Goal: Task Accomplishment & Management: Manage account settings

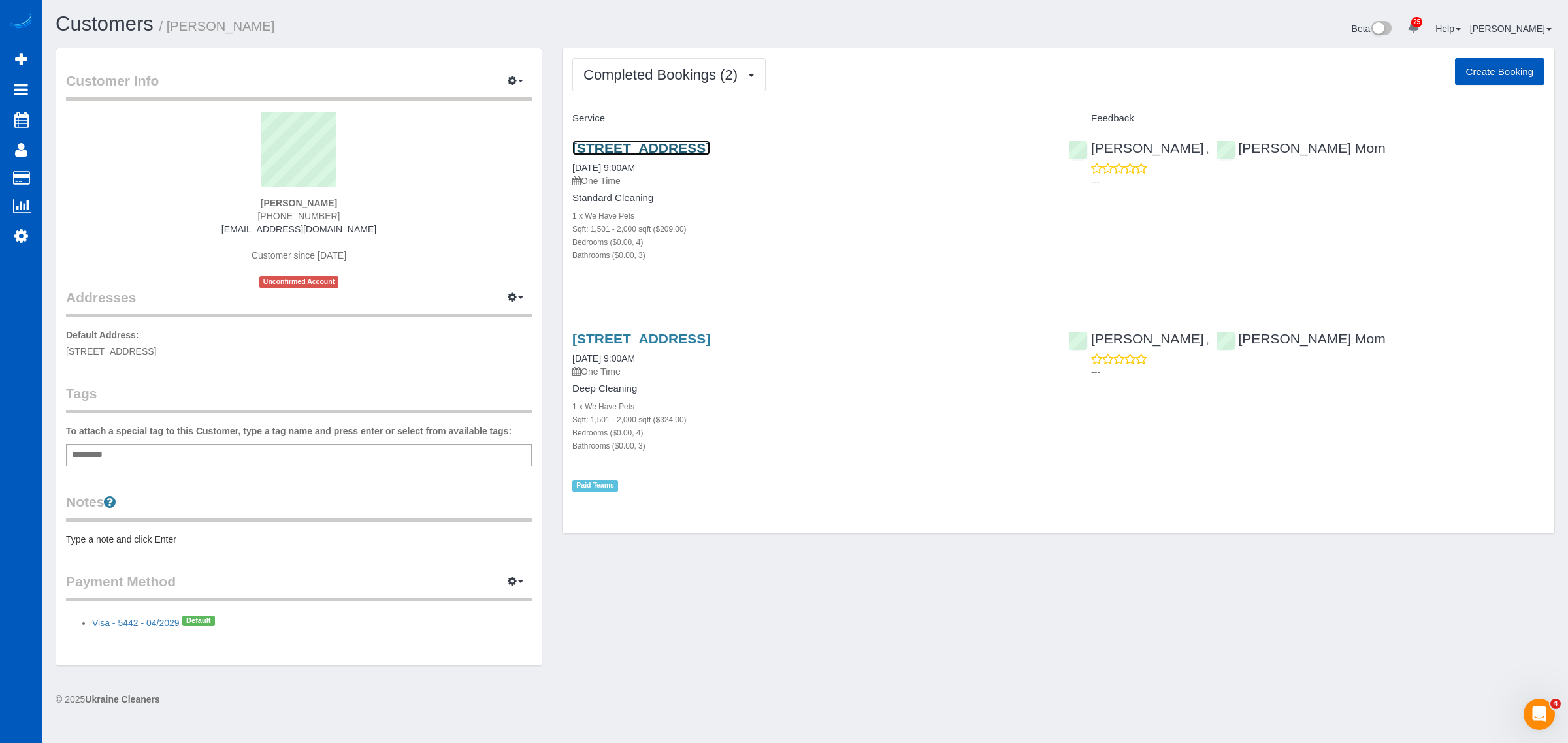
click at [689, 142] on link "10324 Caninito Goma, San Diego, CA 92131" at bounding box center [641, 148] width 138 height 15
click at [687, 149] on link "10324 Caninito Goma, San Diego, CA 92131" at bounding box center [641, 148] width 138 height 15
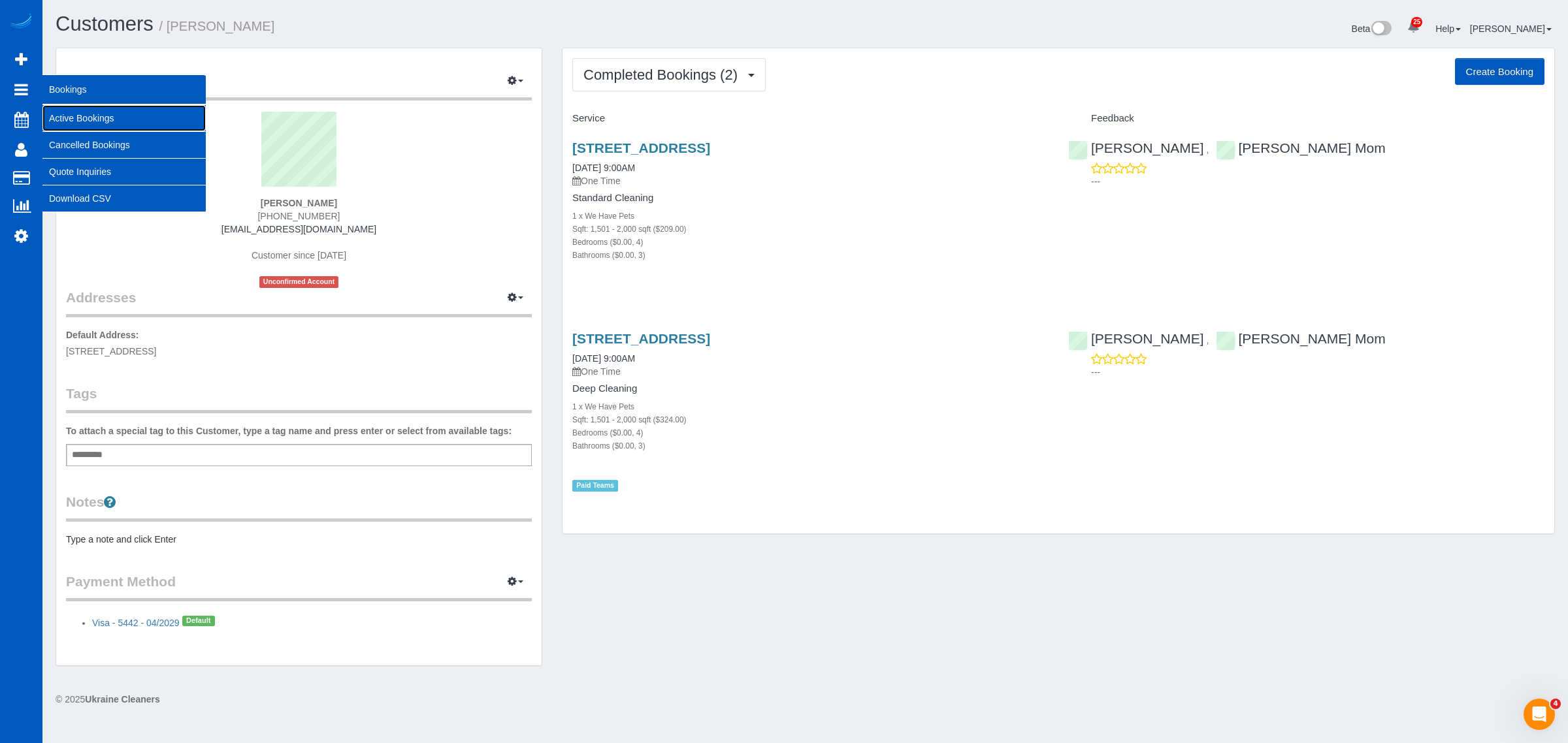
click at [90, 122] on link "Active Bookings" at bounding box center [123, 118] width 163 height 26
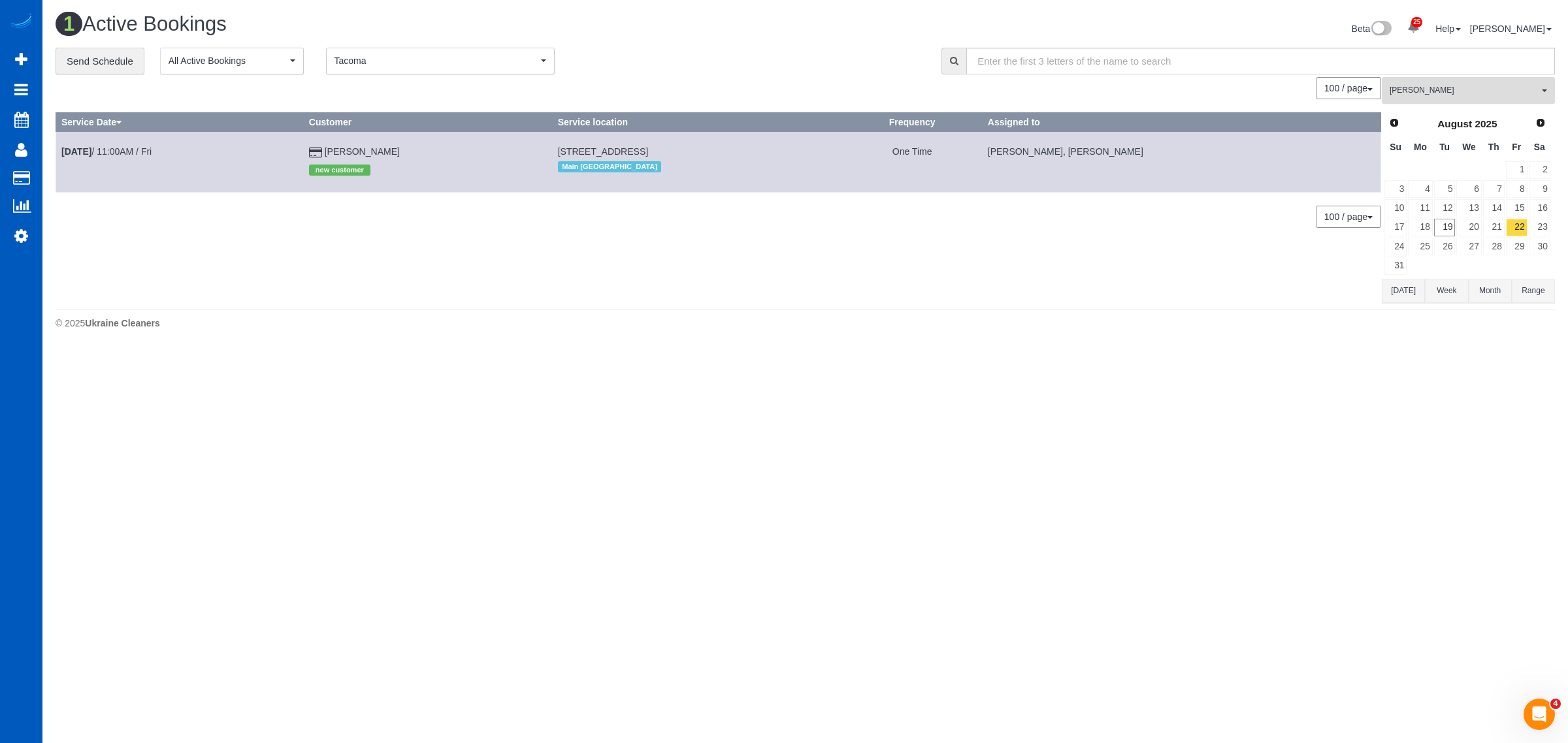
click at [1469, 95] on span "[PERSON_NAME]" at bounding box center [1464, 90] width 149 height 11
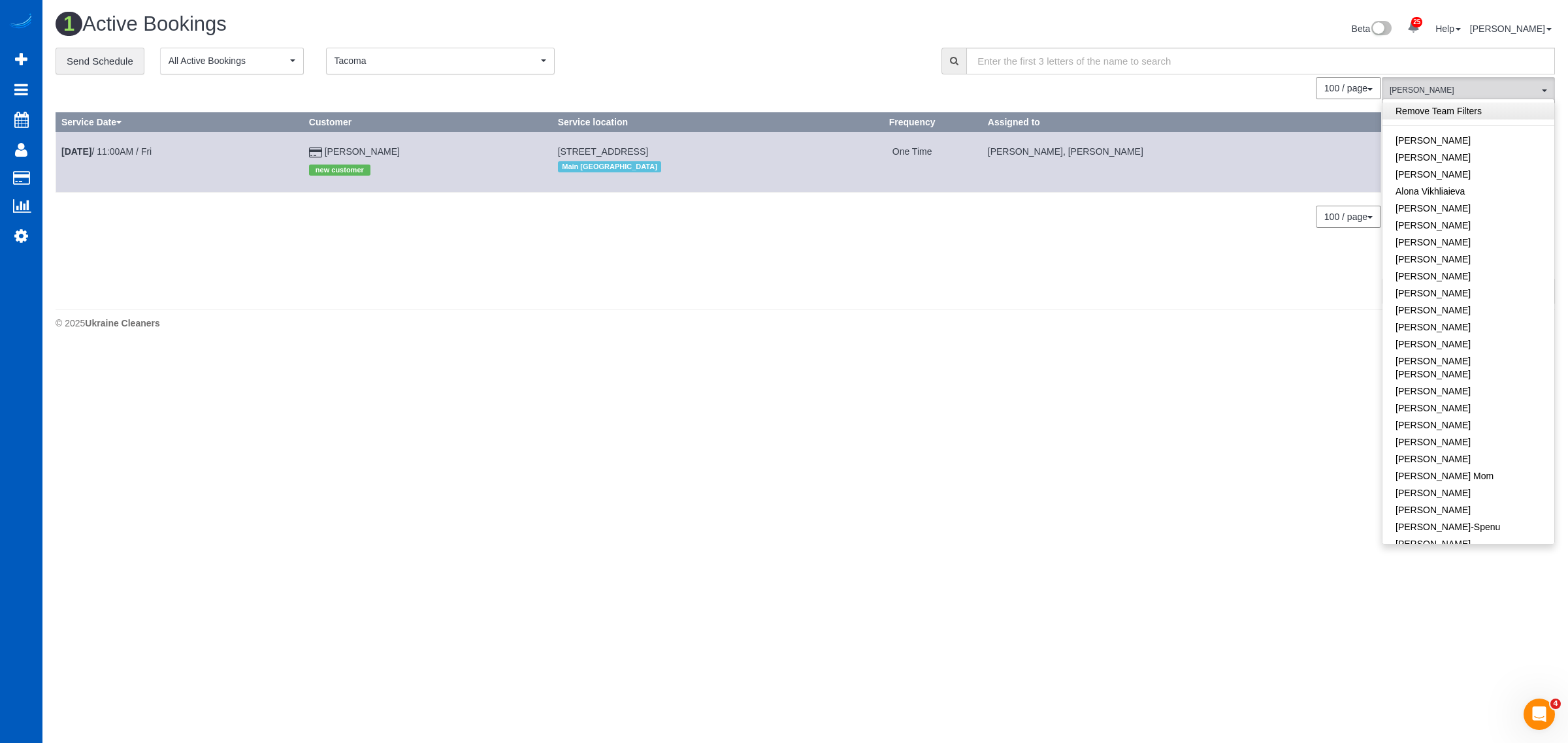
click at [1439, 109] on link "Remove Team Filters" at bounding box center [1469, 110] width 172 height 17
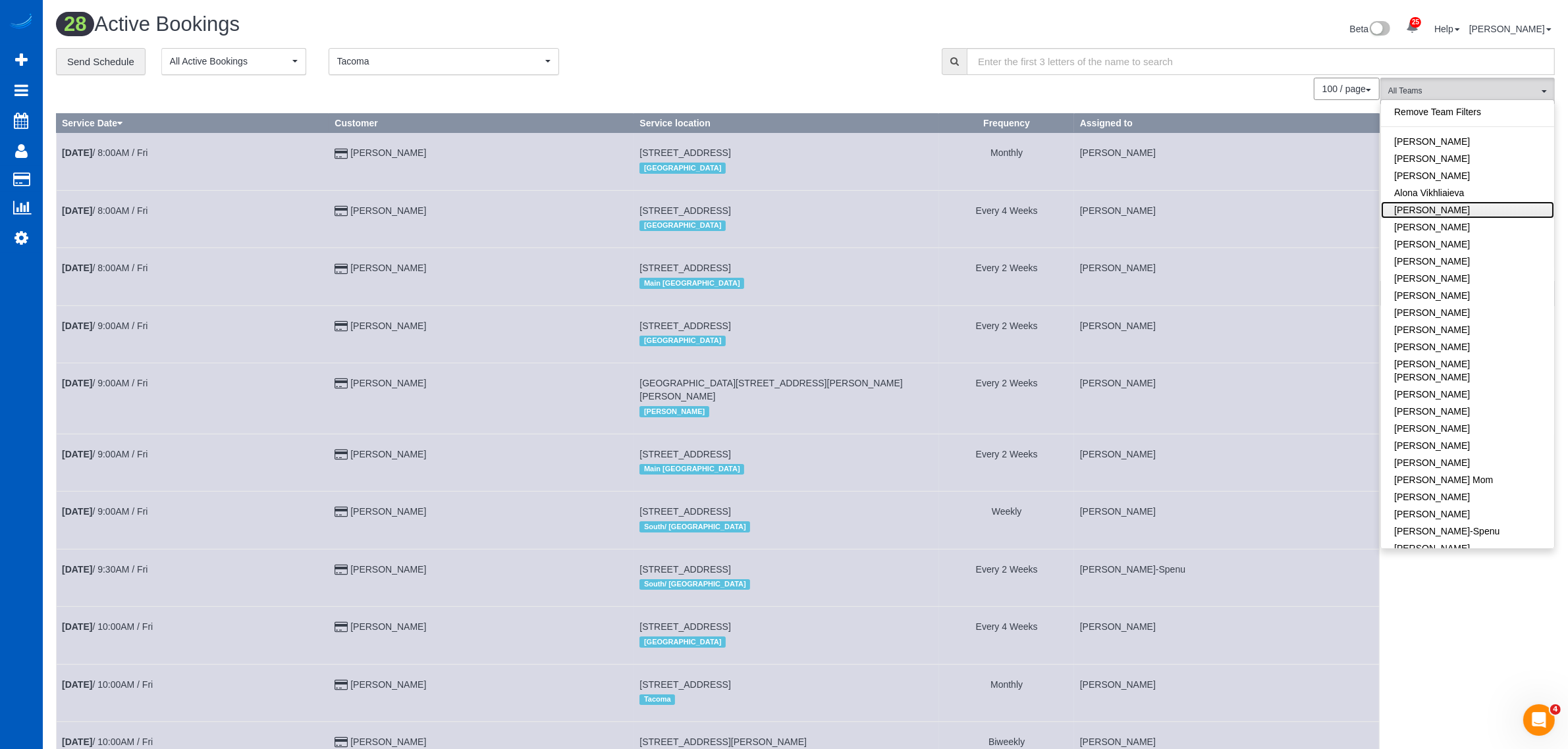
click at [1468, 204] on link "[PERSON_NAME]" at bounding box center [1467, 209] width 173 height 17
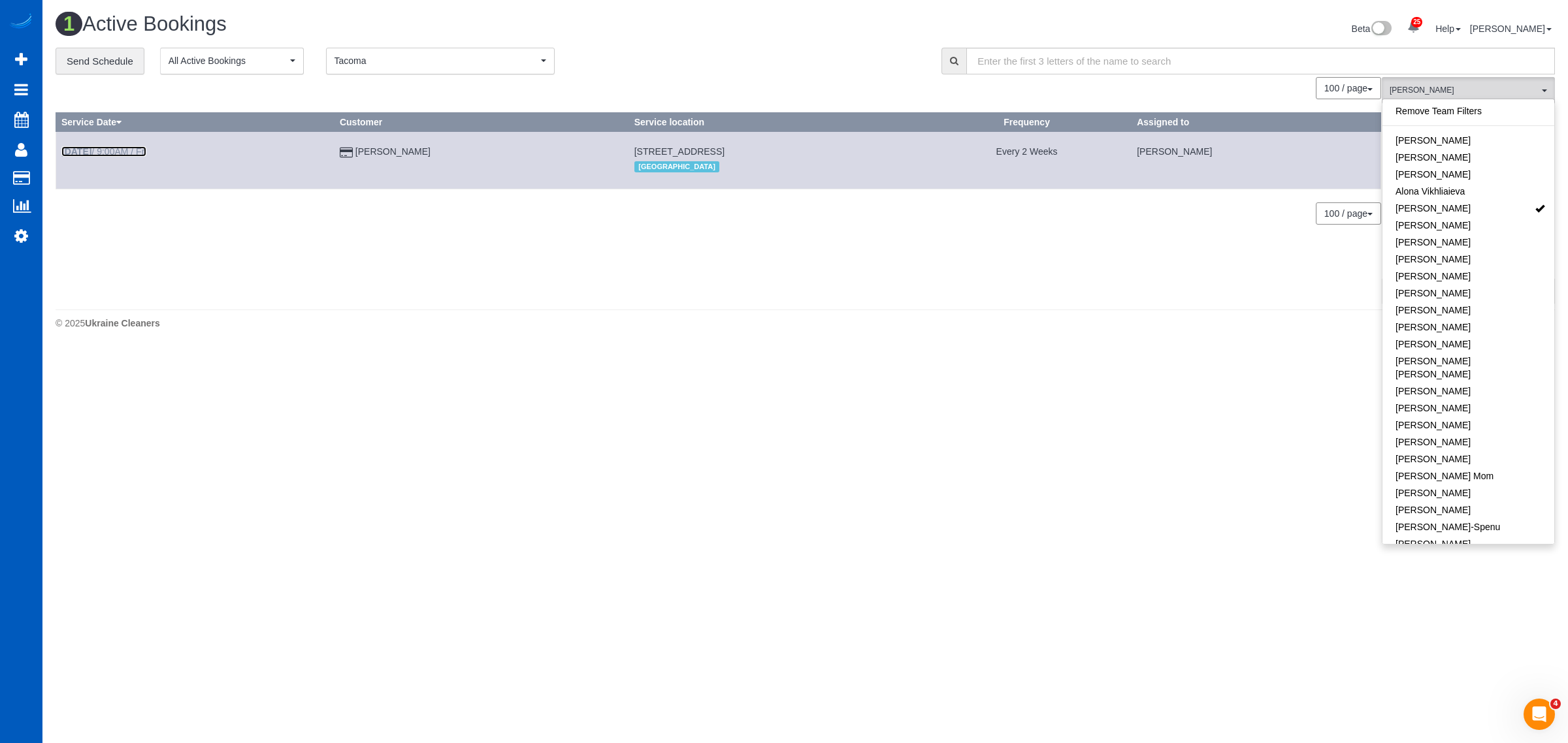
click at [129, 155] on link "Aug 22nd / 9:00AM / Fri" at bounding box center [104, 152] width 85 height 11
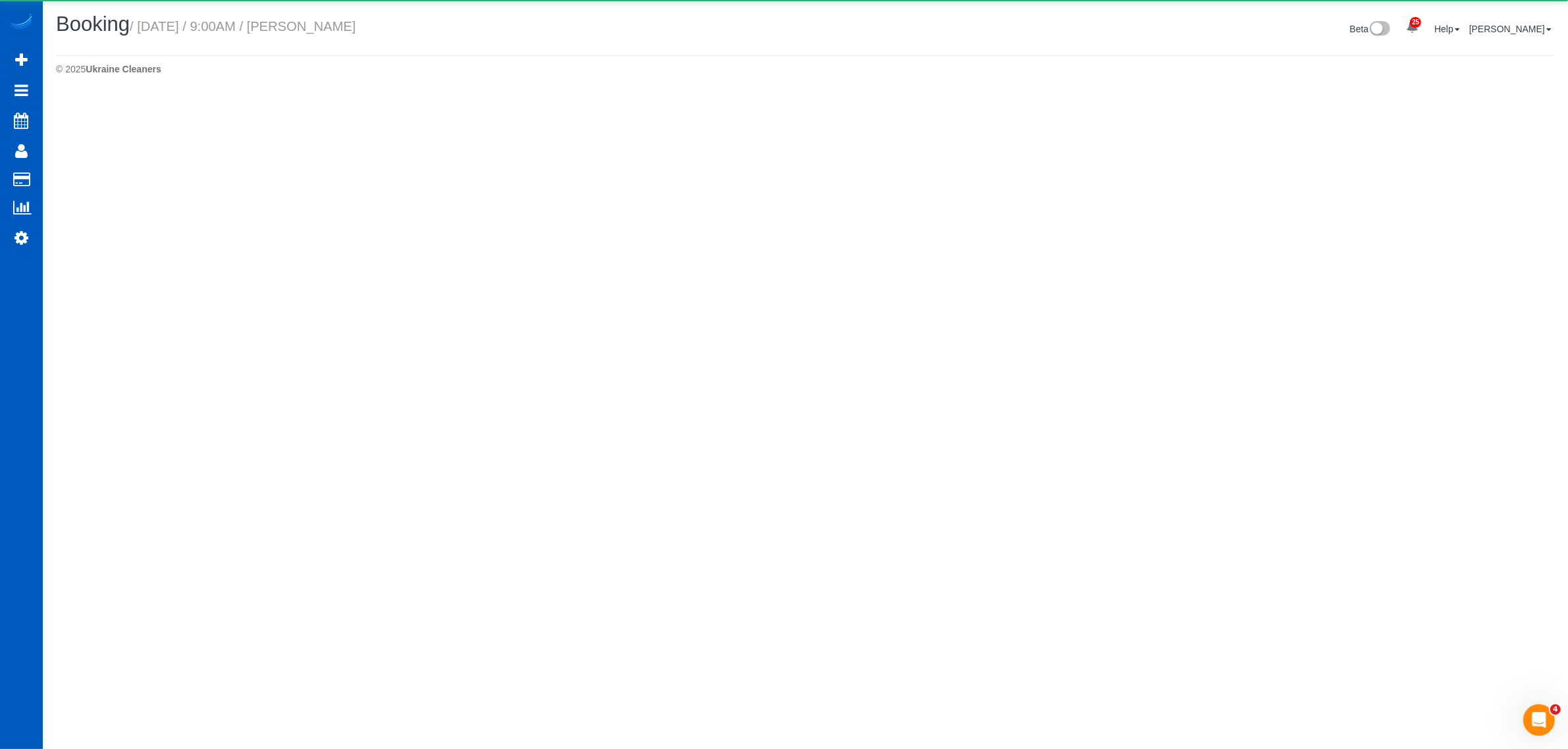
select select "WA"
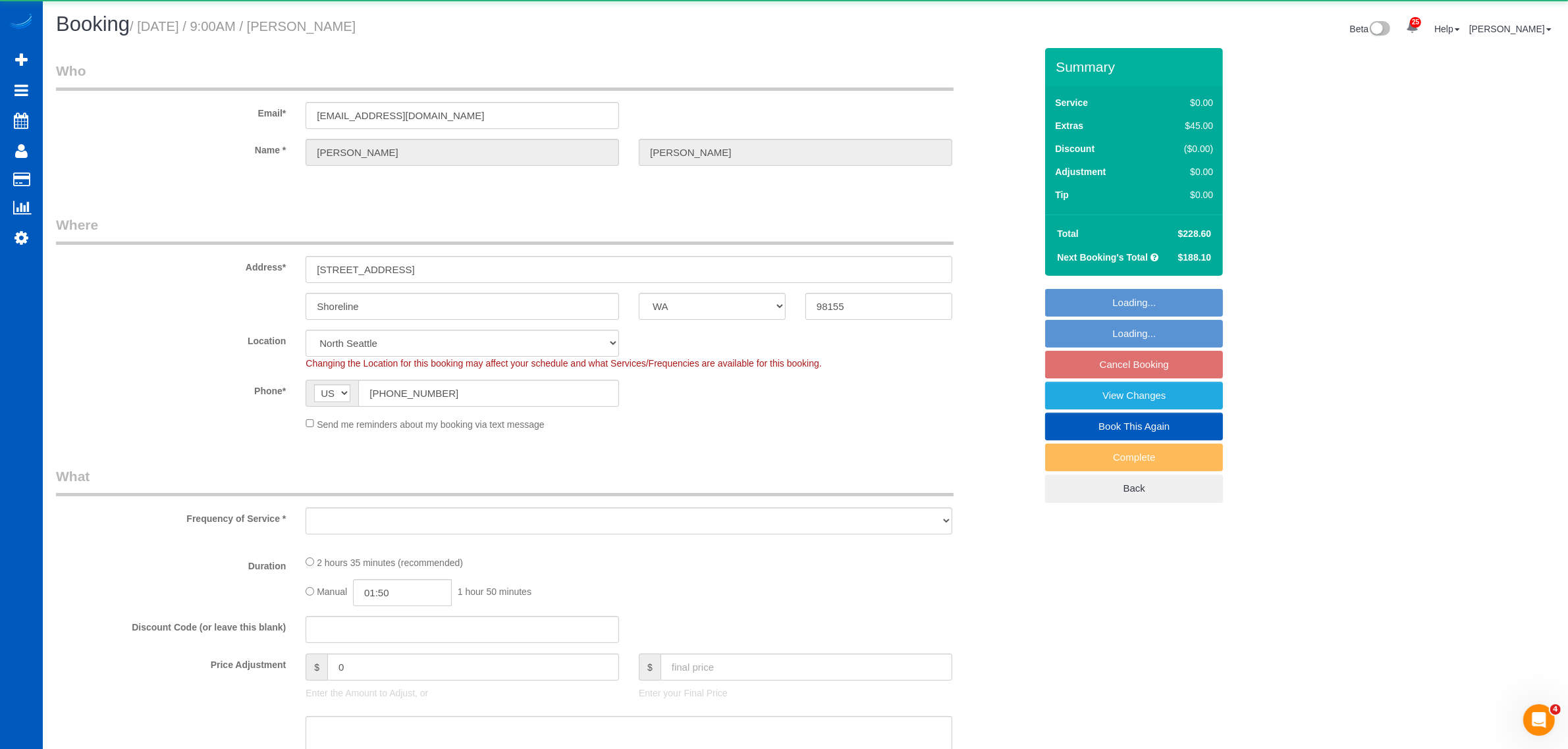
select select "object:11289"
select select "string:fspay-60a35154-1fb8-42f5-9d52-01baca048016"
select select "199"
select select "1501"
select select "3"
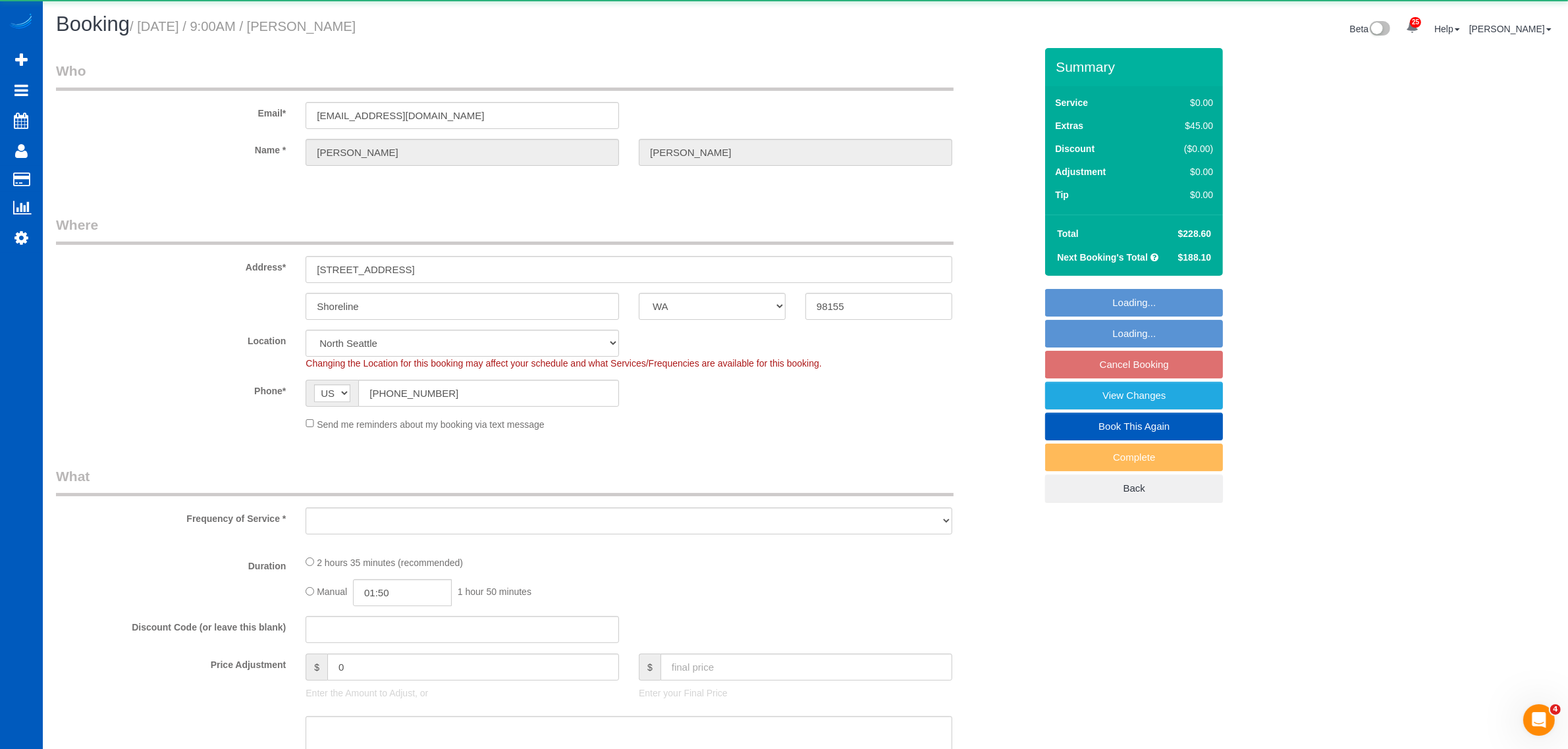
select select "2"
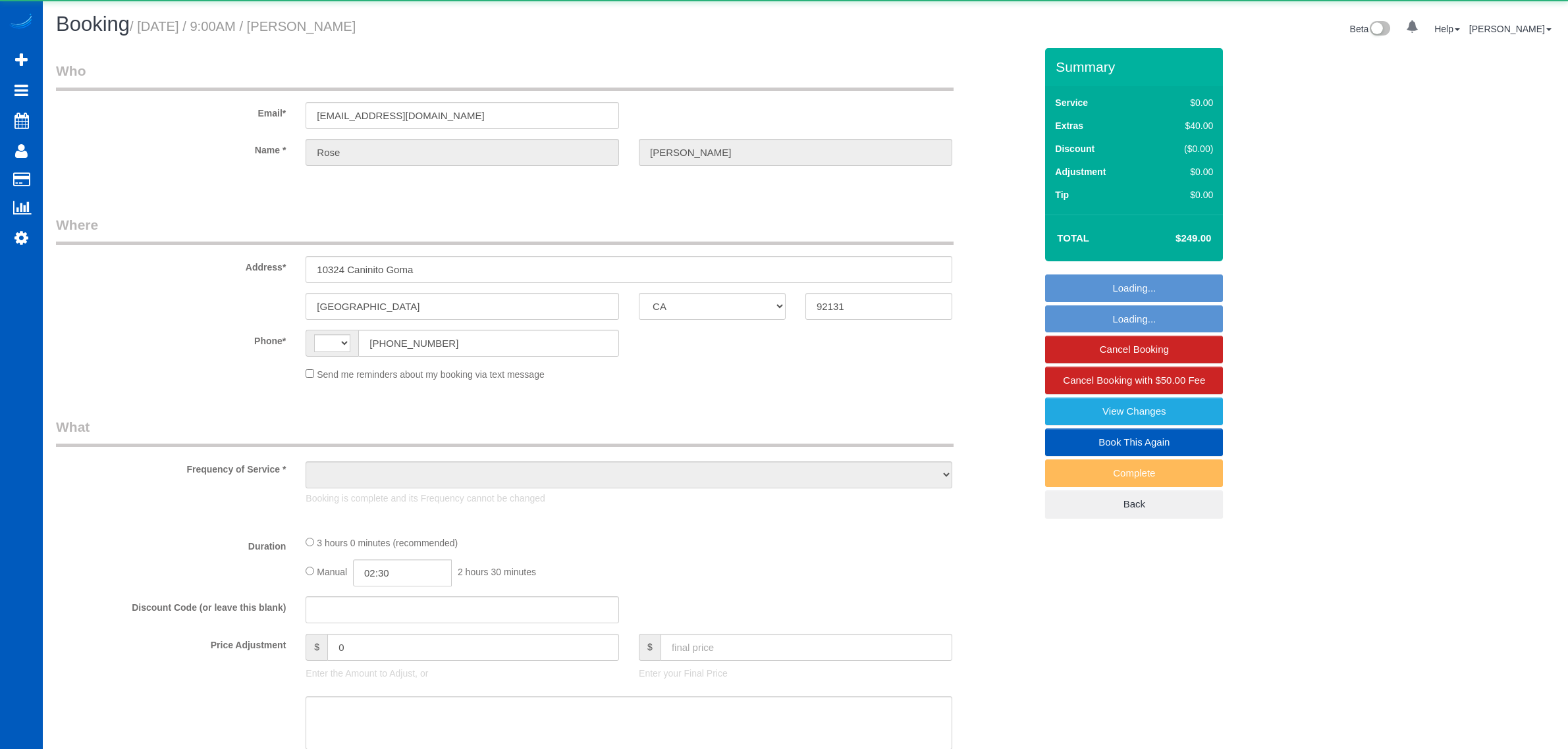
select select "CA"
select select "string:US"
select select "object:573"
select select "string:fspay-a2c1ae40-78da-43fd-b4bd-ec9cf711f827"
select select "199"
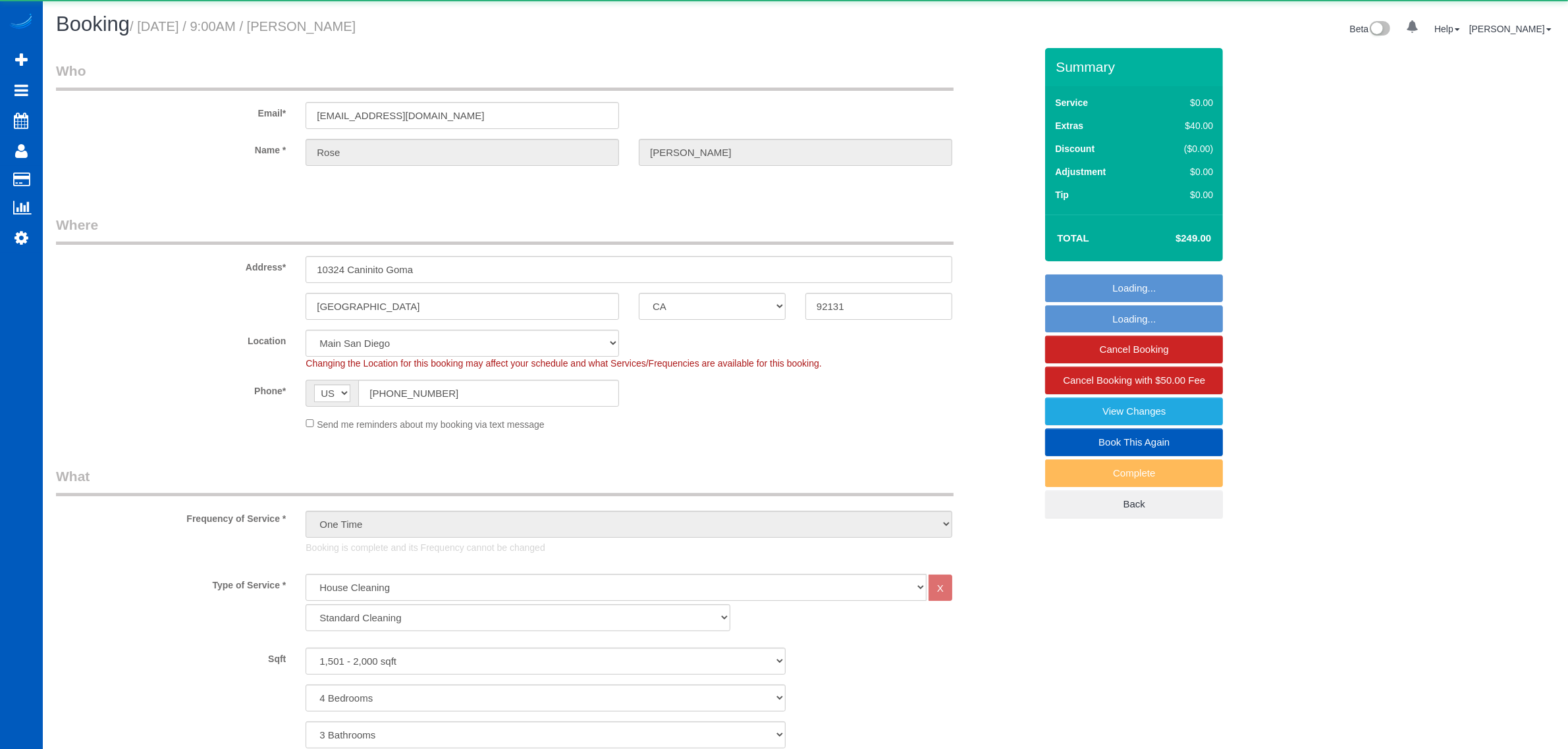
select select "object:1105"
select select "1501"
select select "4"
select select "3"
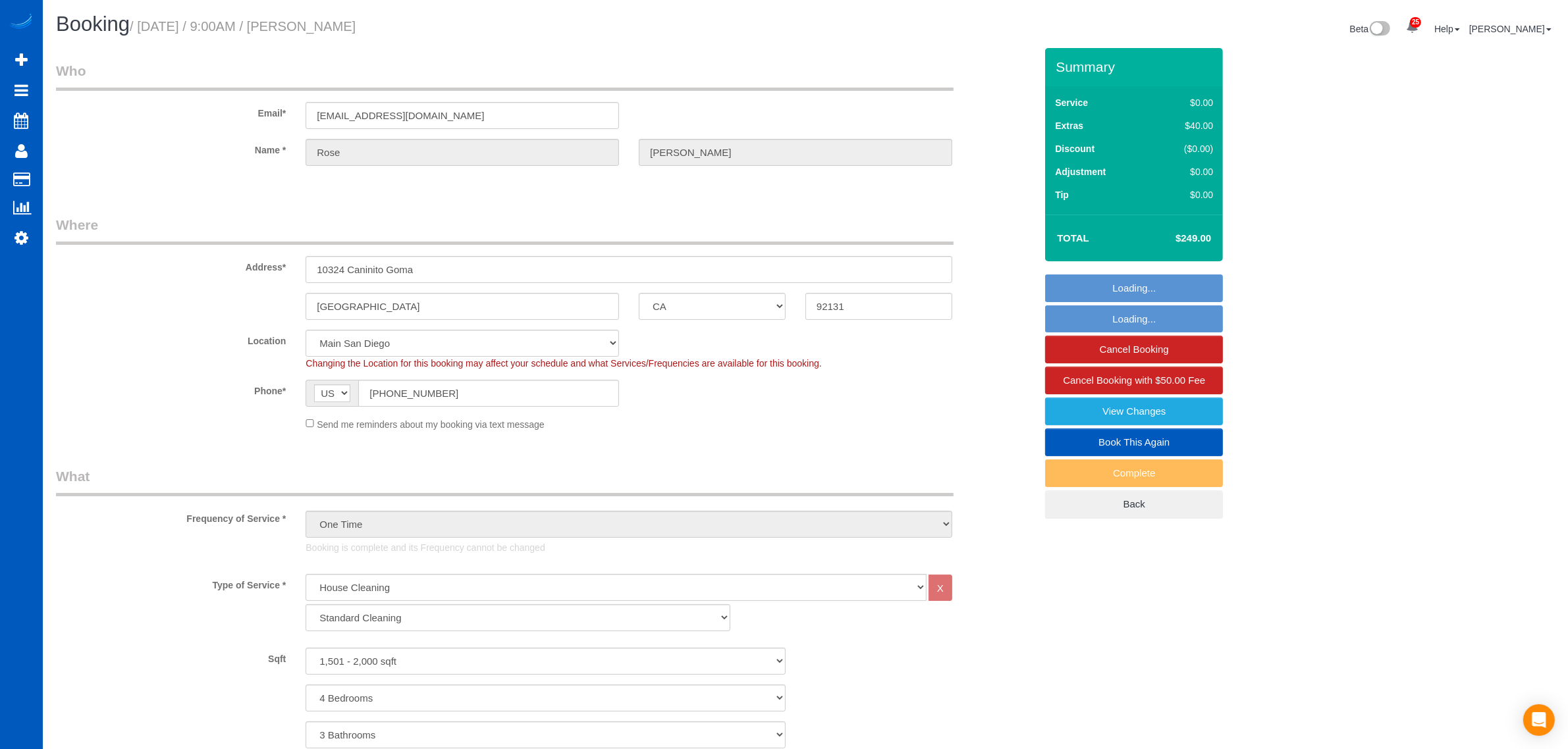
click at [1174, 438] on link "Book This Again" at bounding box center [1133, 443] width 177 height 28
select select "CA"
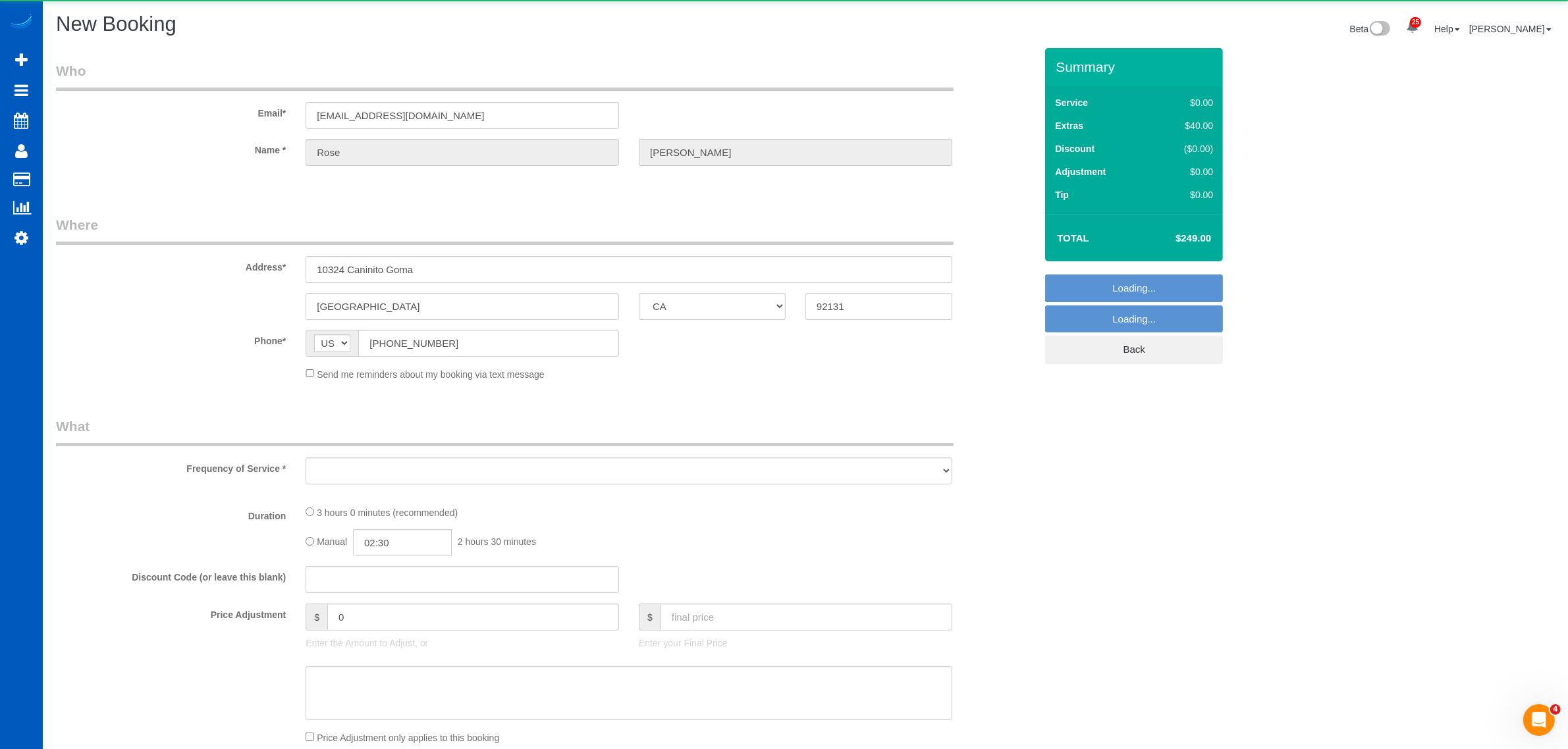
select select "object:1733"
select select "199"
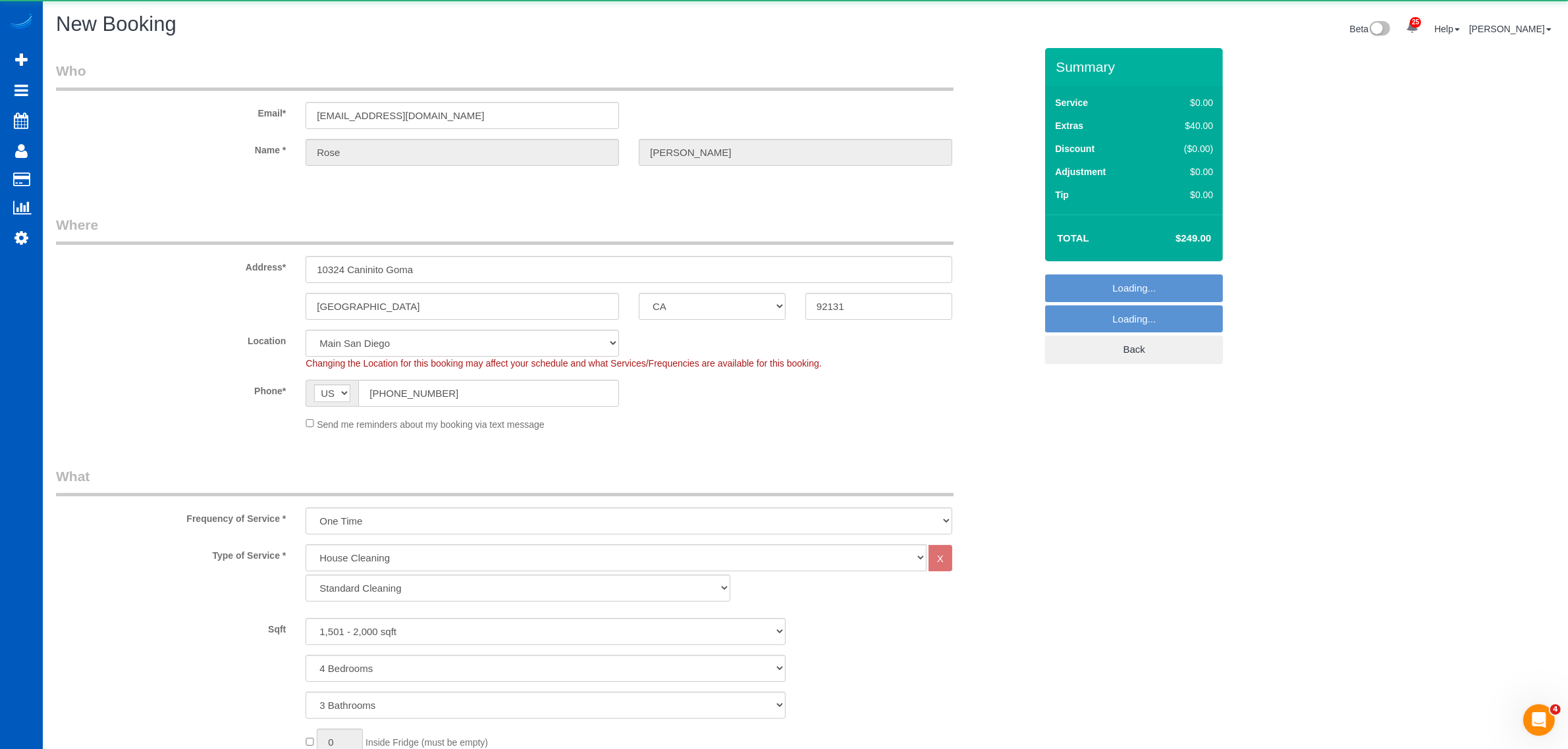
select select "1501"
select select "4"
select select "3"
select select "object:1827"
select select "1501"
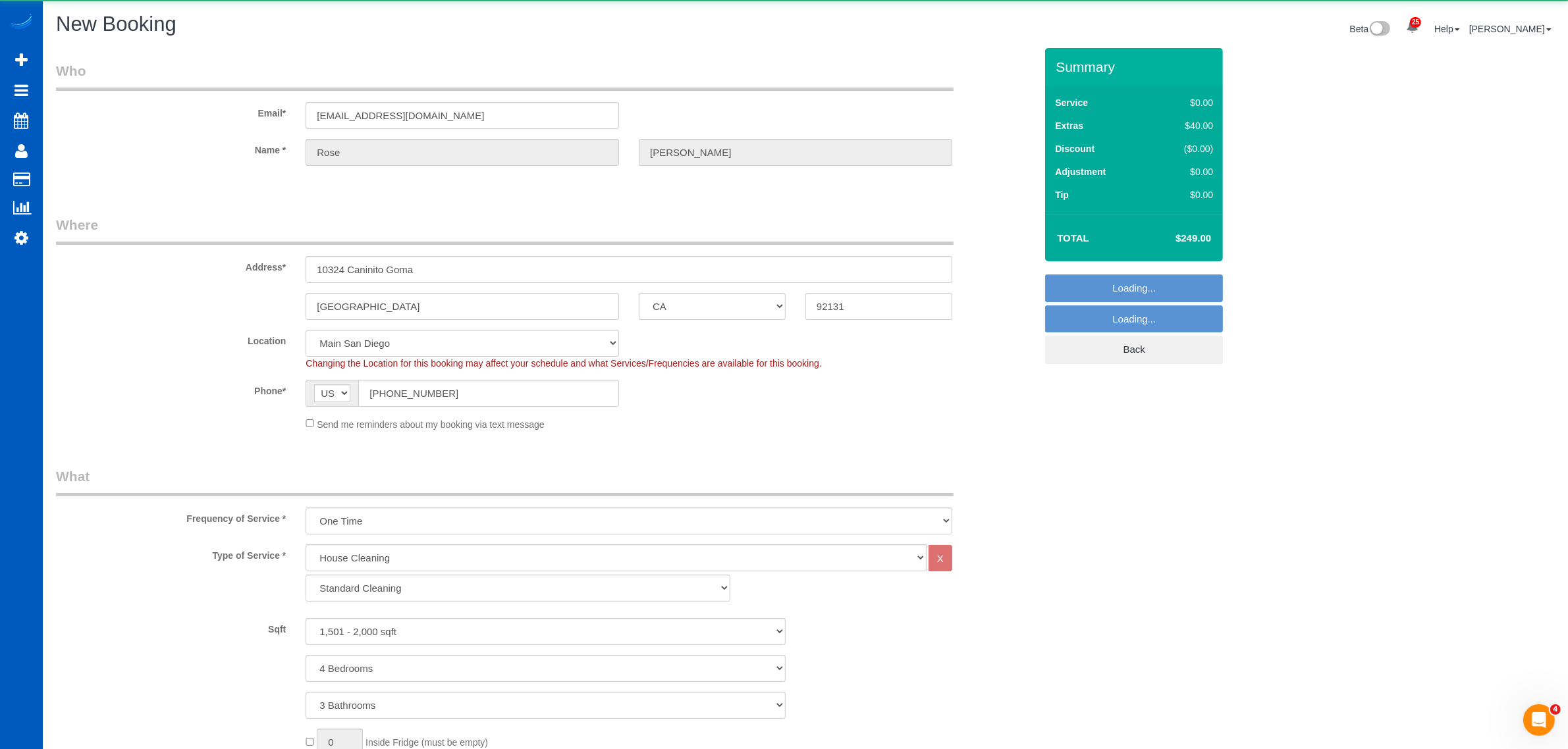
select select "4"
select select "3"
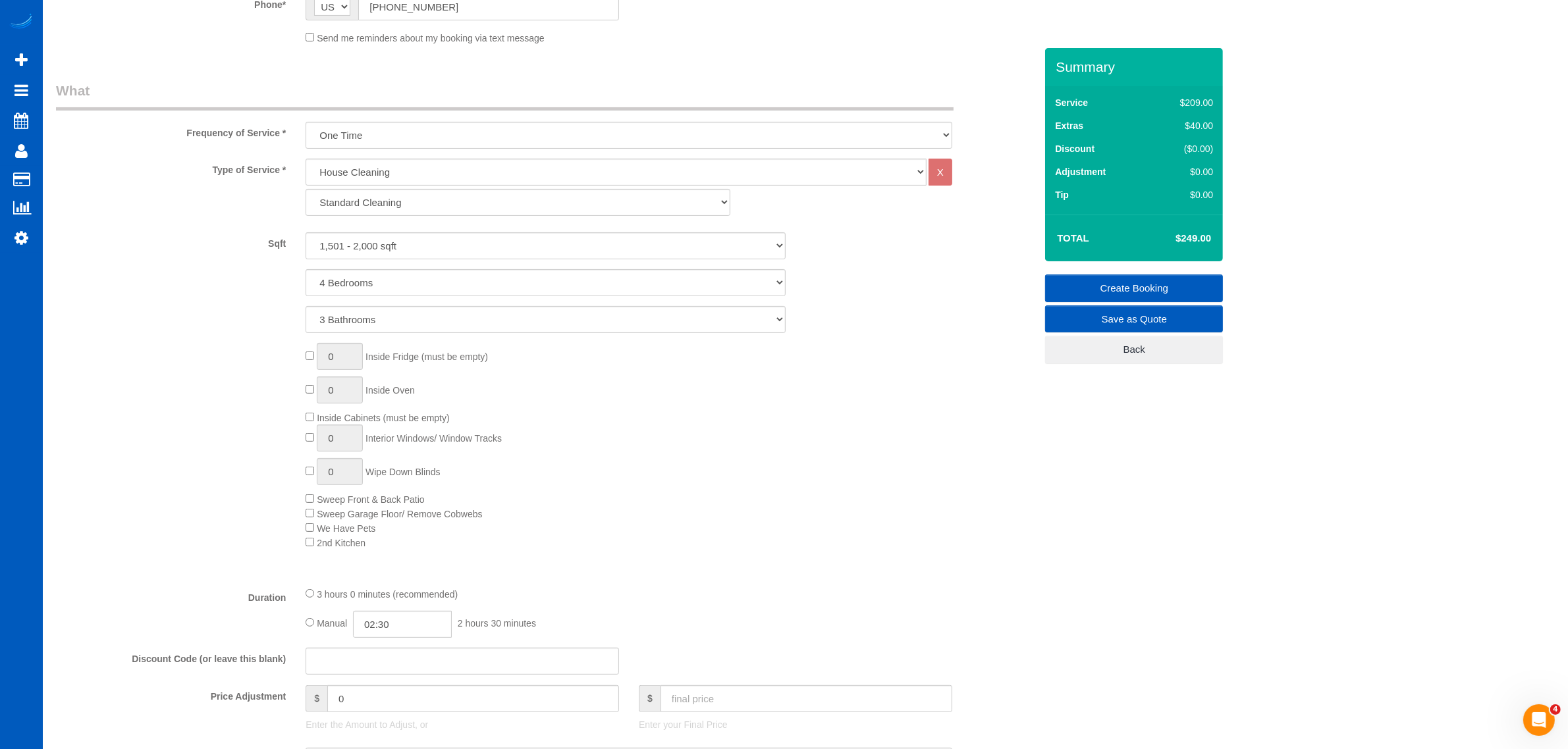
scroll to position [823, 0]
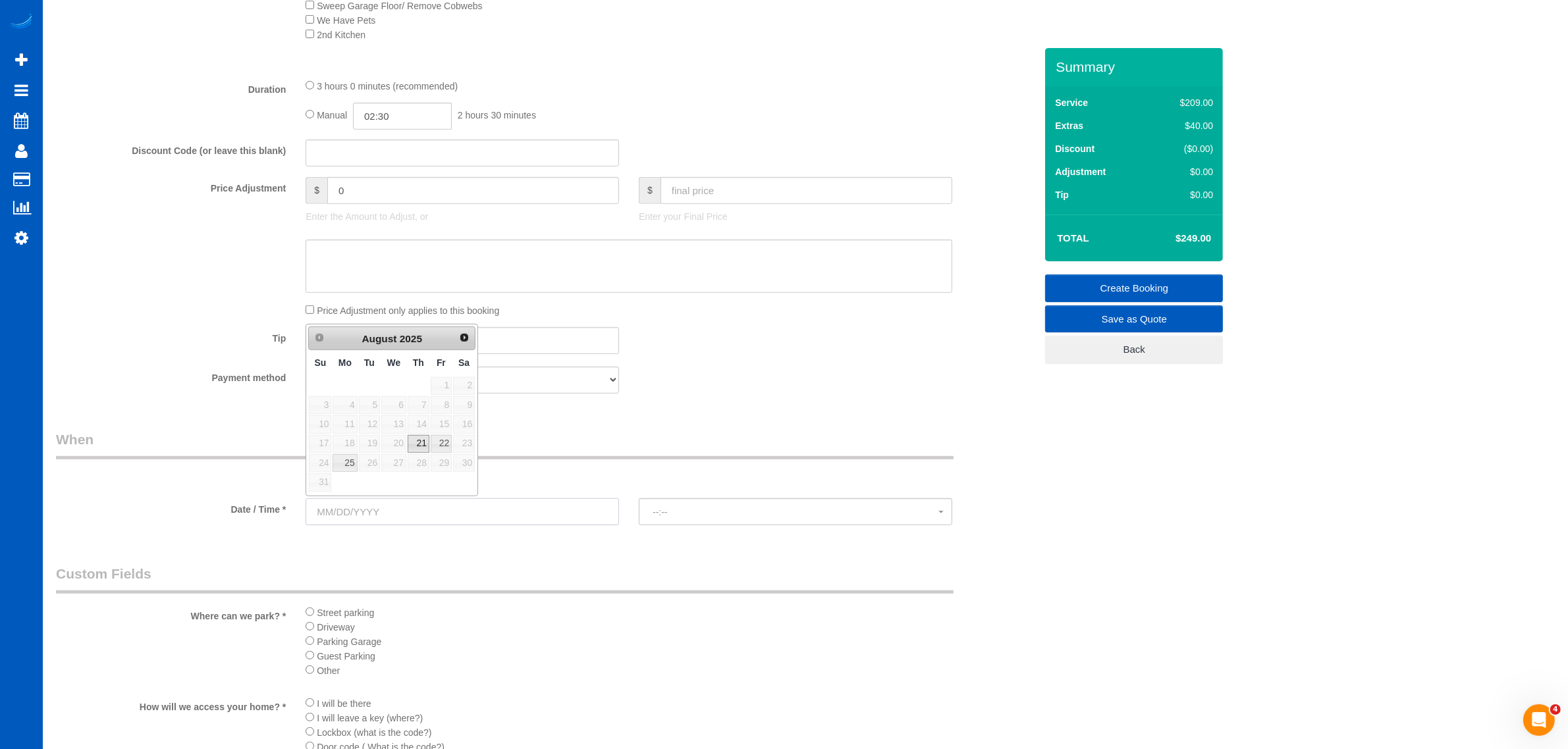
scroll to position [960, 0]
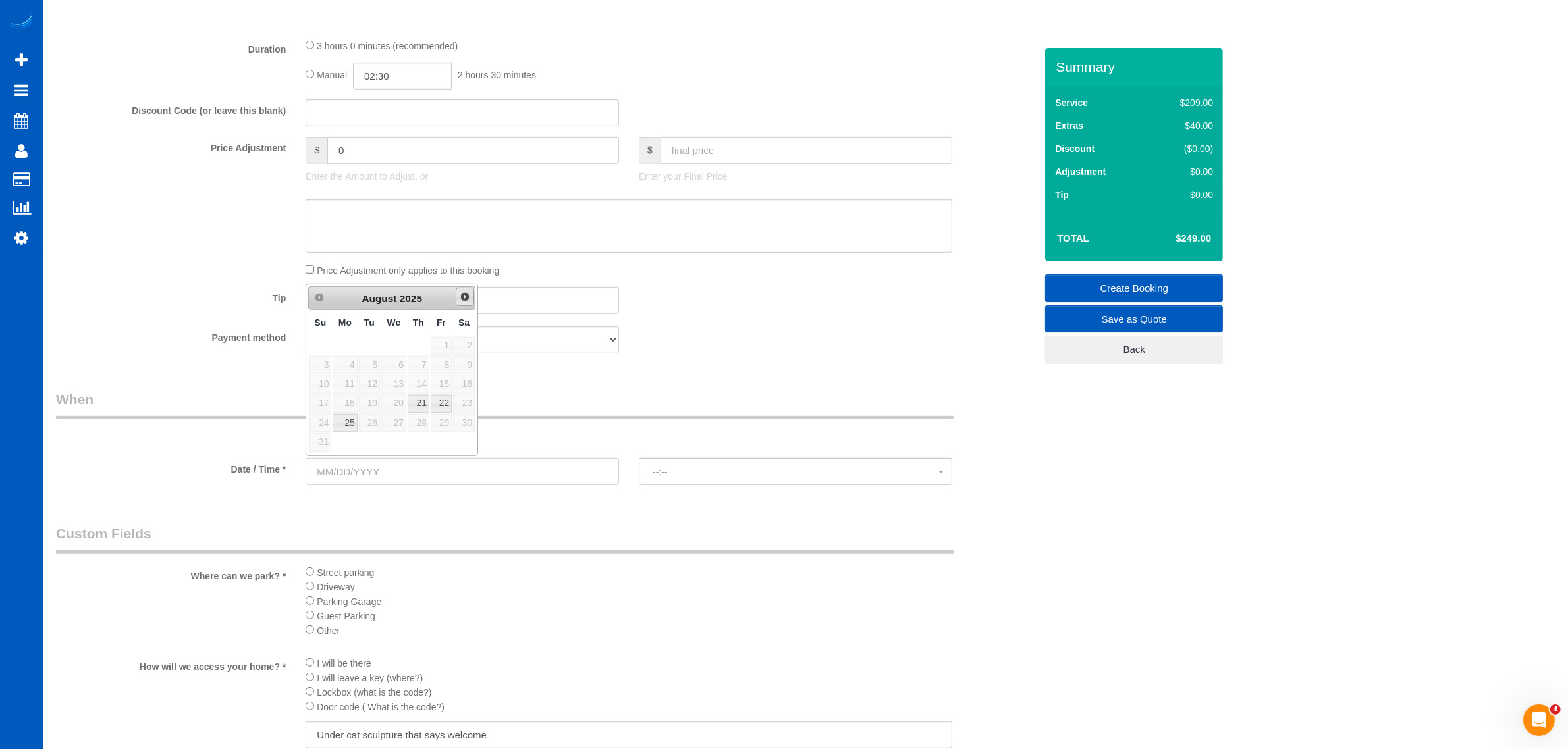
click at [462, 301] on span "Next" at bounding box center [464, 297] width 11 height 11
click at [604, 404] on legend "When" at bounding box center [505, 405] width 898 height 30
drag, startPoint x: 394, startPoint y: 451, endPoint x: 412, endPoint y: 446, distance: 18.7
click at [395, 451] on sui-booking-spot "From schedule Manual Date / Time * --:-- --:--" at bounding box center [545, 440] width 979 height 99
click at [417, 443] on label "Manual" at bounding box center [411, 440] width 43 height 18
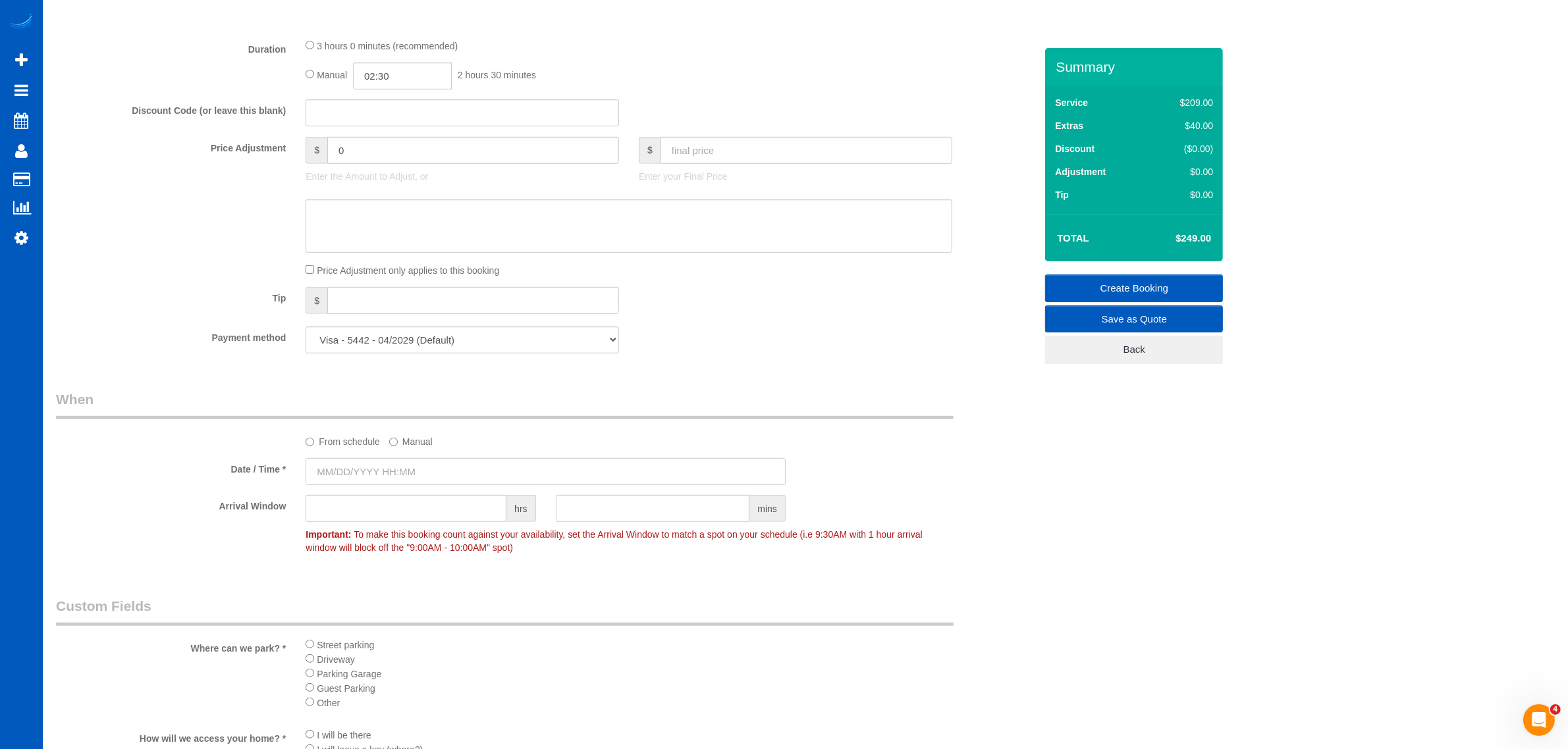
click at [364, 465] on input "text" at bounding box center [545, 471] width 480 height 27
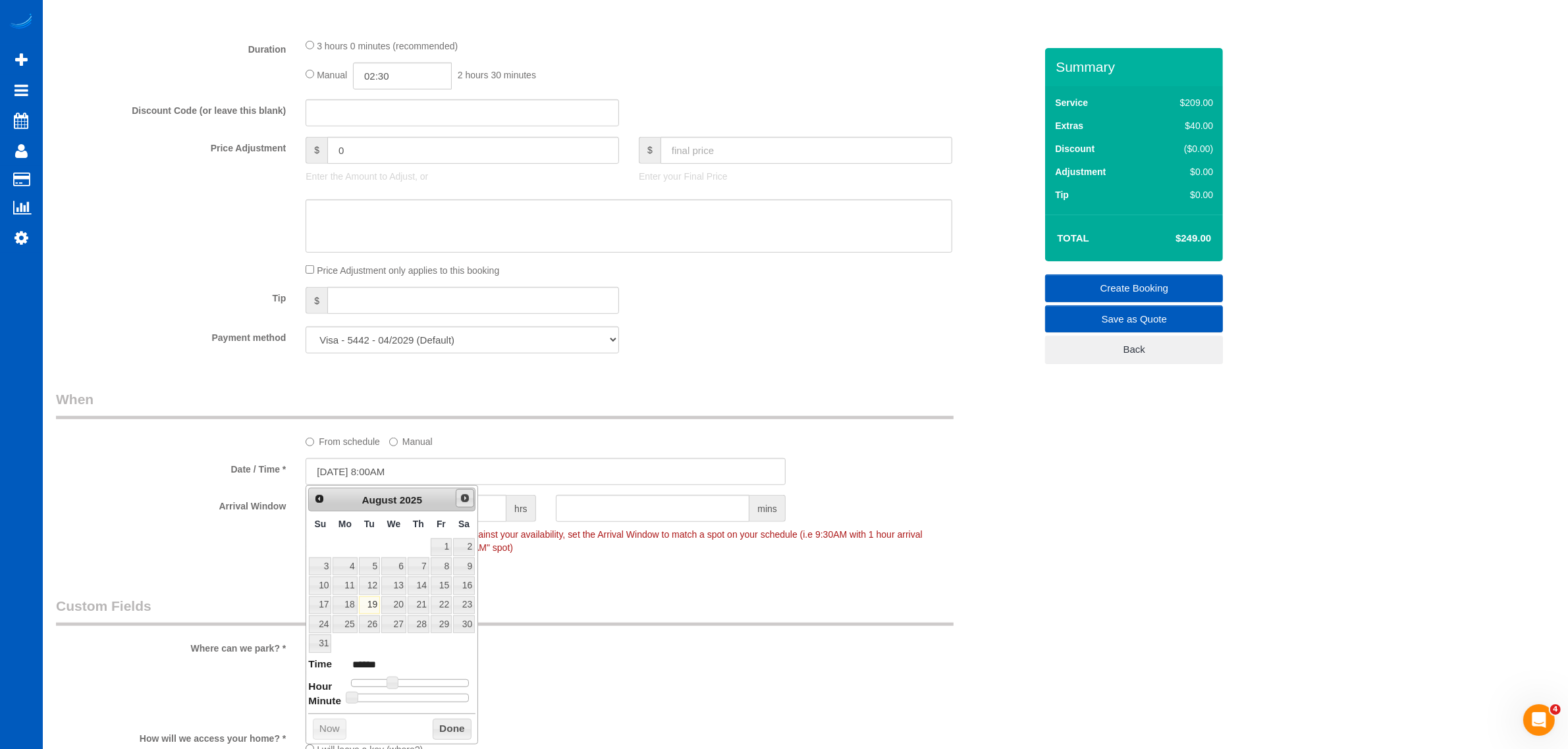
click at [459, 505] on link "Next" at bounding box center [464, 498] width 19 height 19
click at [377, 564] on link "9" at bounding box center [369, 567] width 21 height 18
type input "09/09/2025 9:00AM"
type input "******"
click at [398, 659] on span at bounding box center [397, 663] width 12 height 12
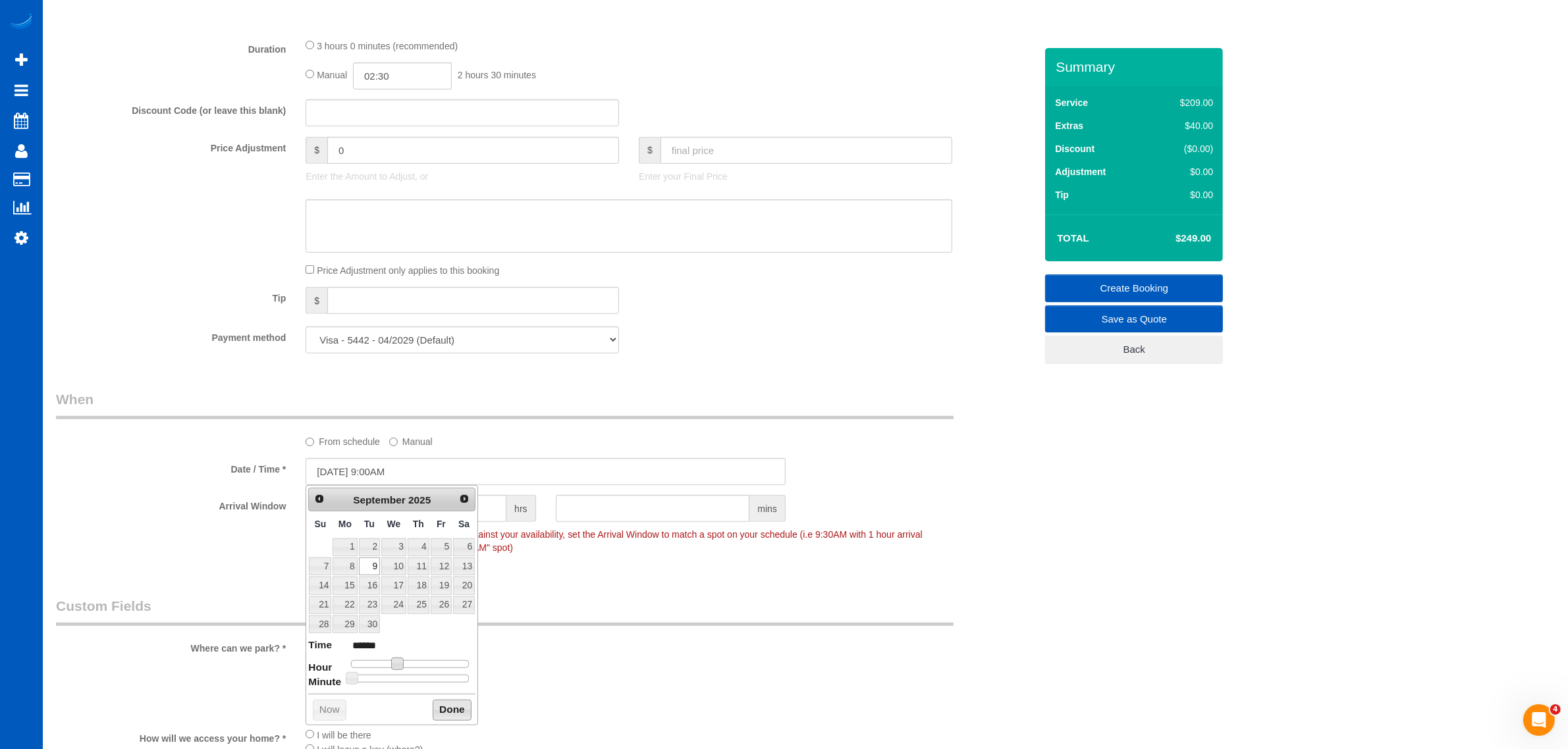
click at [434, 710] on button "Done" at bounding box center [451, 710] width 38 height 21
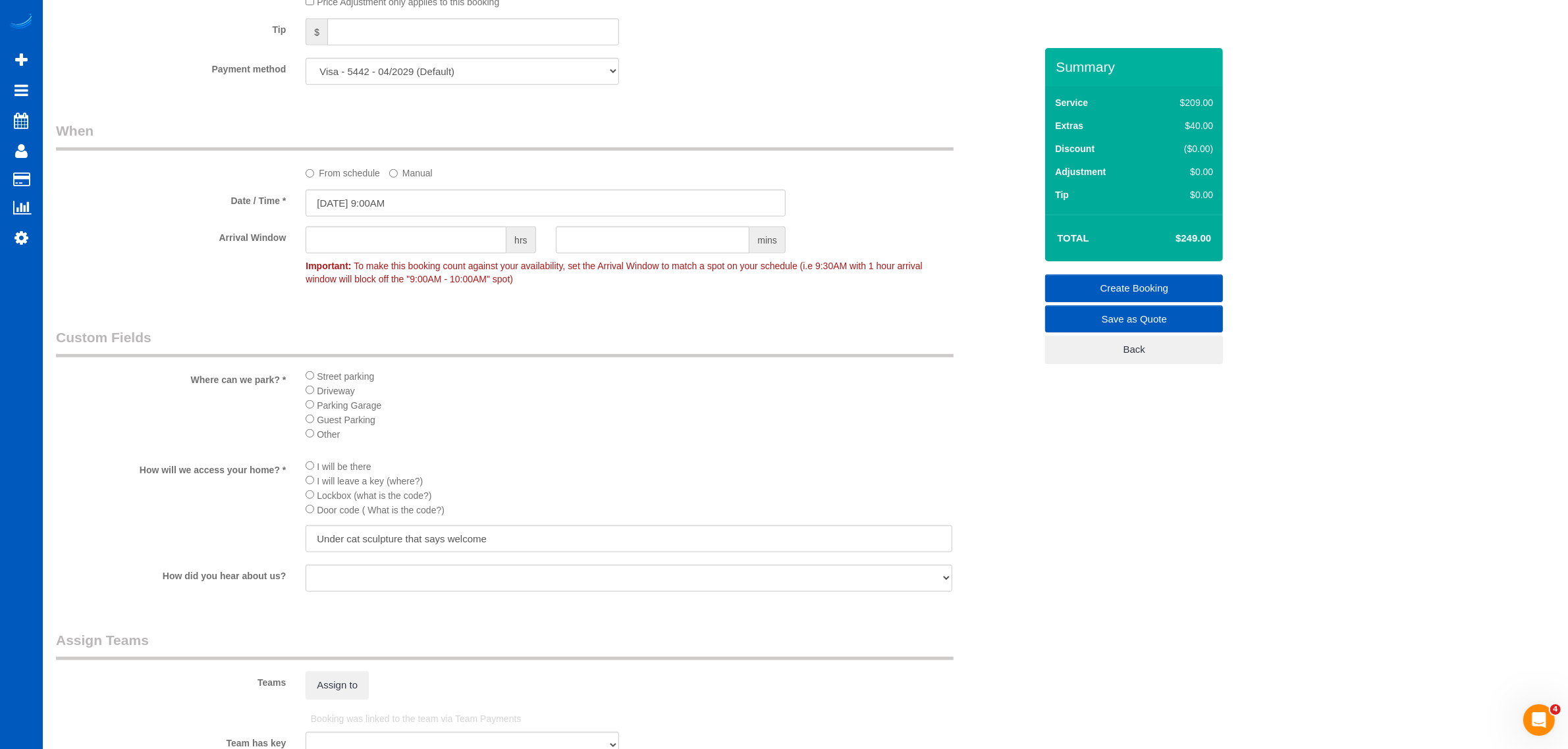
scroll to position [1235, 0]
click at [402, 195] on input "09/09/2025 9:00AM" at bounding box center [545, 196] width 480 height 27
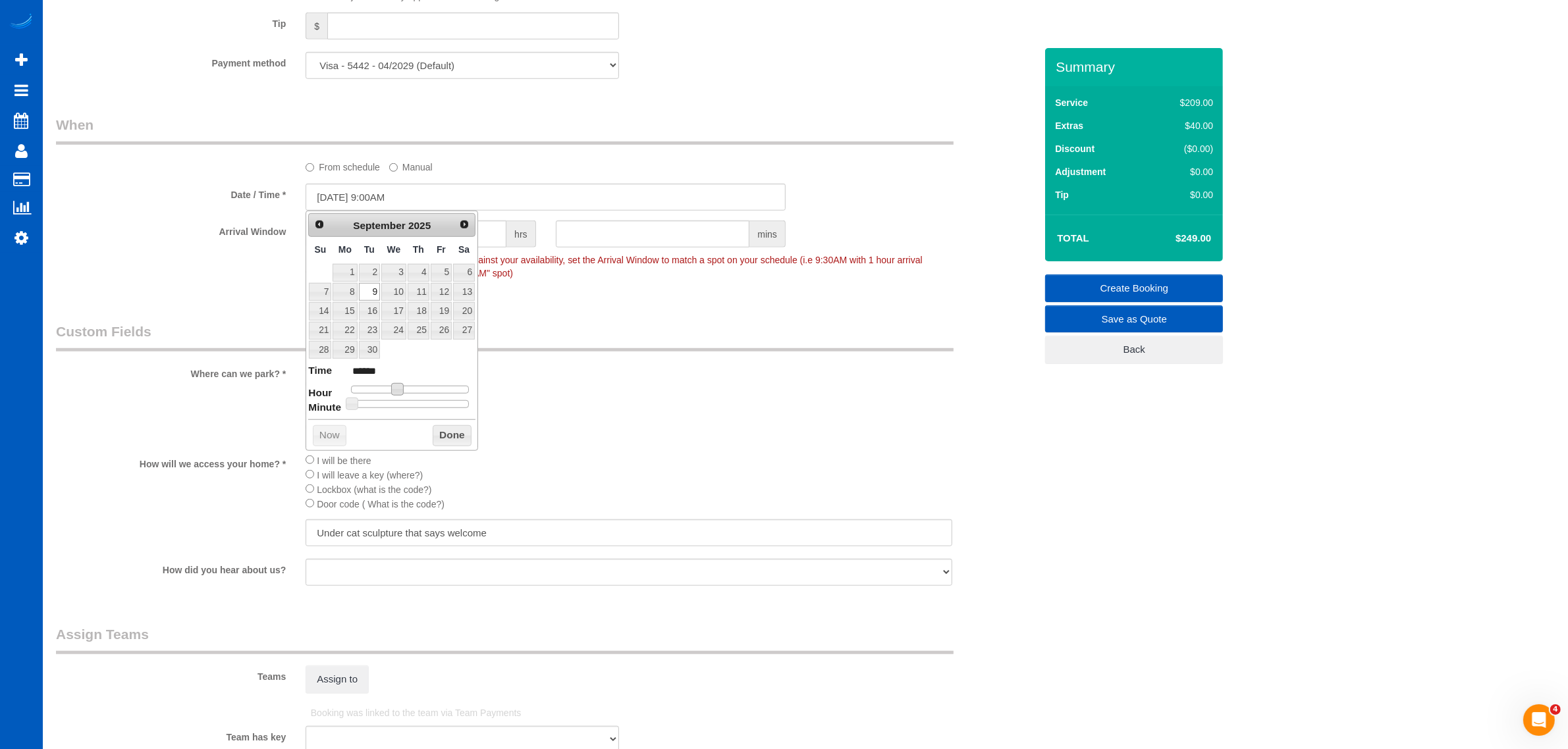
type input "09/09/2025 10:00AM"
type input "*******"
drag, startPoint x: 396, startPoint y: 397, endPoint x: 403, endPoint y: 396, distance: 7.1
click at [403, 395] on span at bounding box center [402, 389] width 12 height 12
click at [461, 436] on button "Done" at bounding box center [451, 436] width 38 height 21
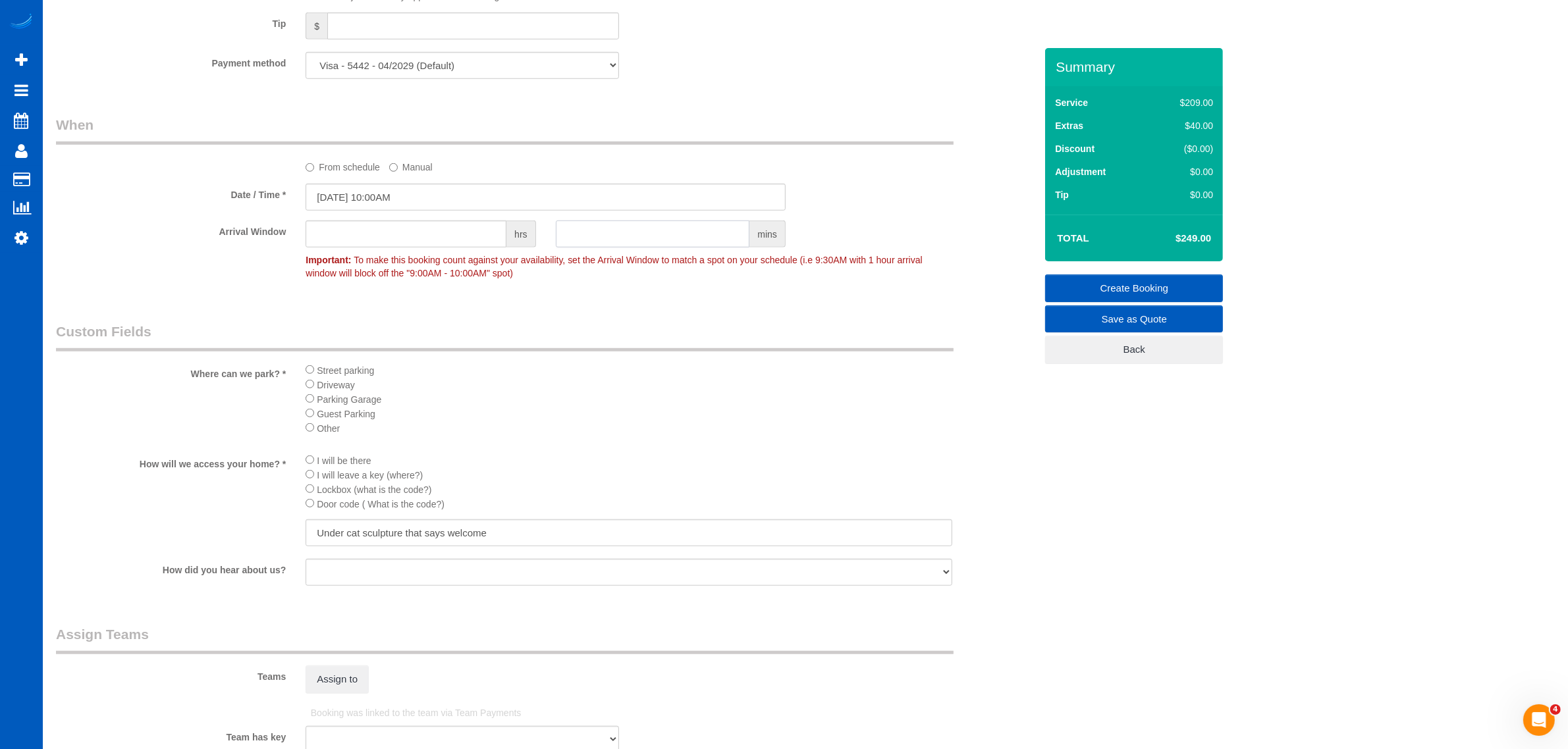
click at [614, 238] on input "text" at bounding box center [652, 234] width 194 height 27
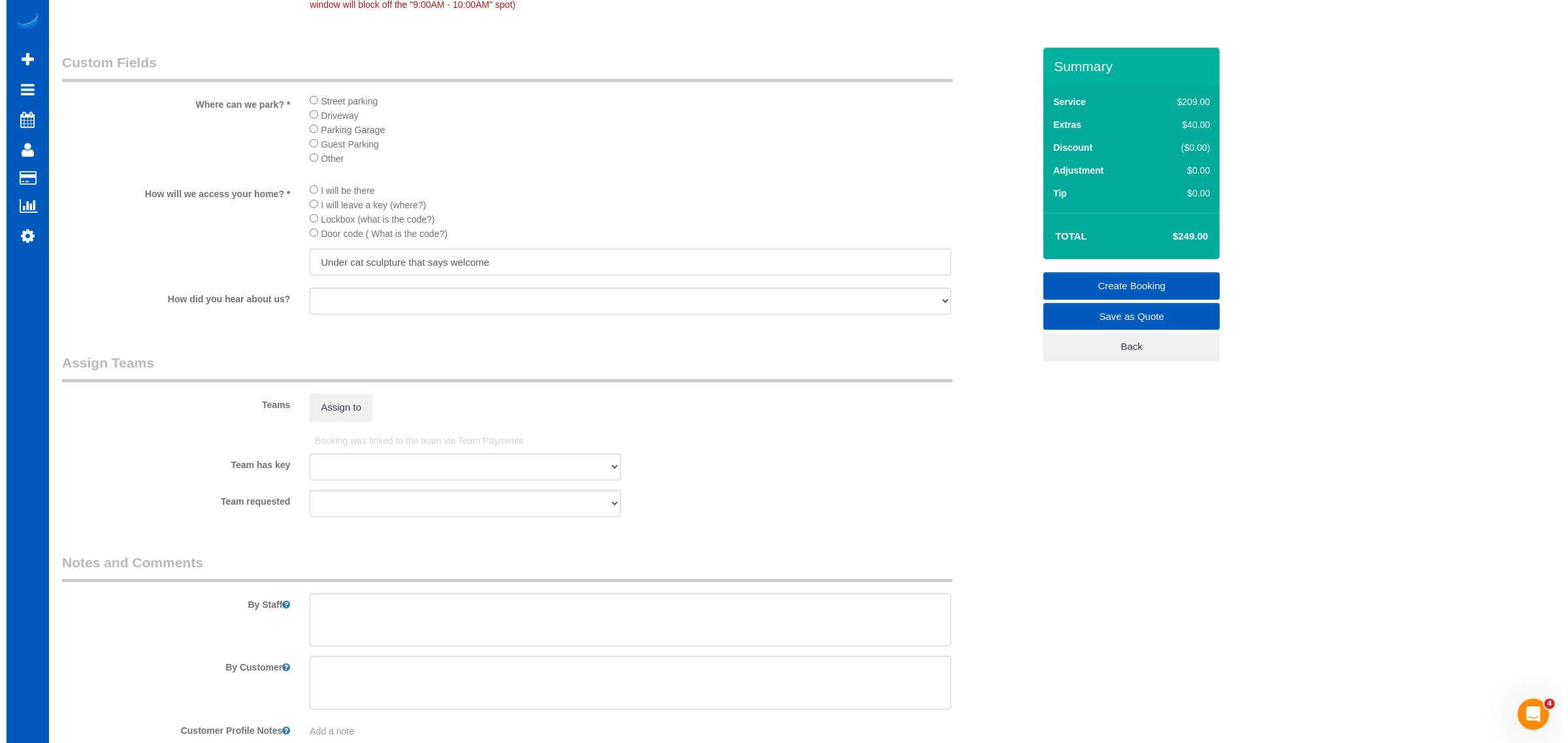
scroll to position [1497, 0]
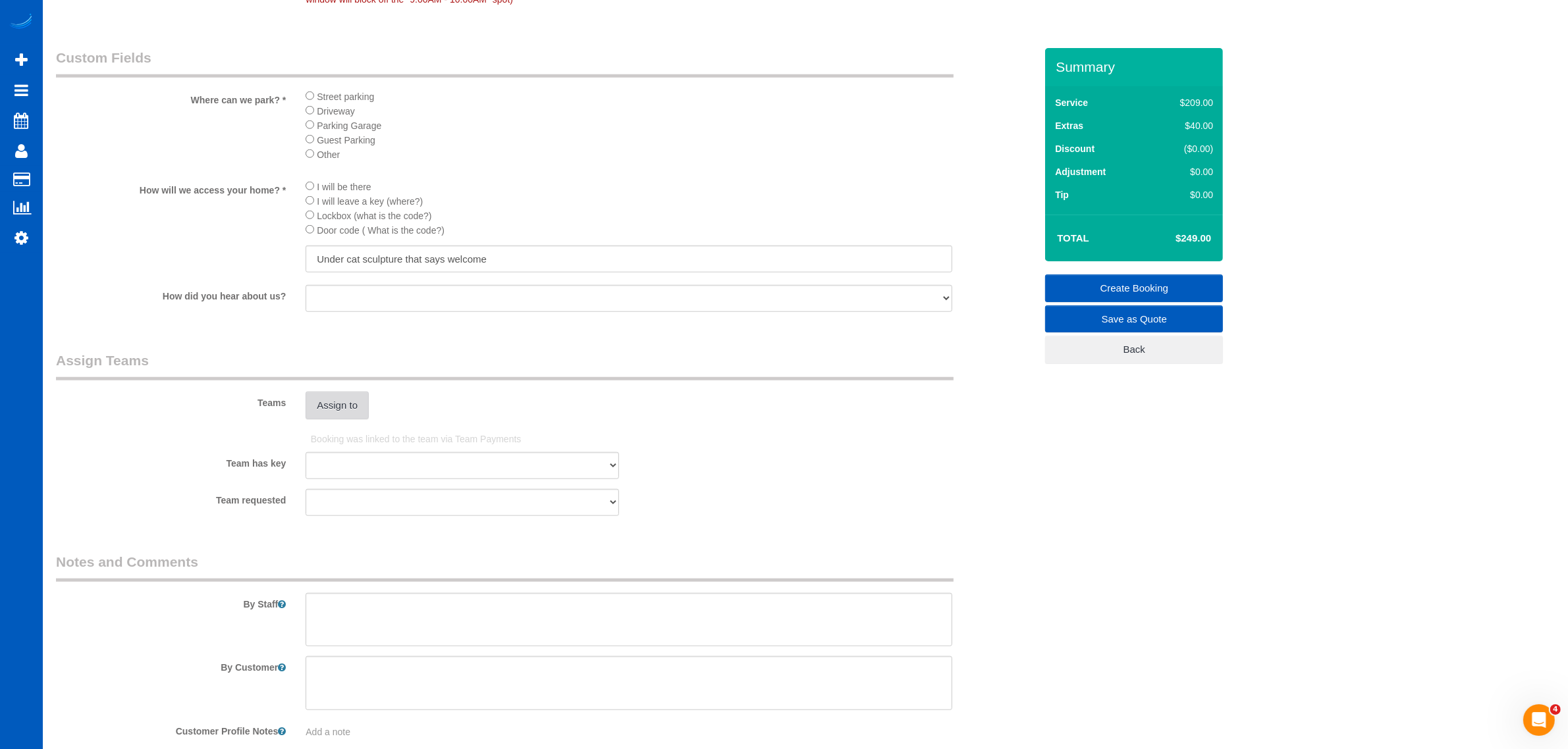
type input "30"
click at [332, 393] on button "Assign to" at bounding box center [337, 406] width 63 height 28
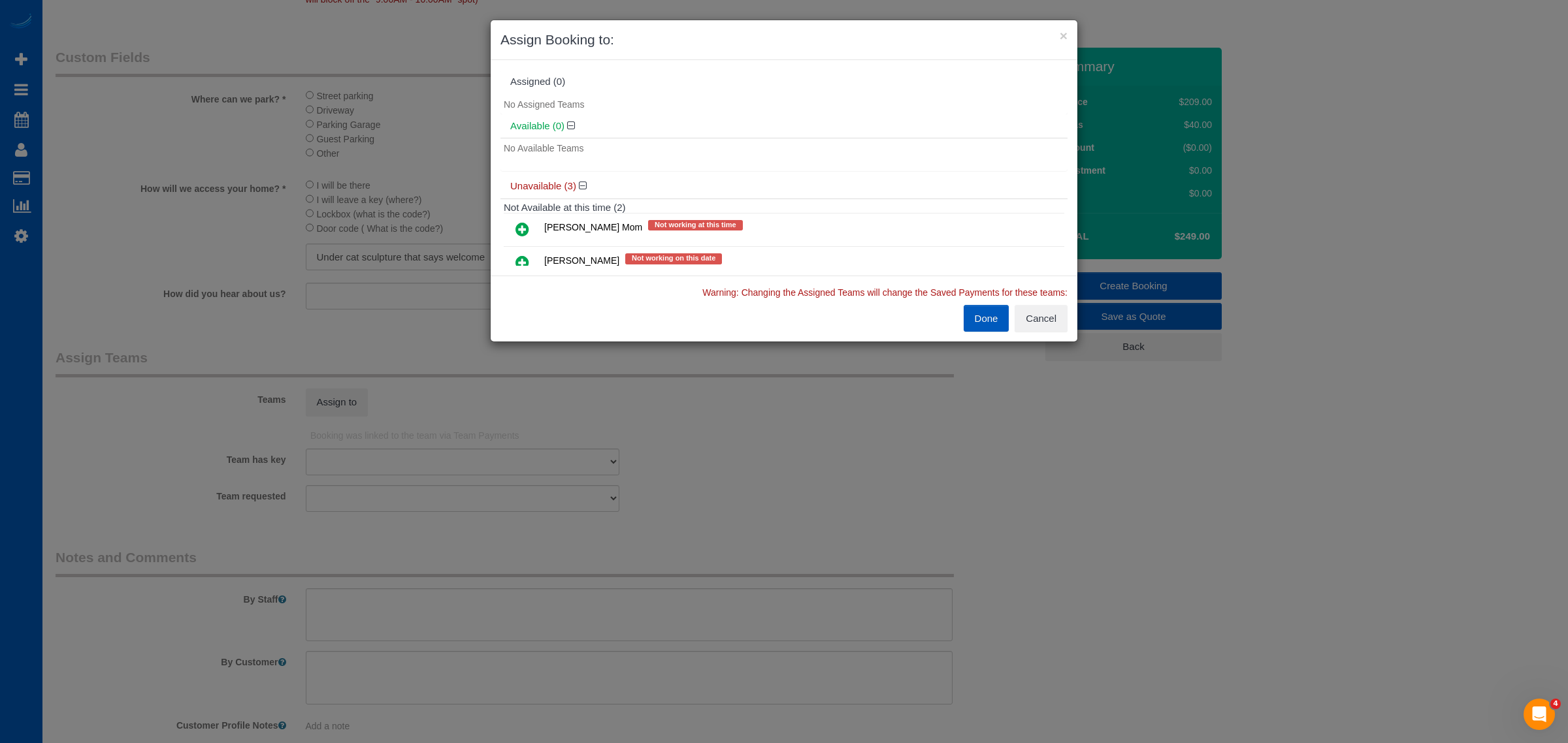
click at [518, 223] on icon at bounding box center [522, 229] width 14 height 16
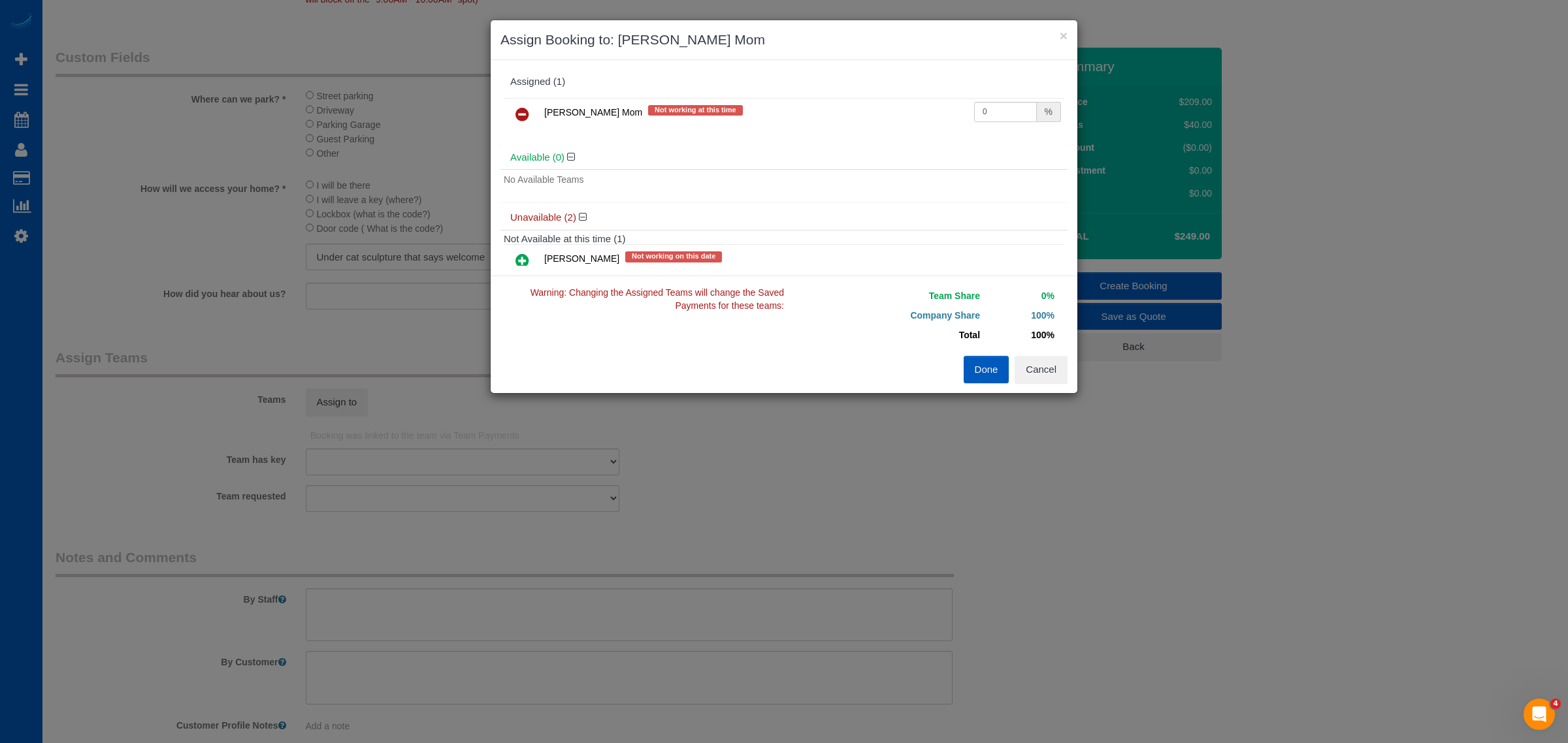
click at [519, 272] on div "Assigned (1) Inna Novytska Mom Not working at this time 0 % Available (0) No Av…" at bounding box center [784, 167] width 587 height 215
click at [520, 257] on icon at bounding box center [522, 261] width 14 height 16
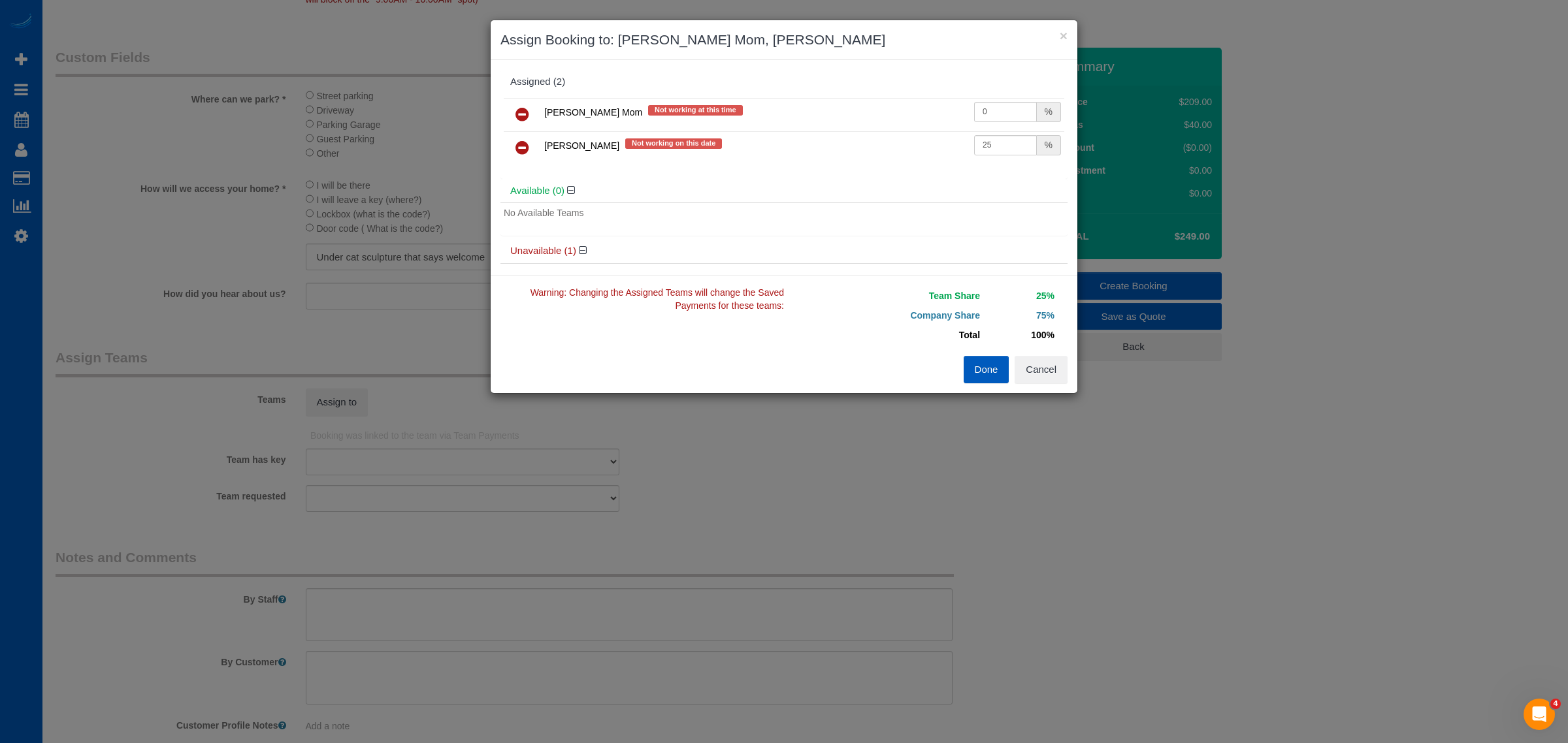
click at [535, 158] on link at bounding box center [521, 148] width 30 height 26
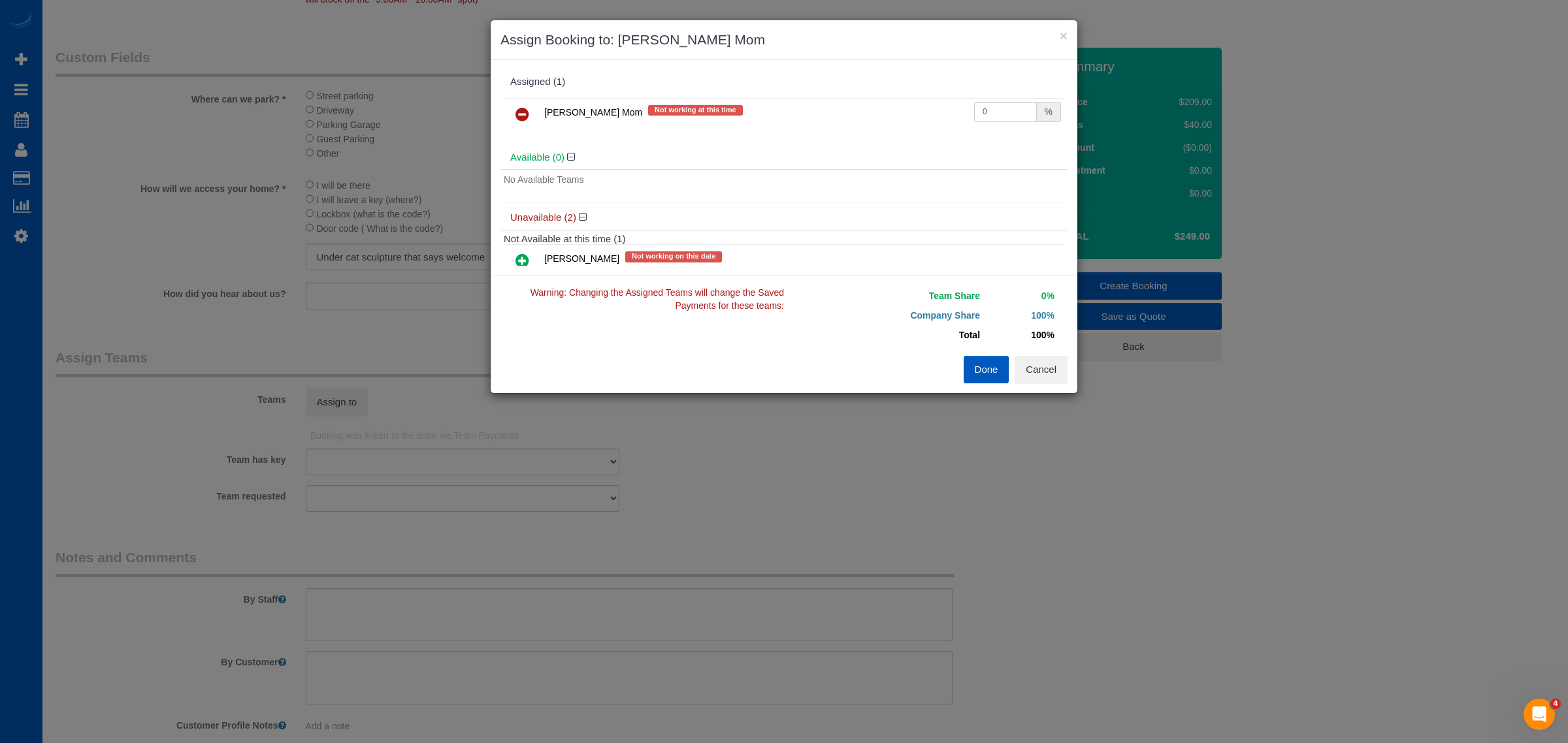
scroll to position [94, 0]
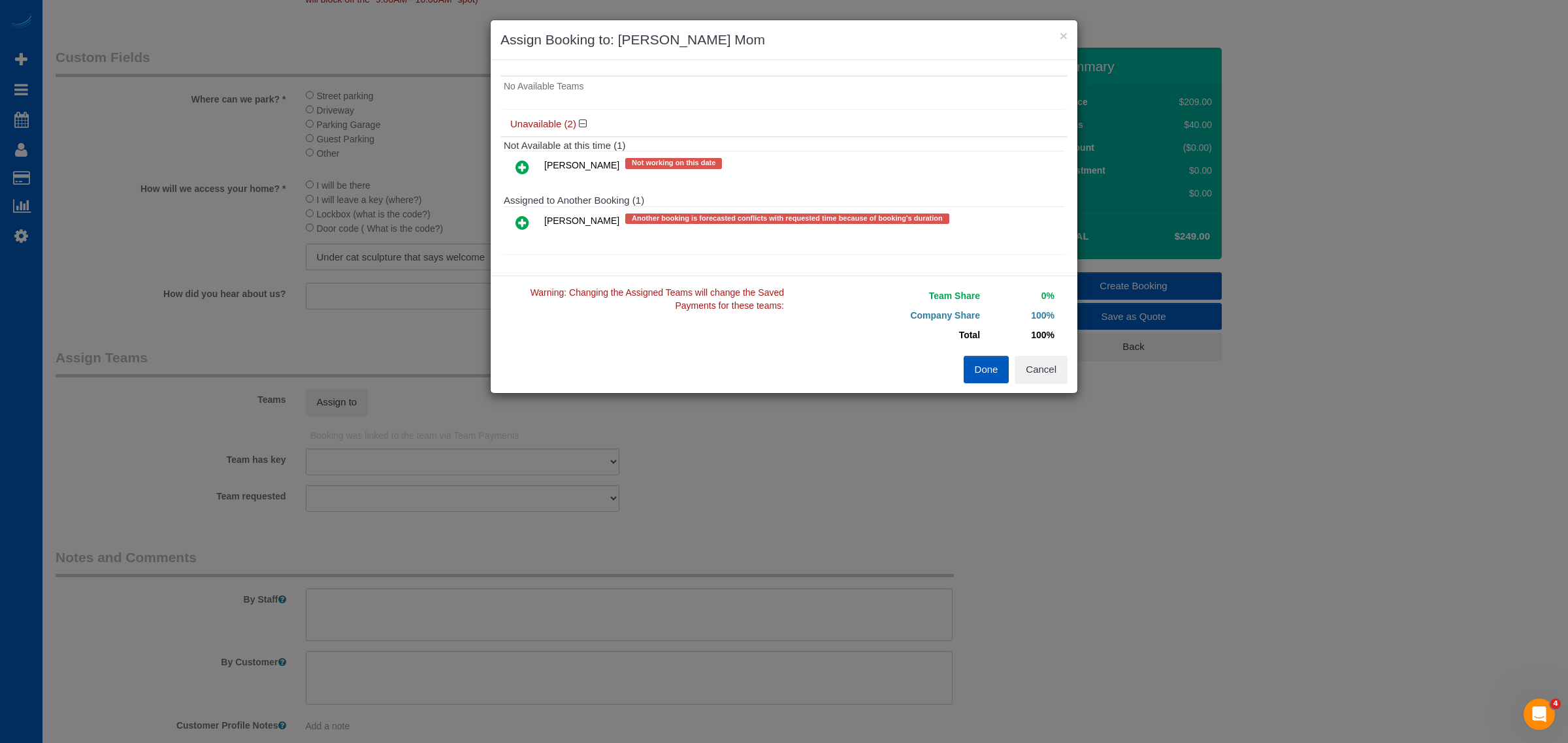
click at [527, 229] on icon at bounding box center [522, 223] width 14 height 16
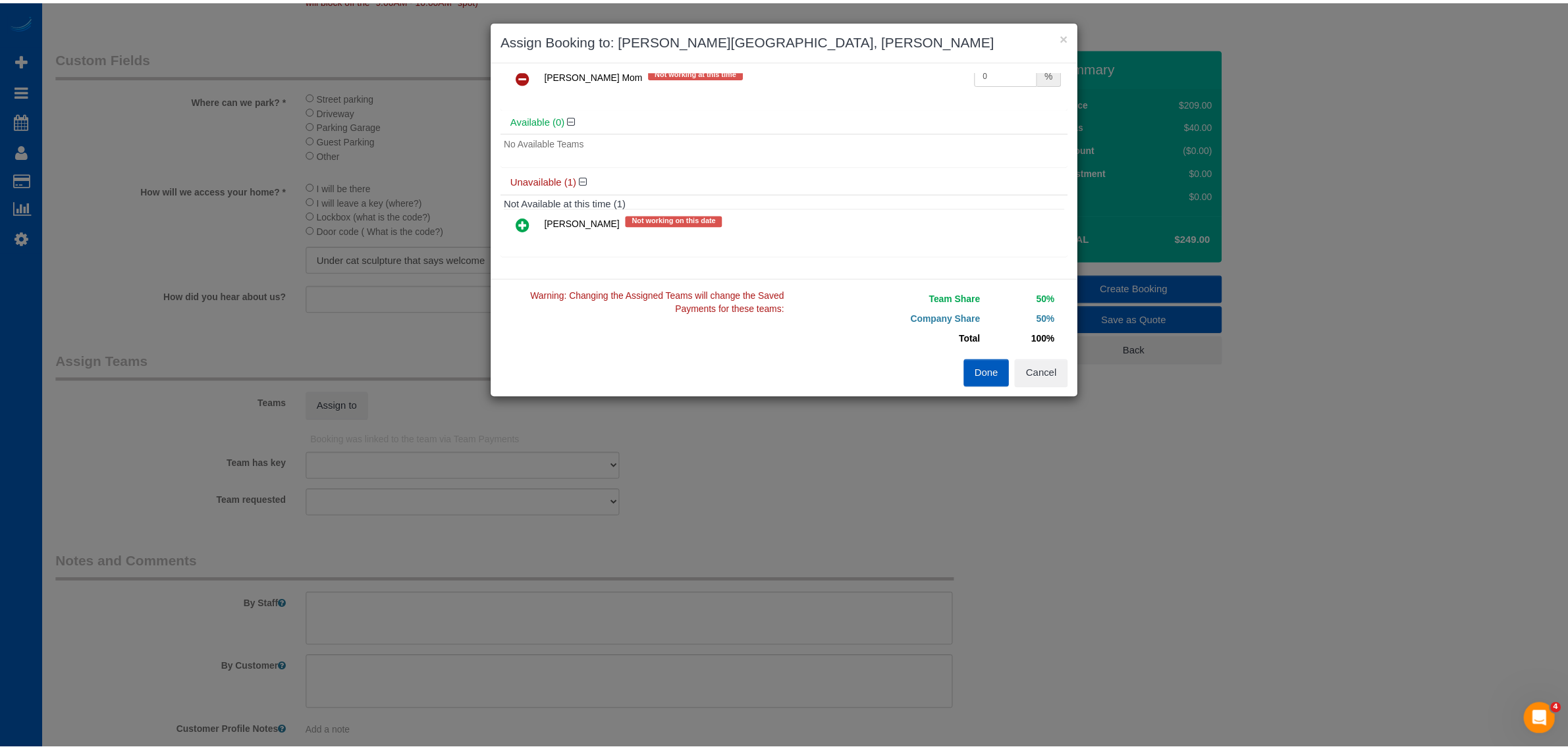
scroll to position [0, 0]
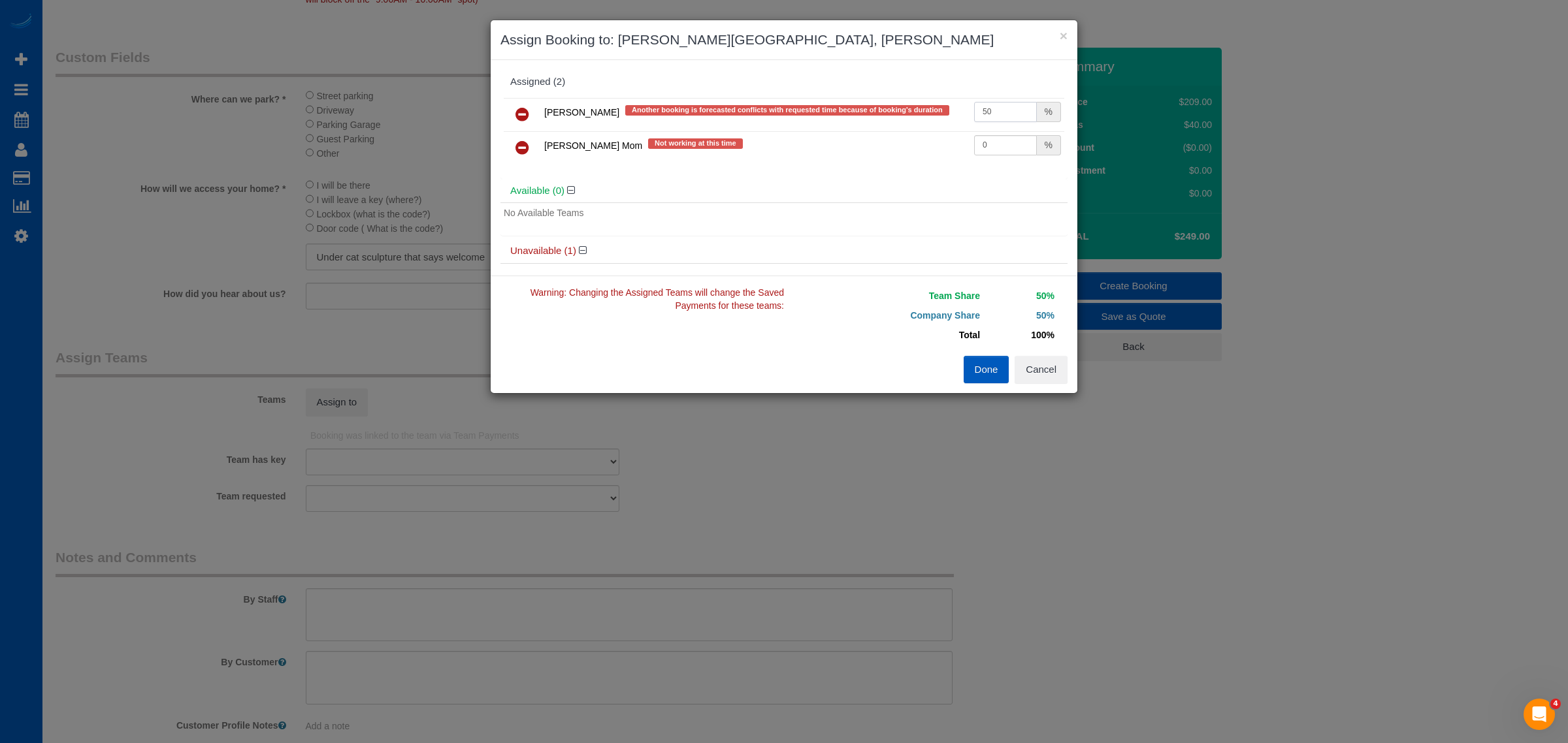
drag, startPoint x: 975, startPoint y: 111, endPoint x: 1021, endPoint y: 107, distance: 46.2
click at [1021, 107] on input "50" at bounding box center [1006, 111] width 63 height 21
drag, startPoint x: 992, startPoint y: 104, endPoint x: 912, endPoint y: 125, distance: 82.7
click at [912, 125] on tr "Inna Novytska Another booking is forecasted conflicts with requested time becau…" at bounding box center [784, 114] width 560 height 33
type input "50"
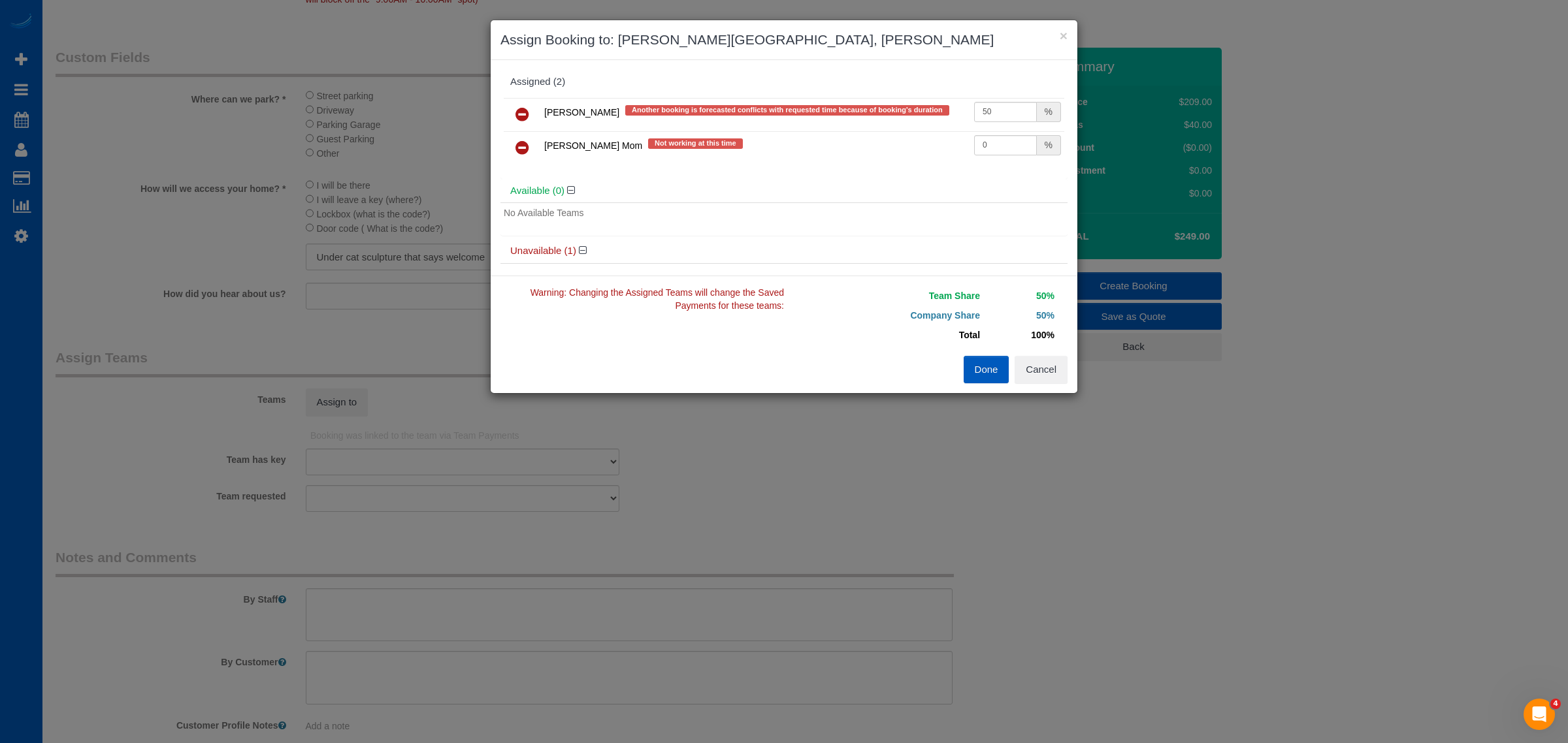
click at [998, 364] on button "Done" at bounding box center [986, 370] width 46 height 27
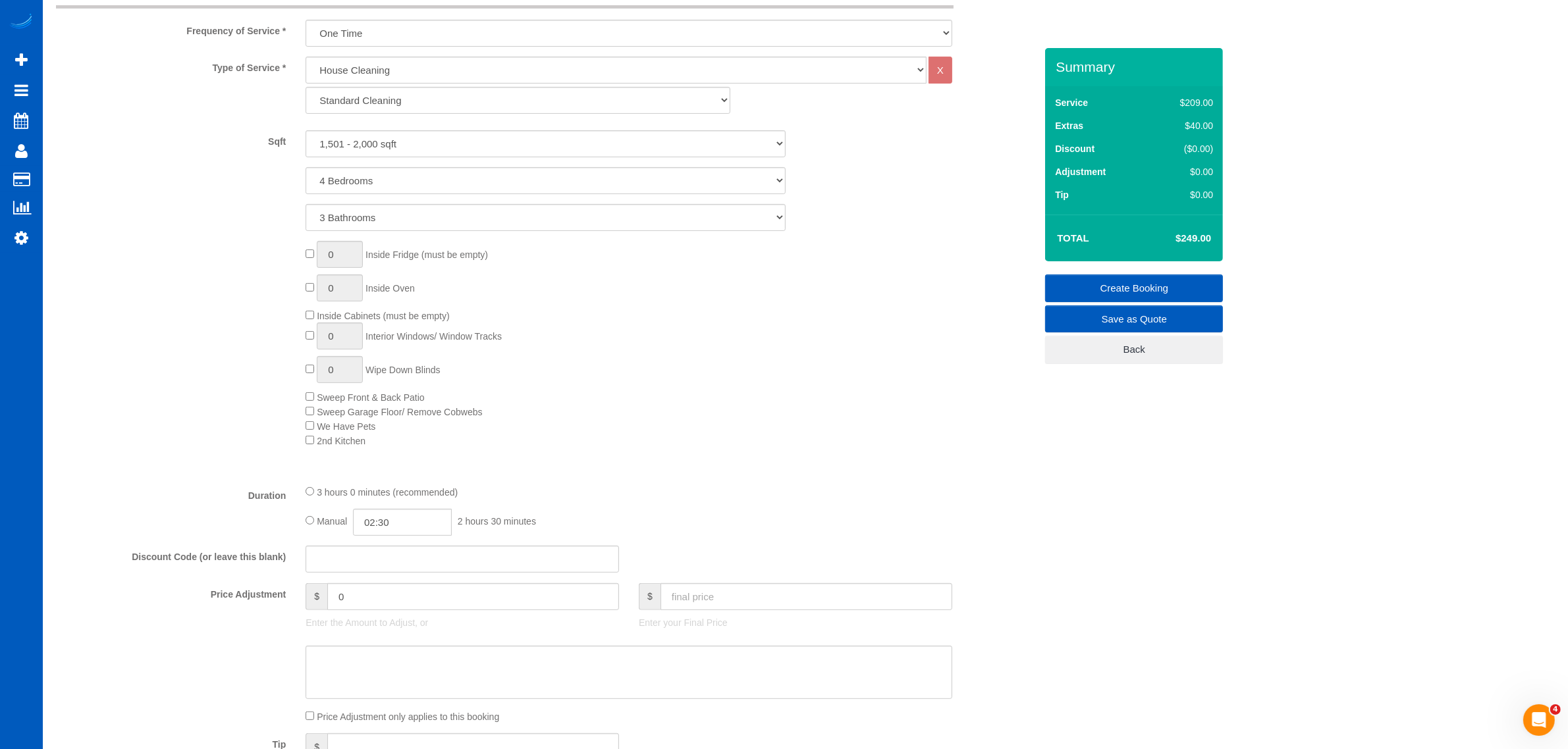
scroll to position [549, 0]
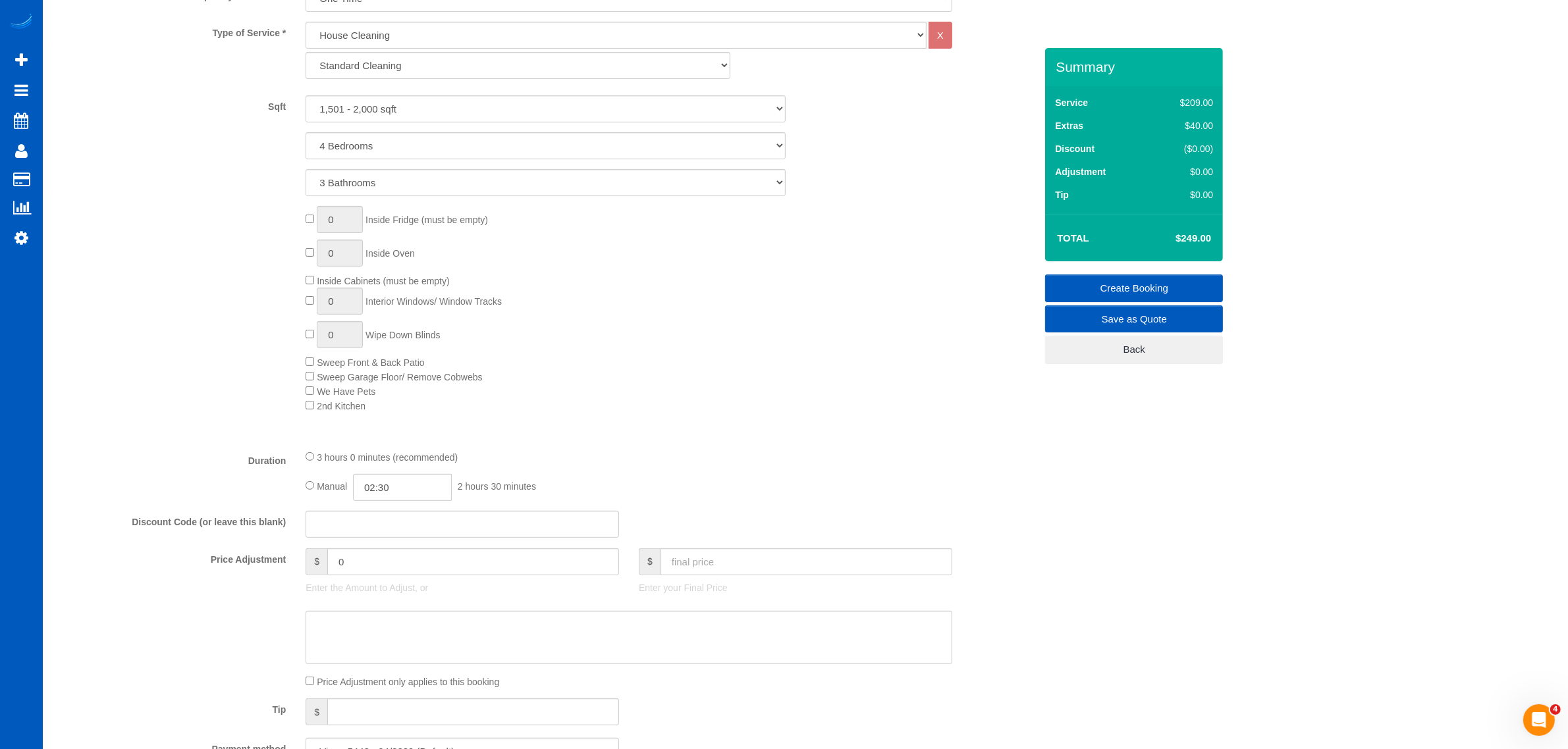
click at [662, 382] on div "0 Inside Fridge (must be empty) 0 Inside Oven Inside Cabinets (must be empty) 0…" at bounding box center [670, 309] width 749 height 207
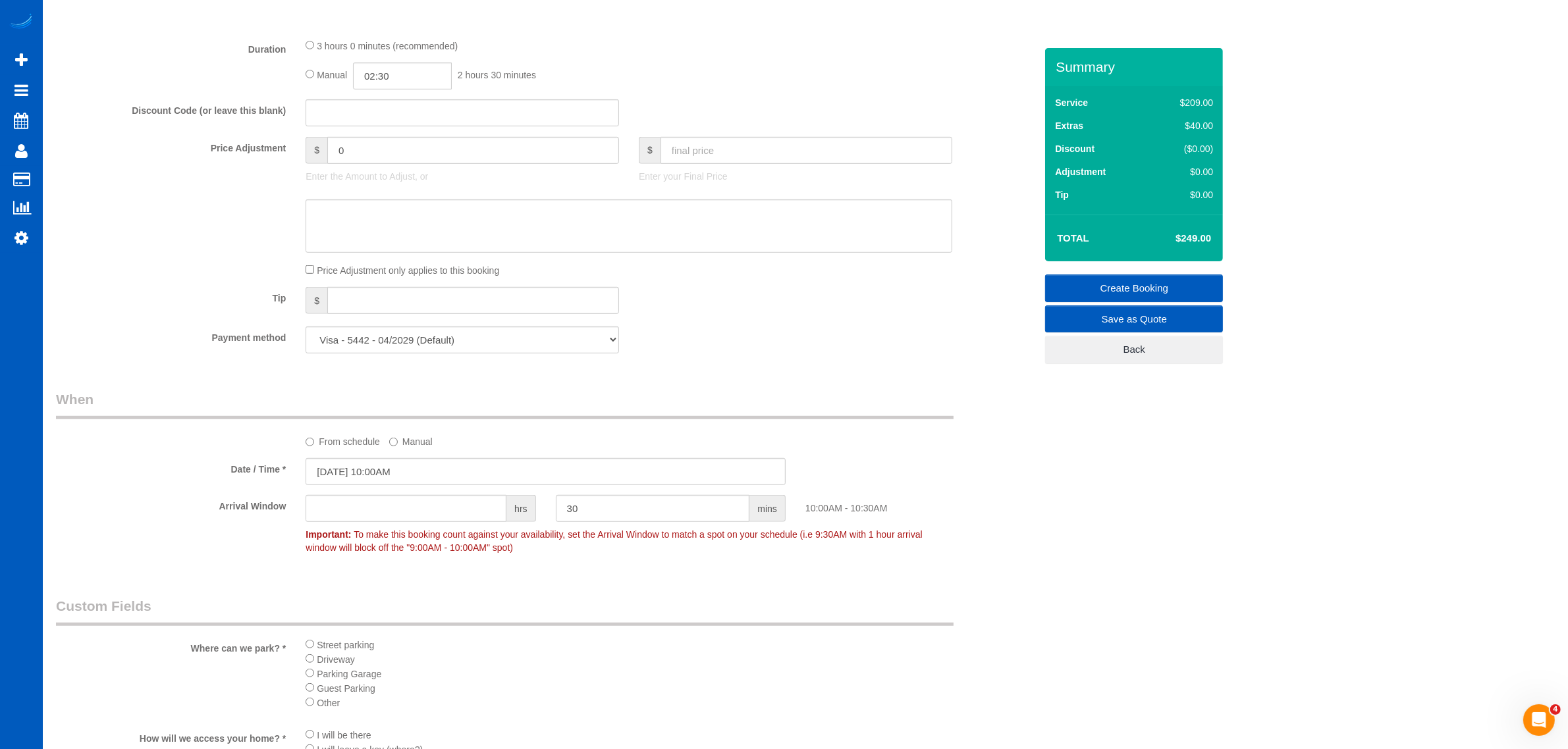
scroll to position [412, 0]
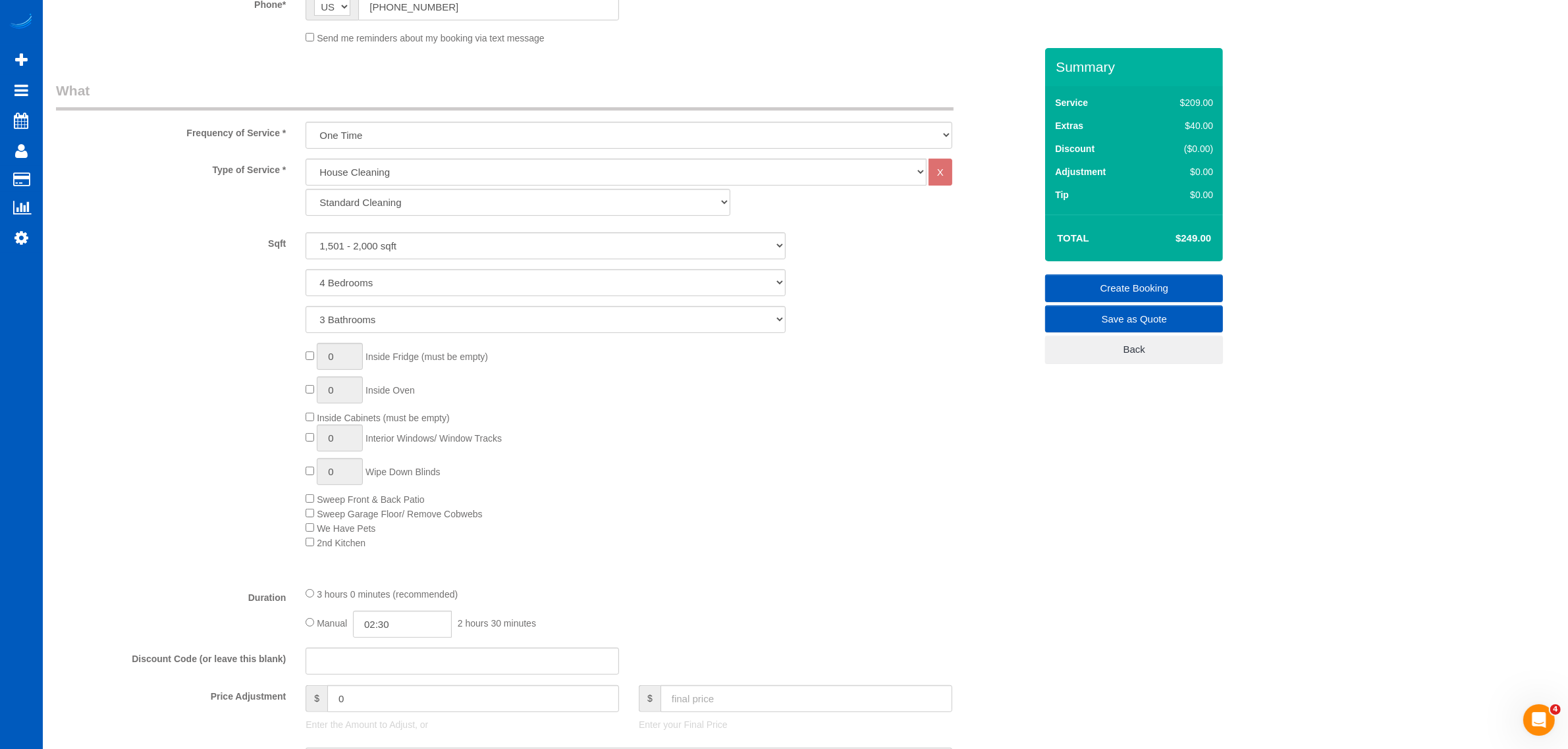
click at [1114, 277] on link "Create Booking" at bounding box center [1133, 289] width 177 height 28
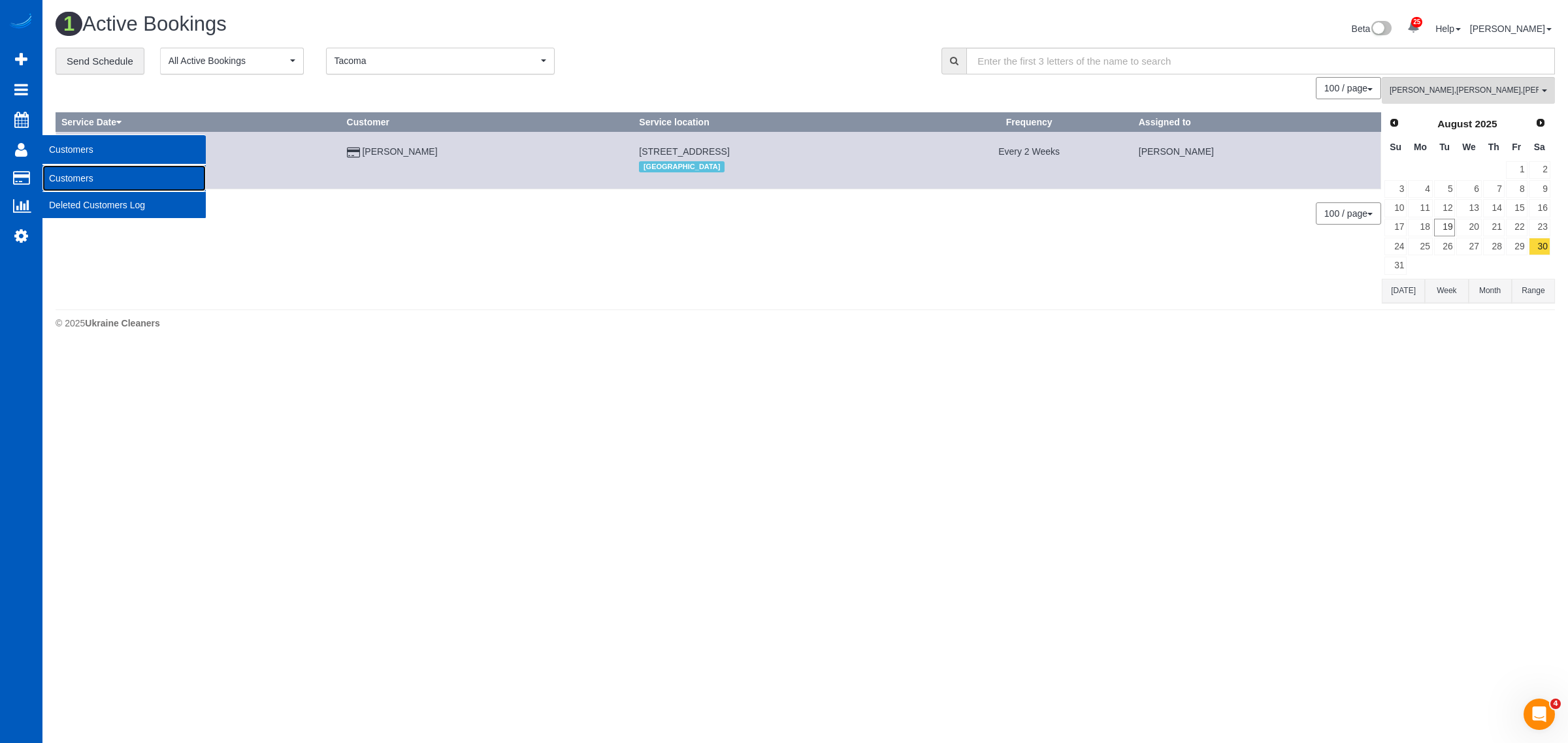
click at [75, 184] on link "Customers" at bounding box center [123, 178] width 163 height 26
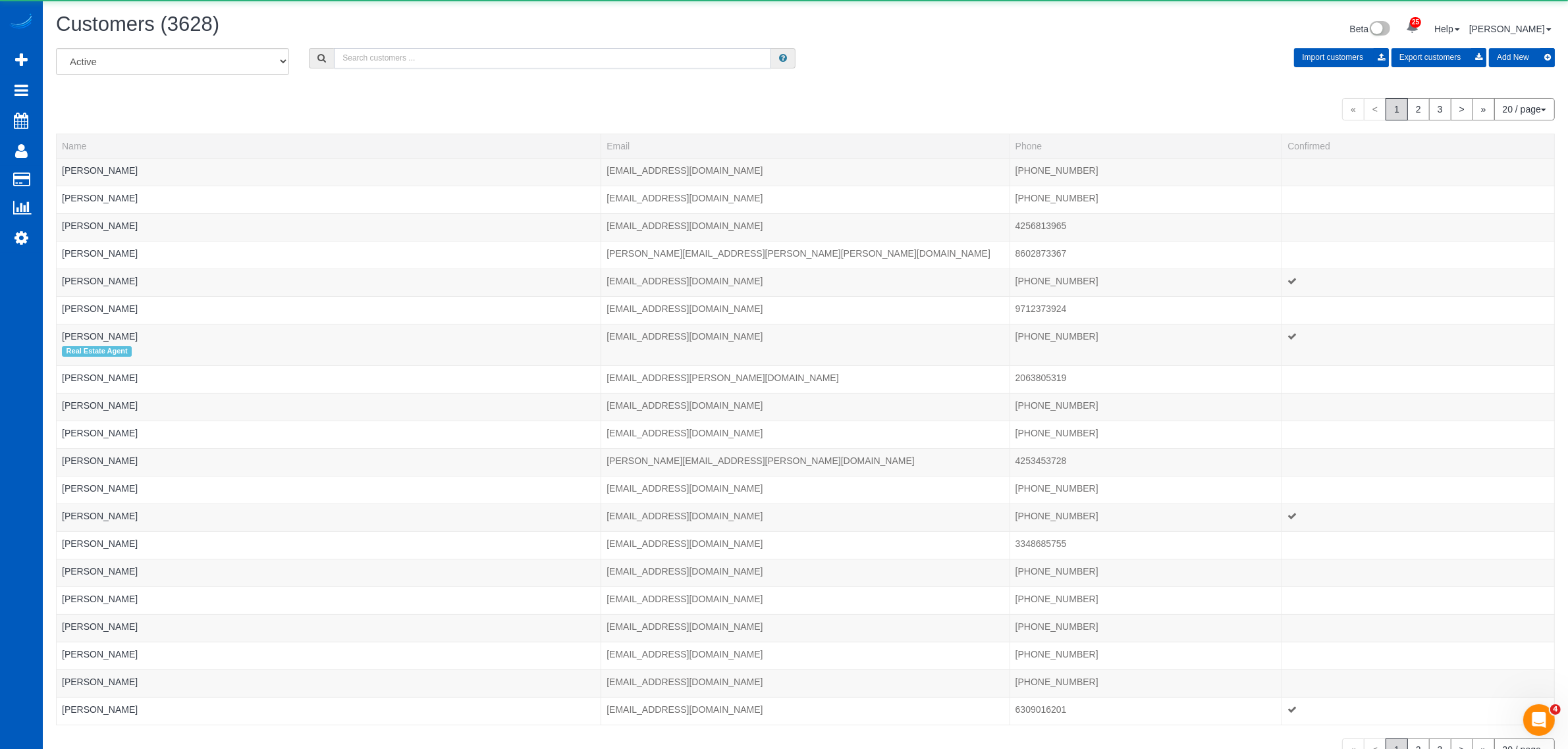
drag, startPoint x: 341, startPoint y: 62, endPoint x: 364, endPoint y: 54, distance: 24.4
click at [344, 61] on input "text" at bounding box center [553, 58] width 438 height 21
click at [364, 54] on input "text" at bounding box center [553, 58] width 438 height 21
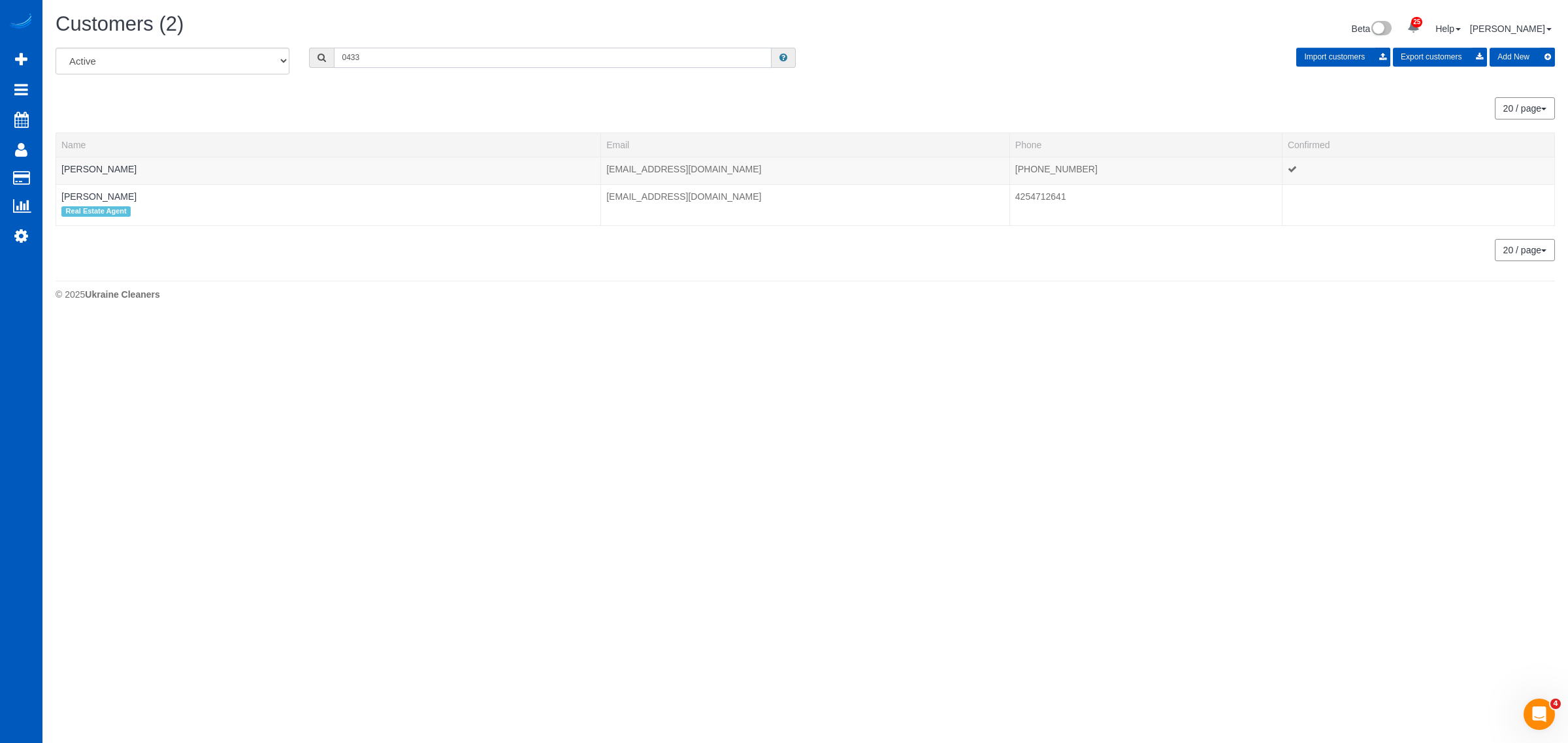
type input "0433"
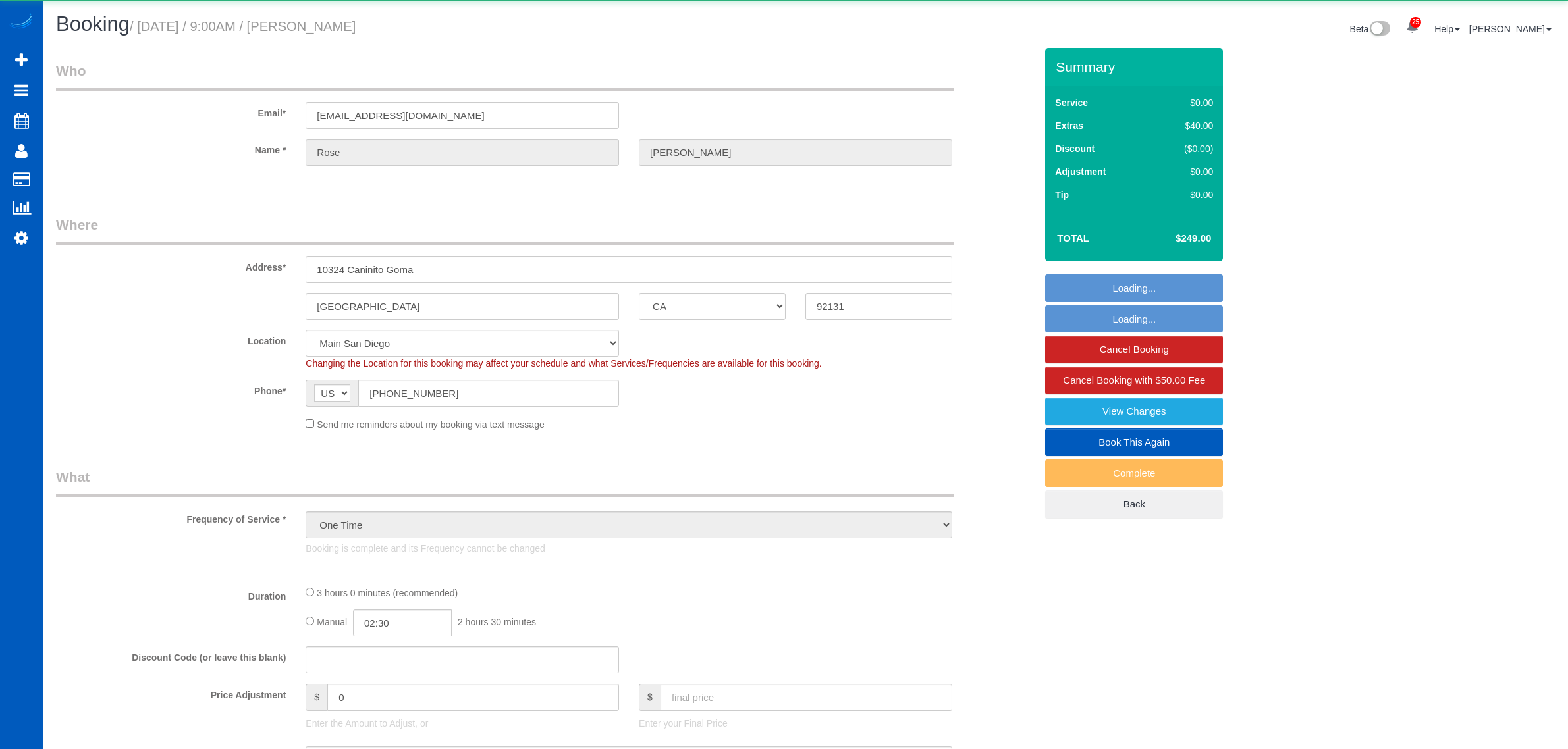
select select "CA"
select select "object:1105"
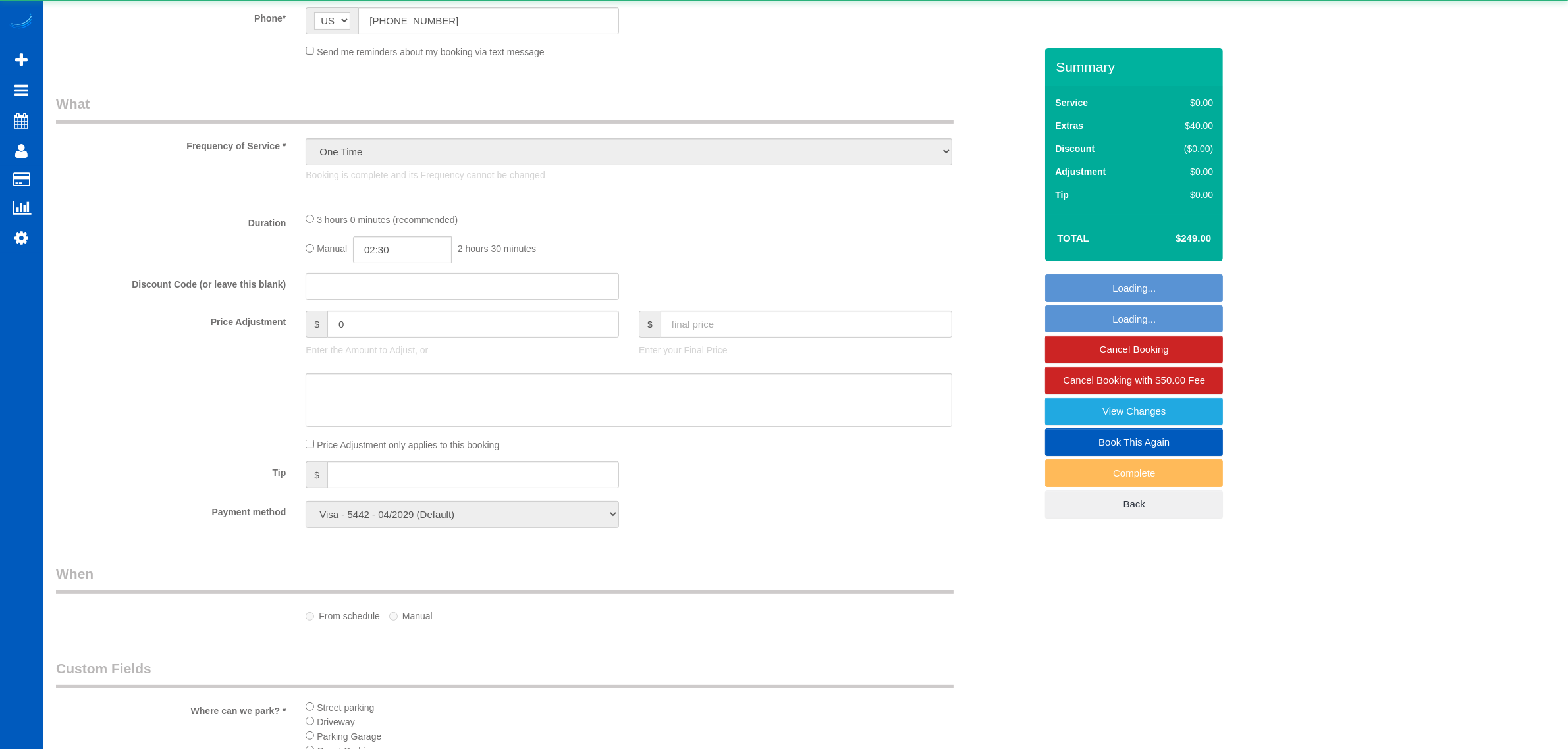
select select "199"
select select "1501"
select select "4"
select select "3"
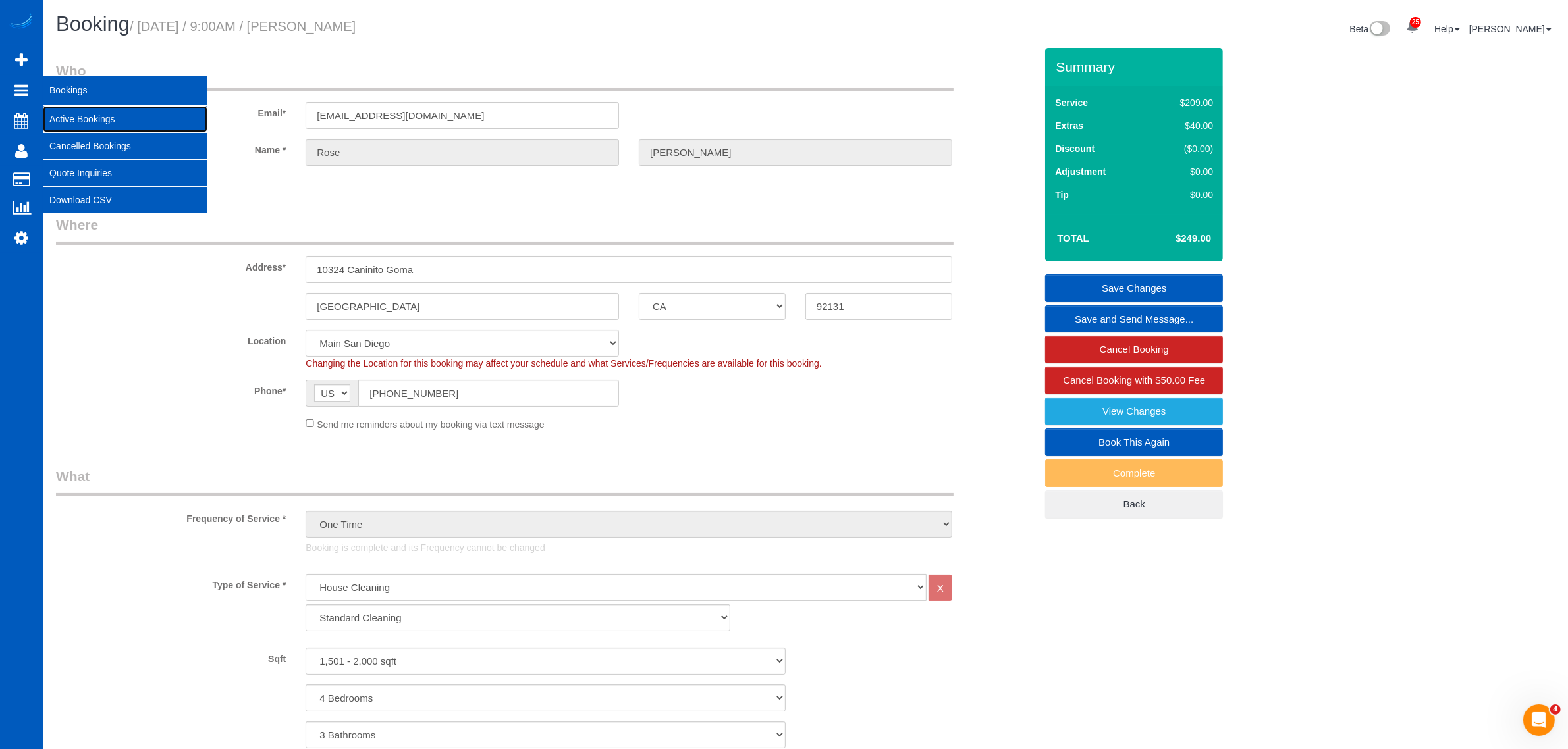
click at [80, 114] on link "Active Bookings" at bounding box center [124, 119] width 165 height 27
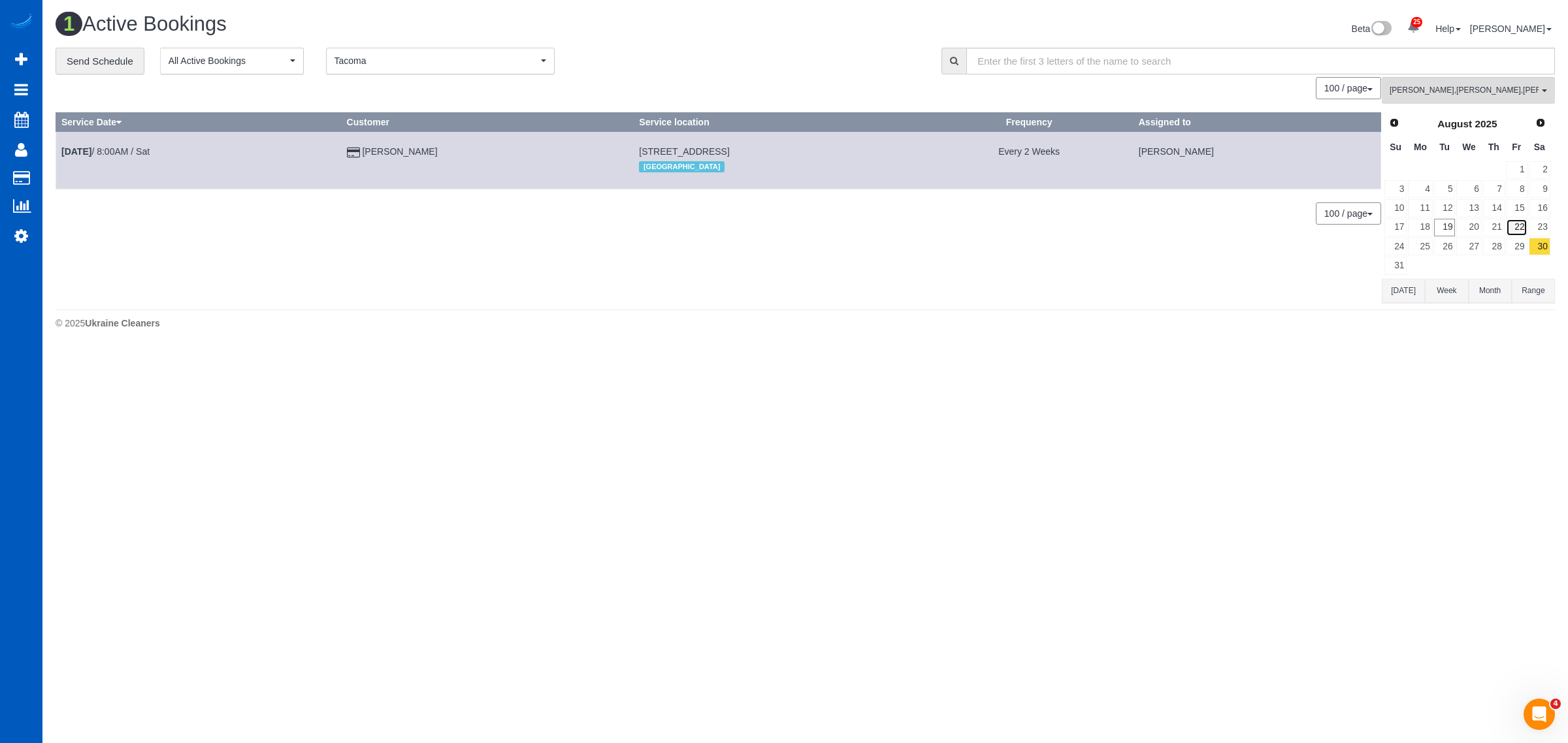
click at [1523, 227] on link "22" at bounding box center [1517, 228] width 22 height 18
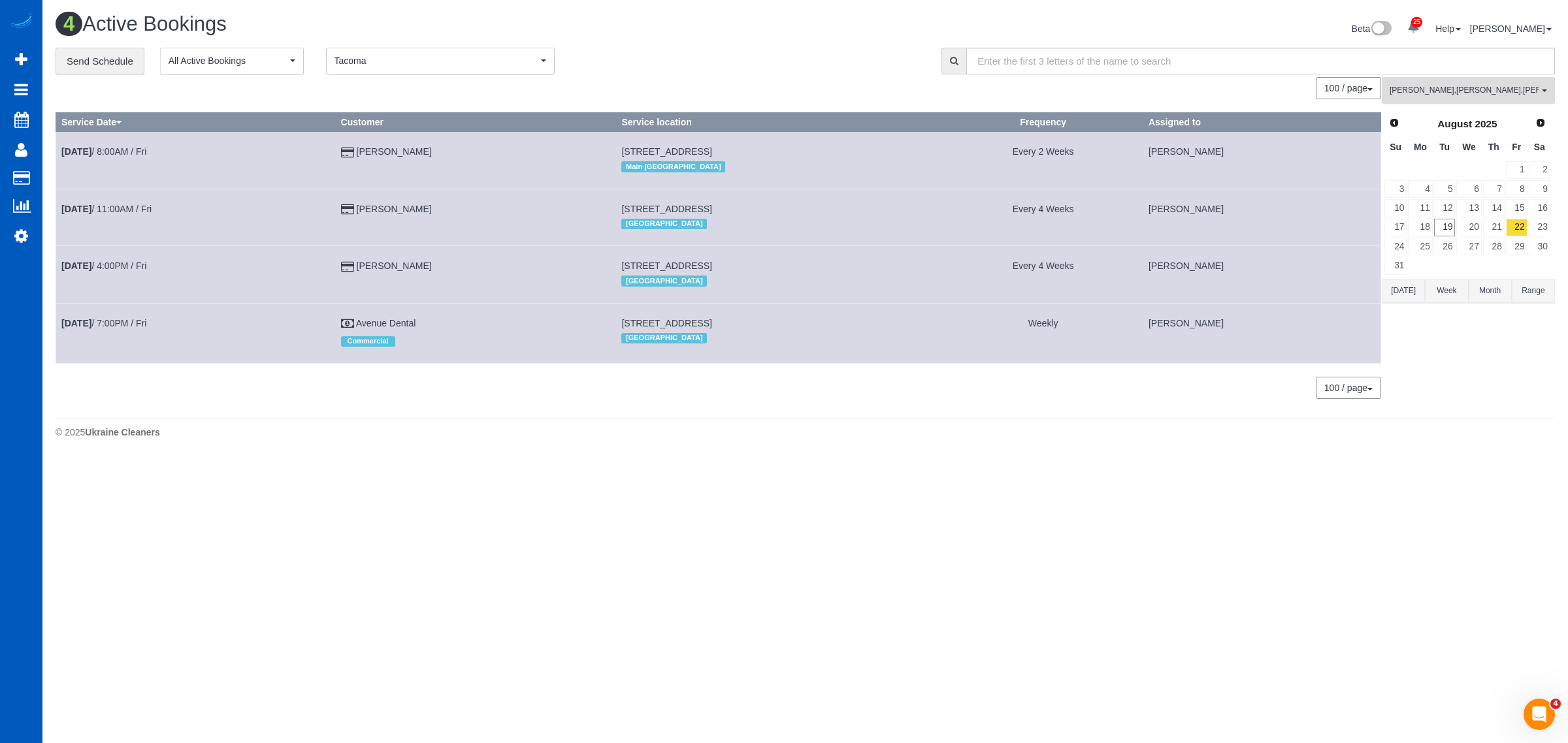
click at [1466, 87] on span "[PERSON_NAME] , [PERSON_NAME] , [PERSON_NAME]" at bounding box center [1464, 90] width 149 height 11
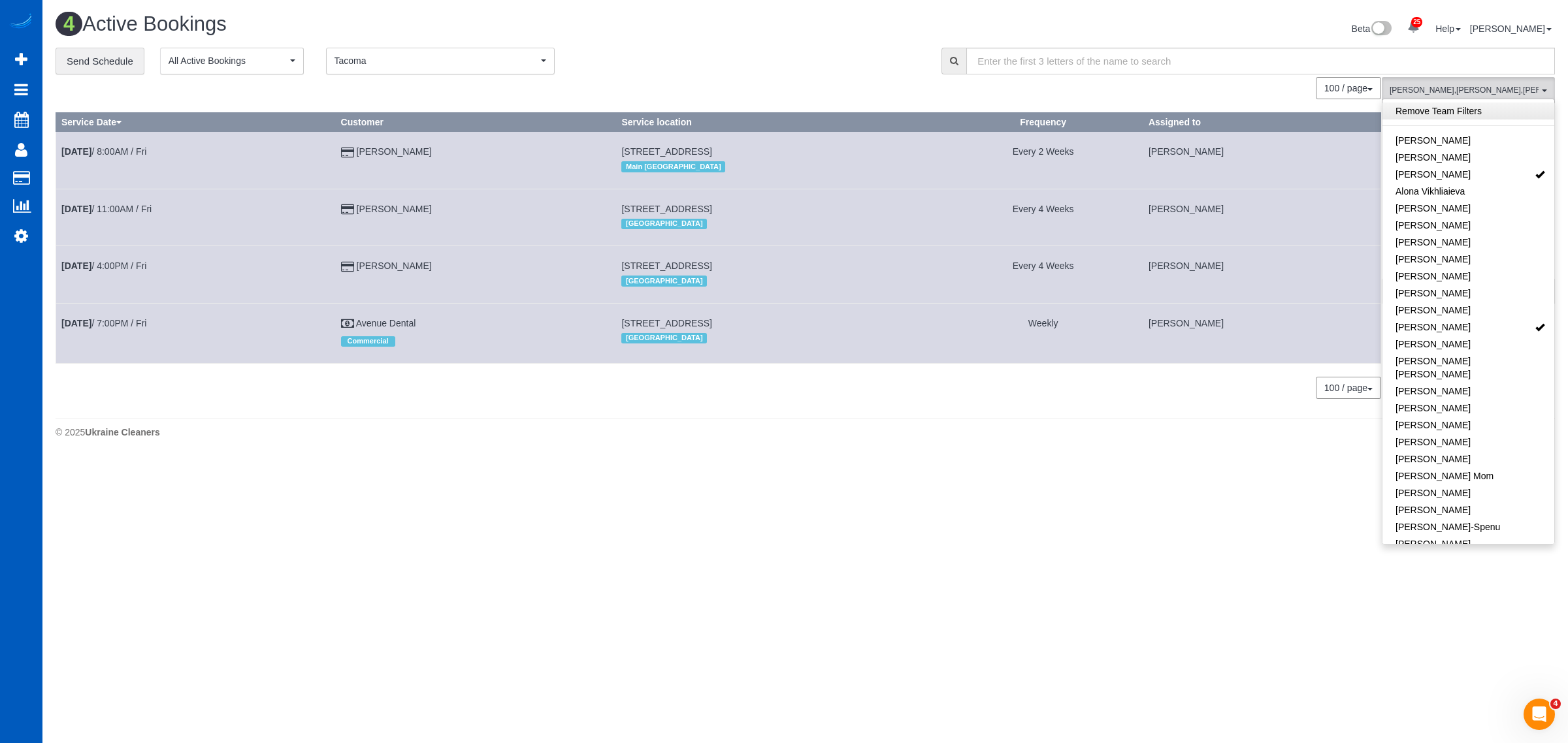
click at [1447, 109] on link "Remove Team Filters" at bounding box center [1469, 110] width 172 height 17
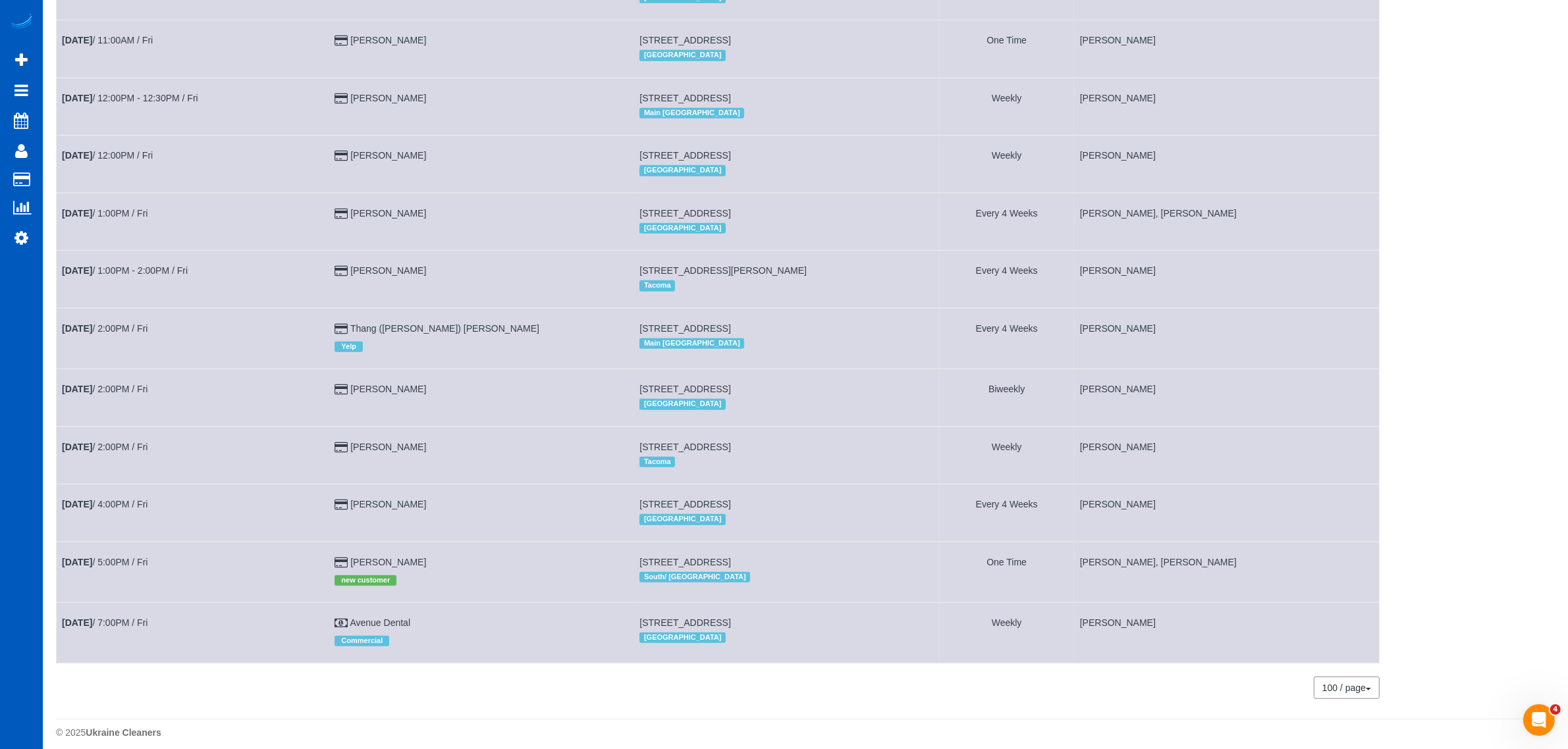
scroll to position [624, 0]
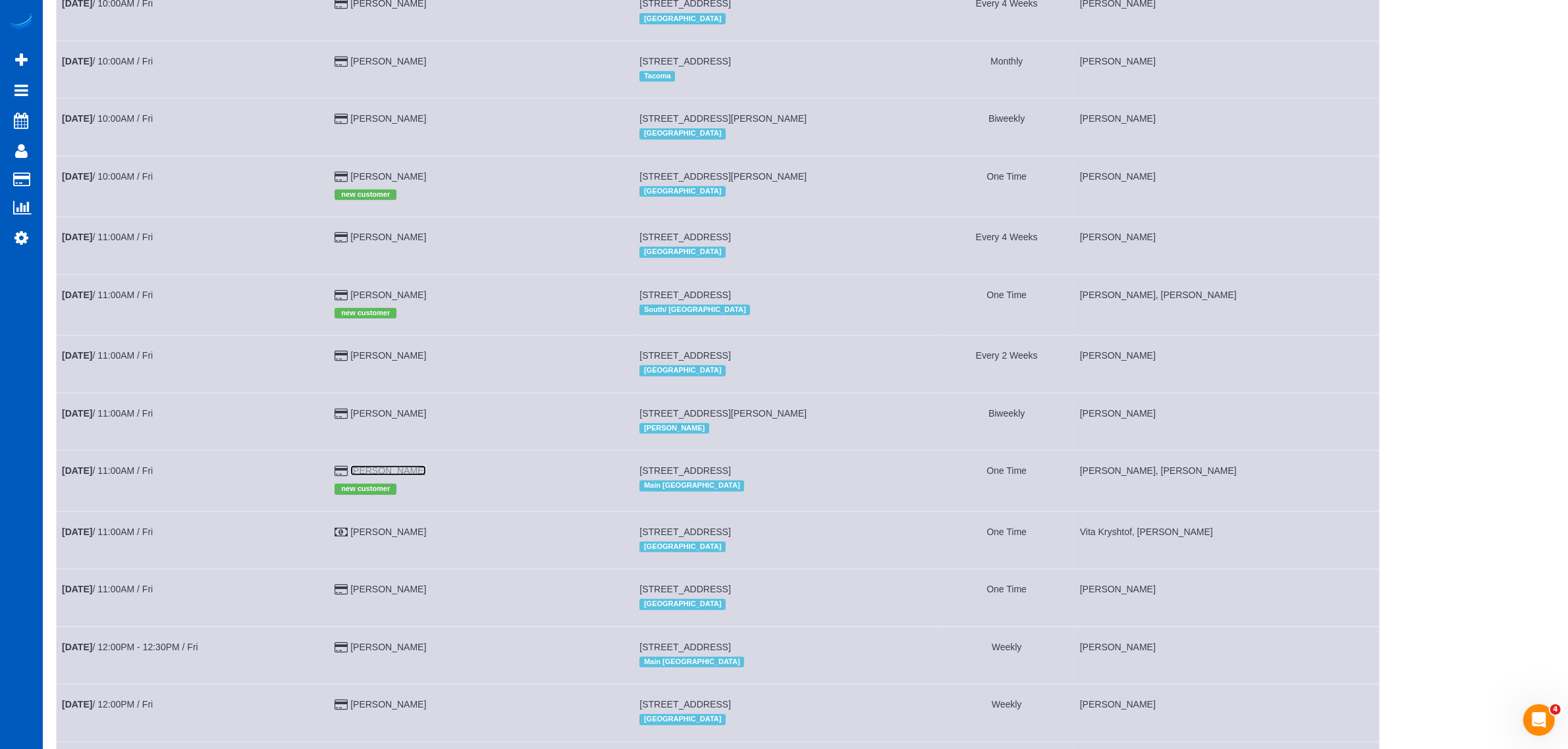
click at [413, 465] on link "[PERSON_NAME]" at bounding box center [387, 470] width 76 height 11
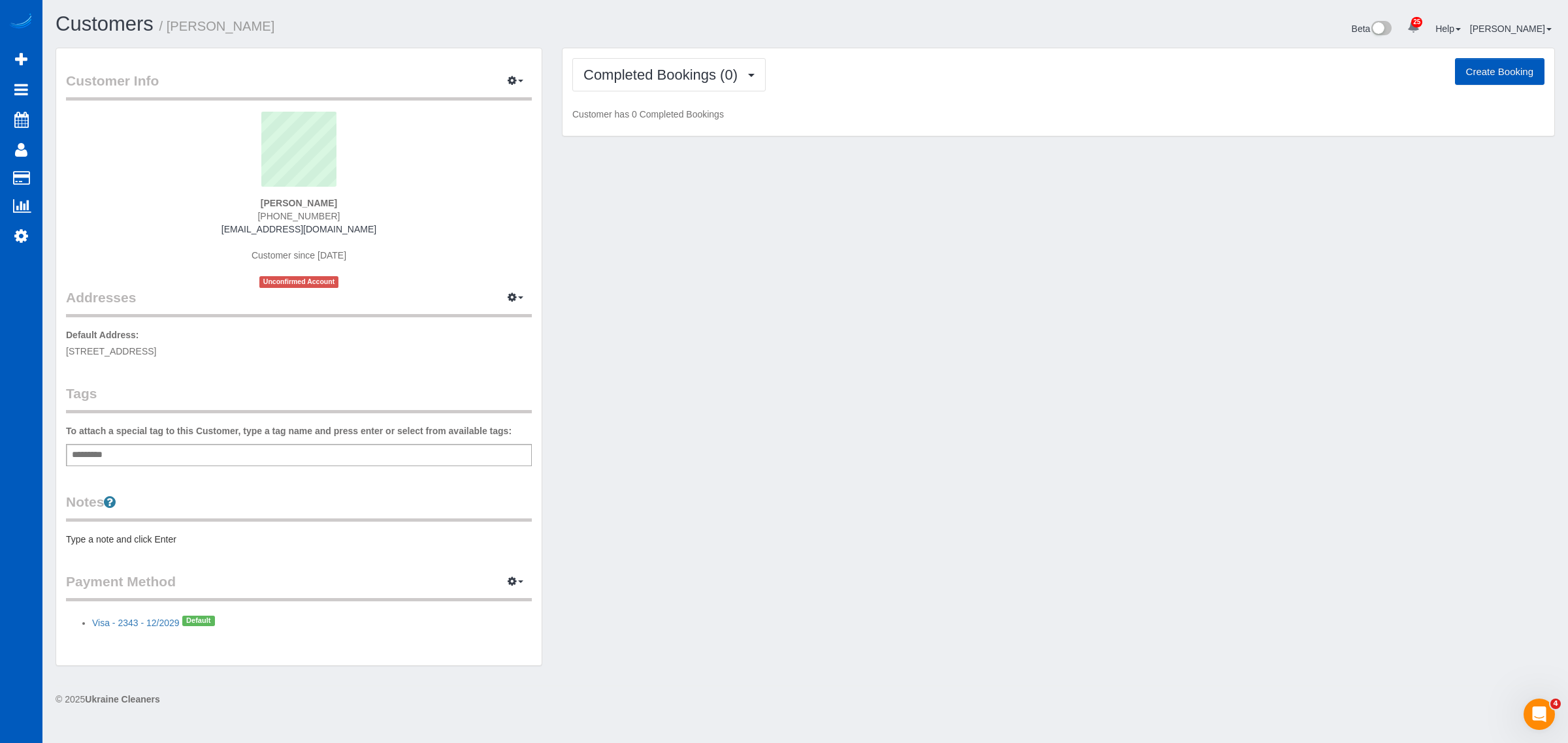
drag, startPoint x: 275, startPoint y: 203, endPoint x: 332, endPoint y: 203, distance: 57.0
click at [332, 203] on div "[PERSON_NAME] [PHONE_NUMBER] [EMAIL_ADDRESS][DOMAIN_NAME] Customer since [DATE]…" at bounding box center [298, 199] width 466 height 176
drag, startPoint x: 273, startPoint y: 195, endPoint x: 332, endPoint y: 199, distance: 59.1
click at [332, 199] on div "[PERSON_NAME] [PHONE_NUMBER] [EMAIL_ADDRESS][DOMAIN_NAME] Customer since [DATE]…" at bounding box center [298, 199] width 466 height 176
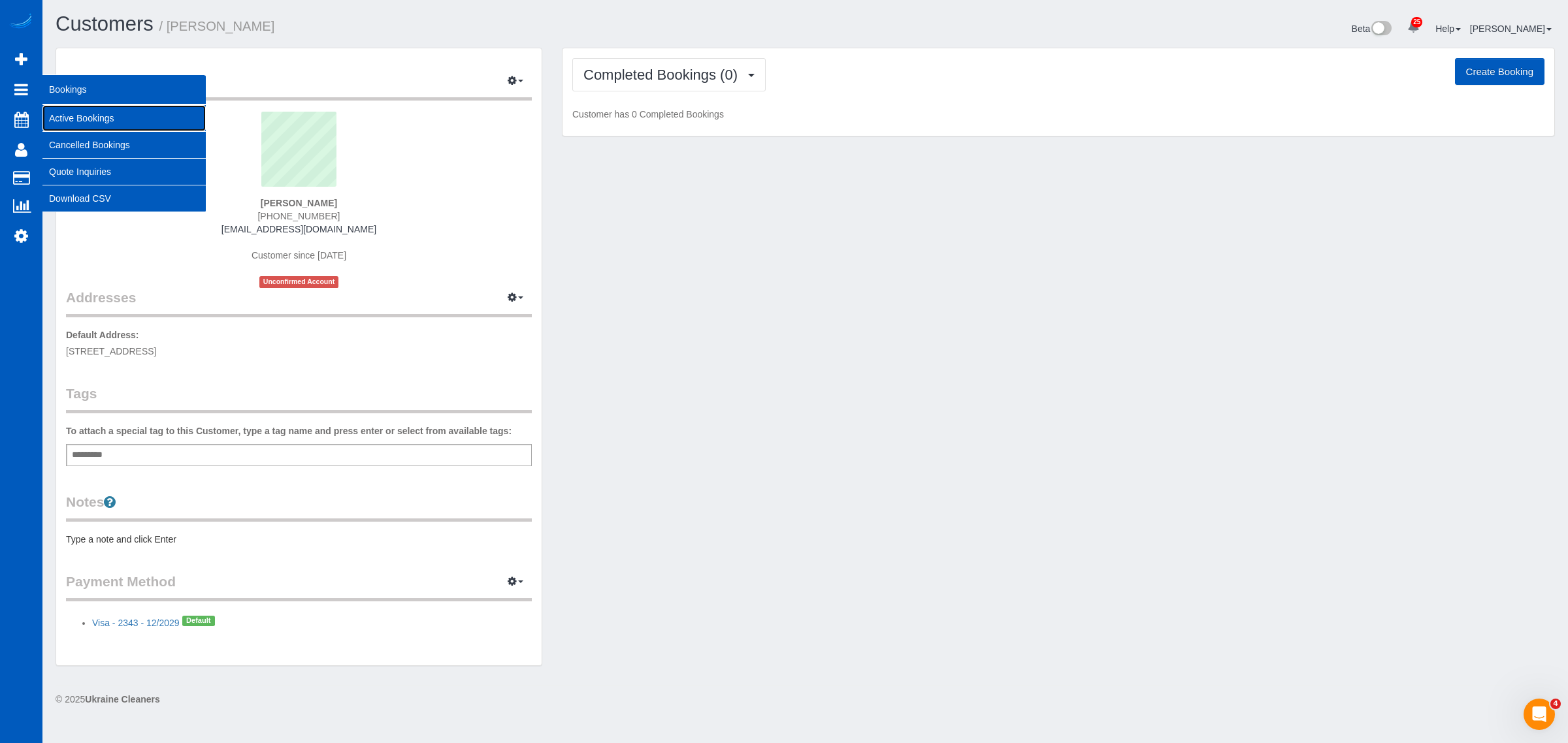
click at [70, 111] on link "Active Bookings" at bounding box center [123, 118] width 163 height 26
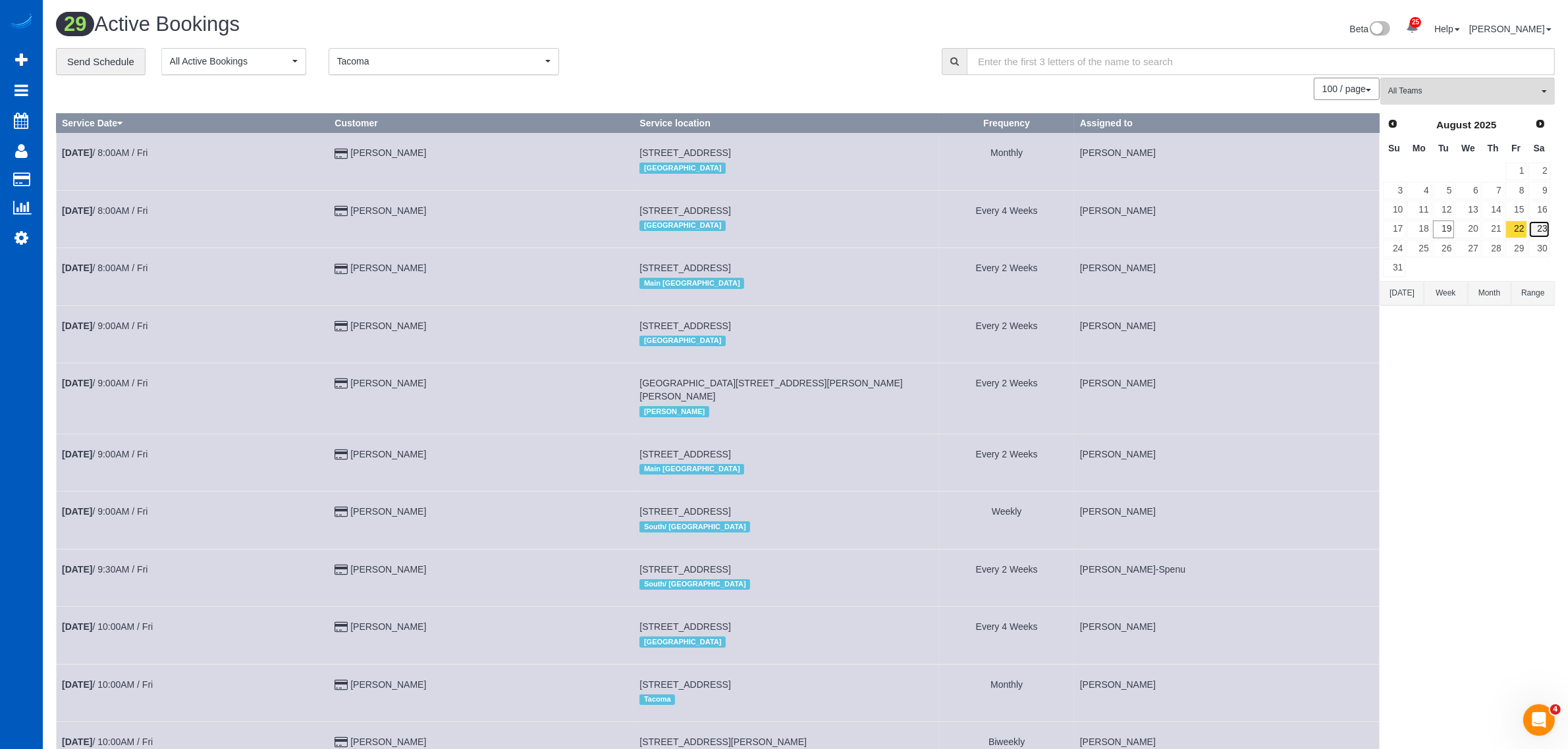
click at [1542, 232] on link "23" at bounding box center [1539, 230] width 22 height 18
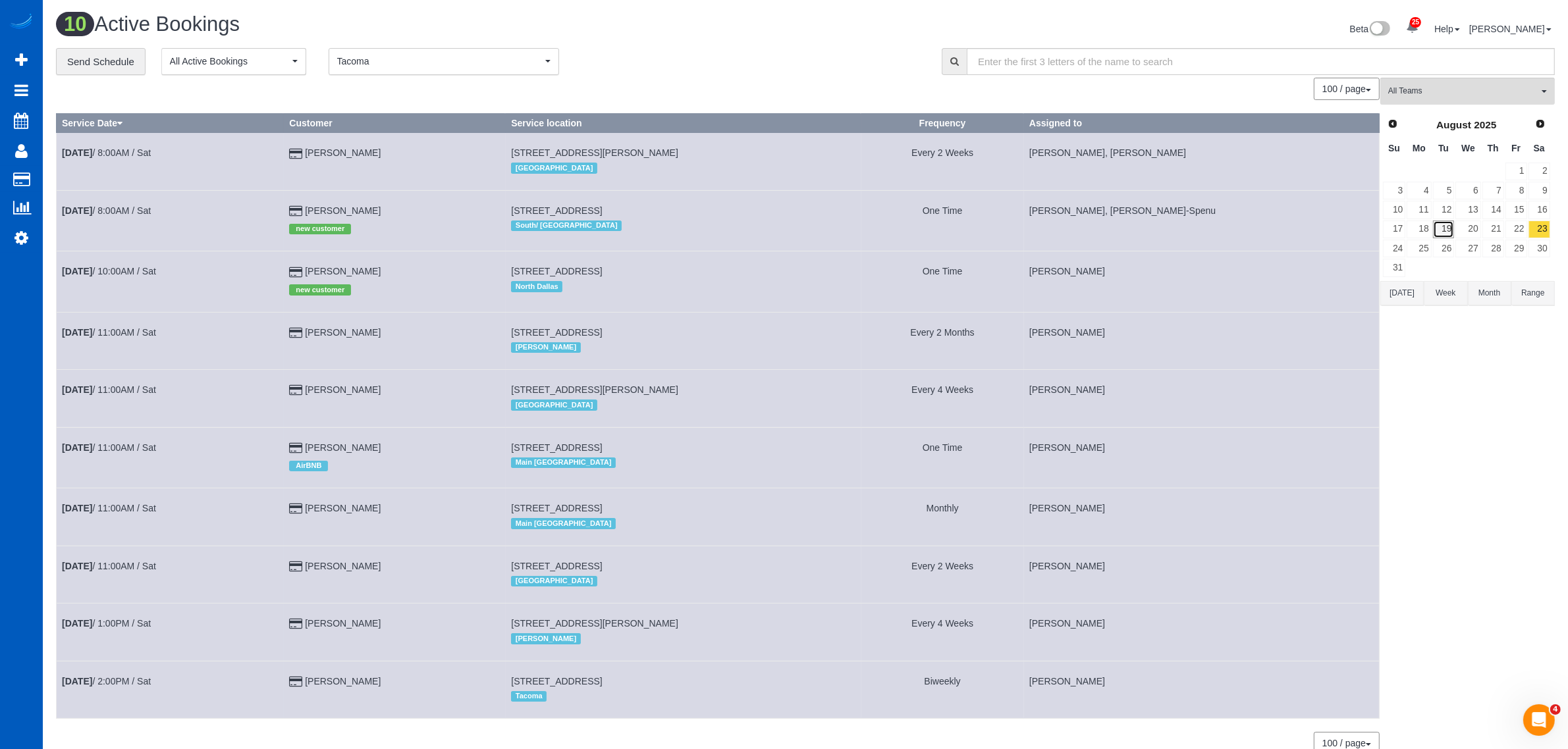
click at [1447, 232] on link "19" at bounding box center [1444, 230] width 22 height 18
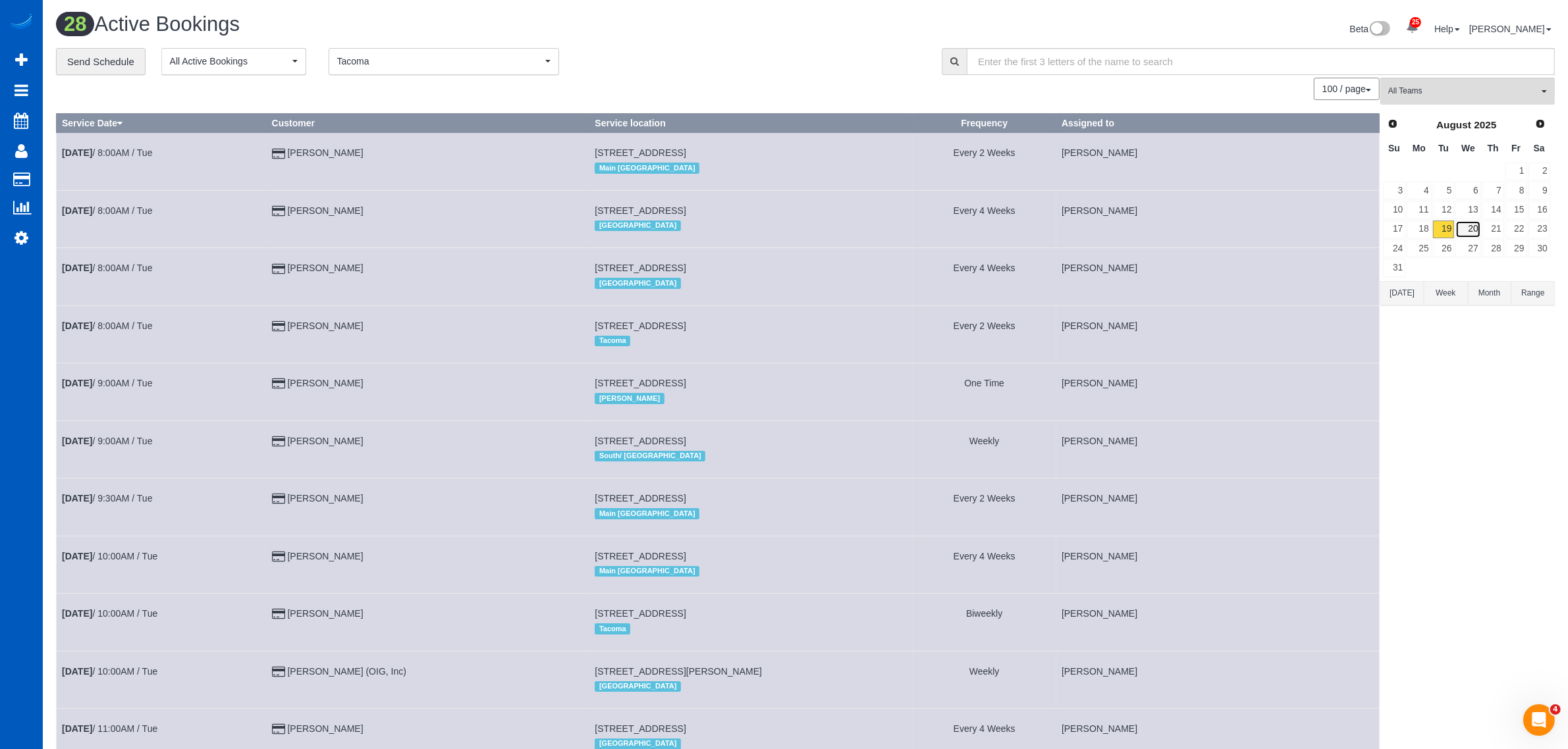
click at [1469, 233] on link "20" at bounding box center [1467, 230] width 25 height 18
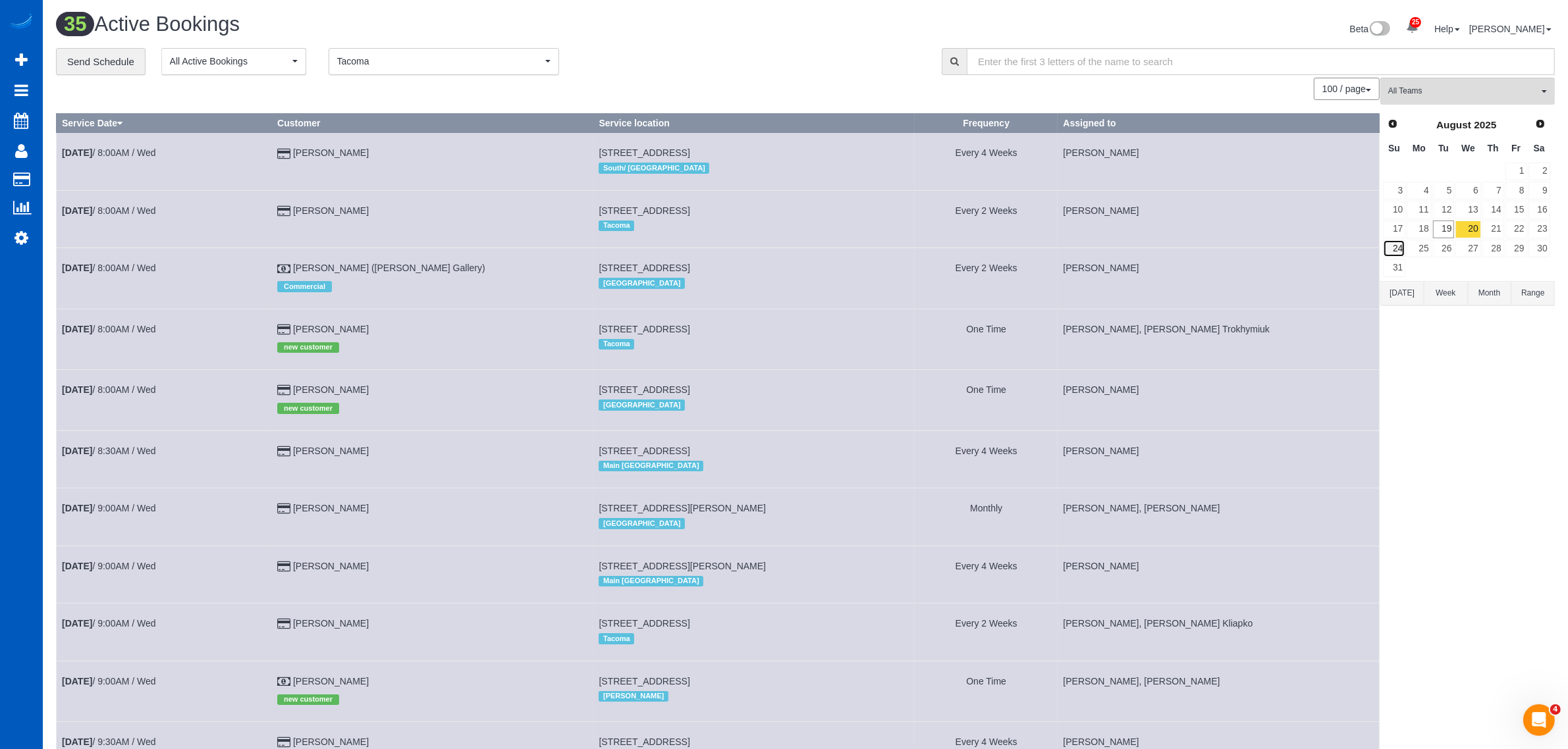
click at [1403, 247] on link "24" at bounding box center [1394, 248] width 23 height 18
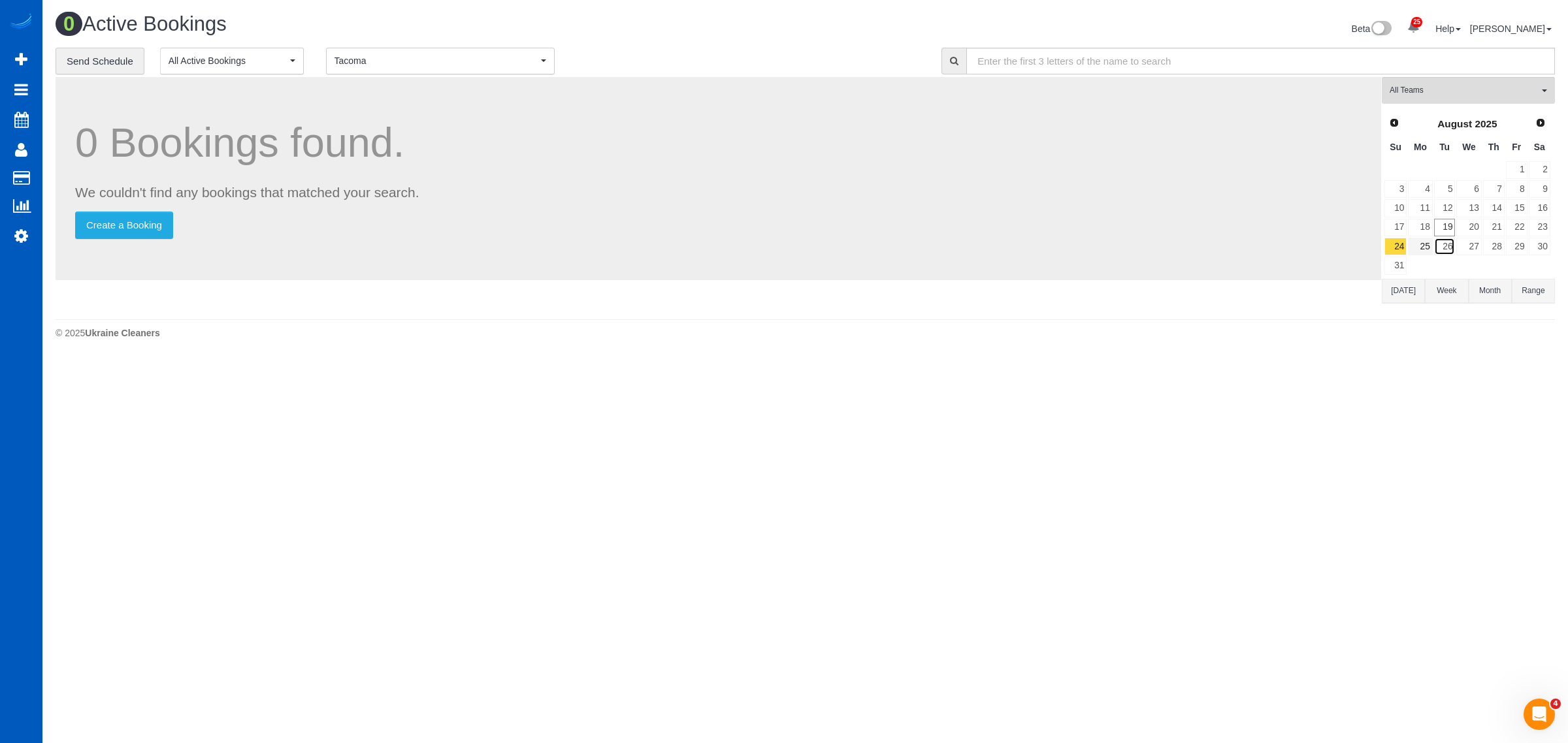
click at [1434, 245] on link "26" at bounding box center [1445, 246] width 22 height 18
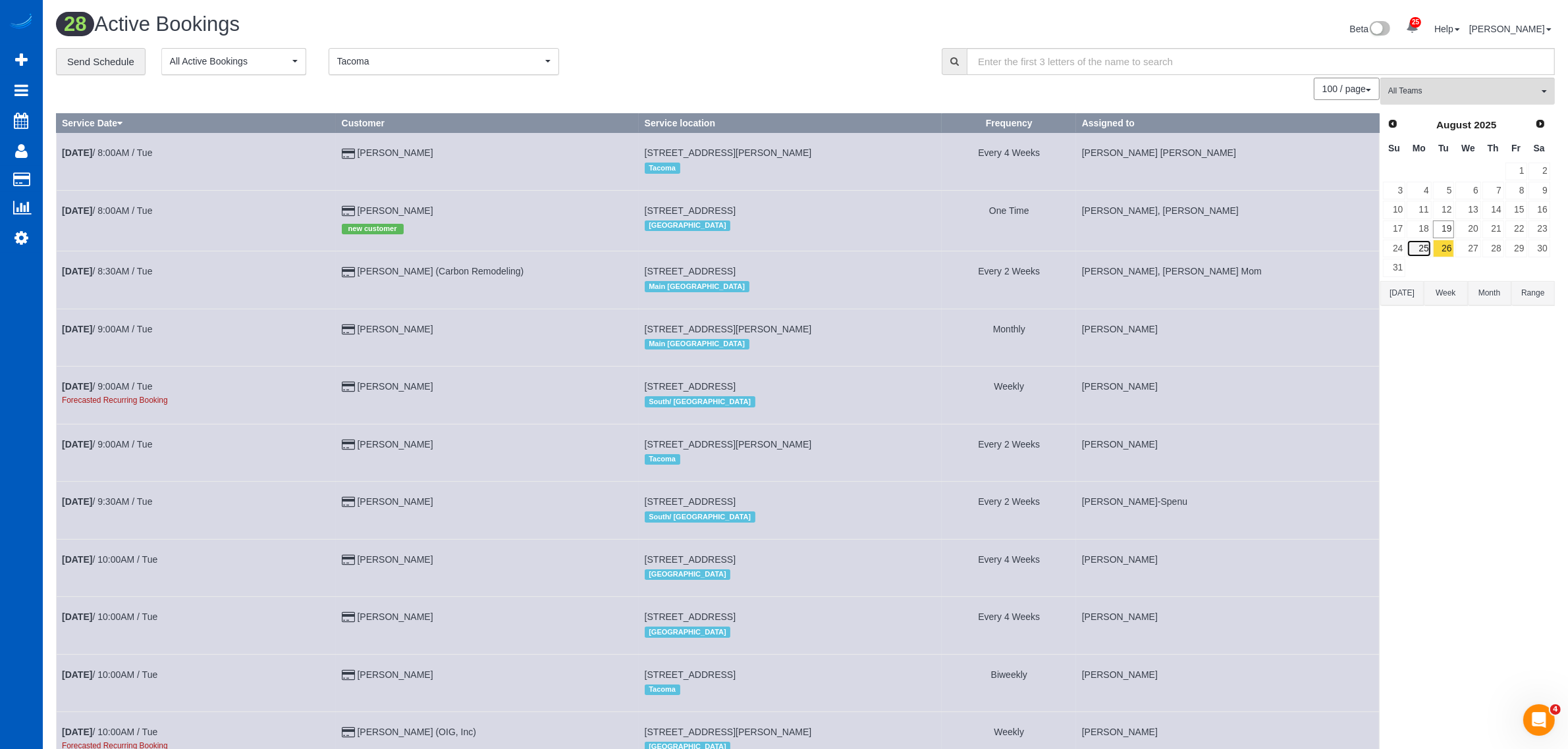
click at [1423, 254] on link "25" at bounding box center [1418, 248] width 25 height 18
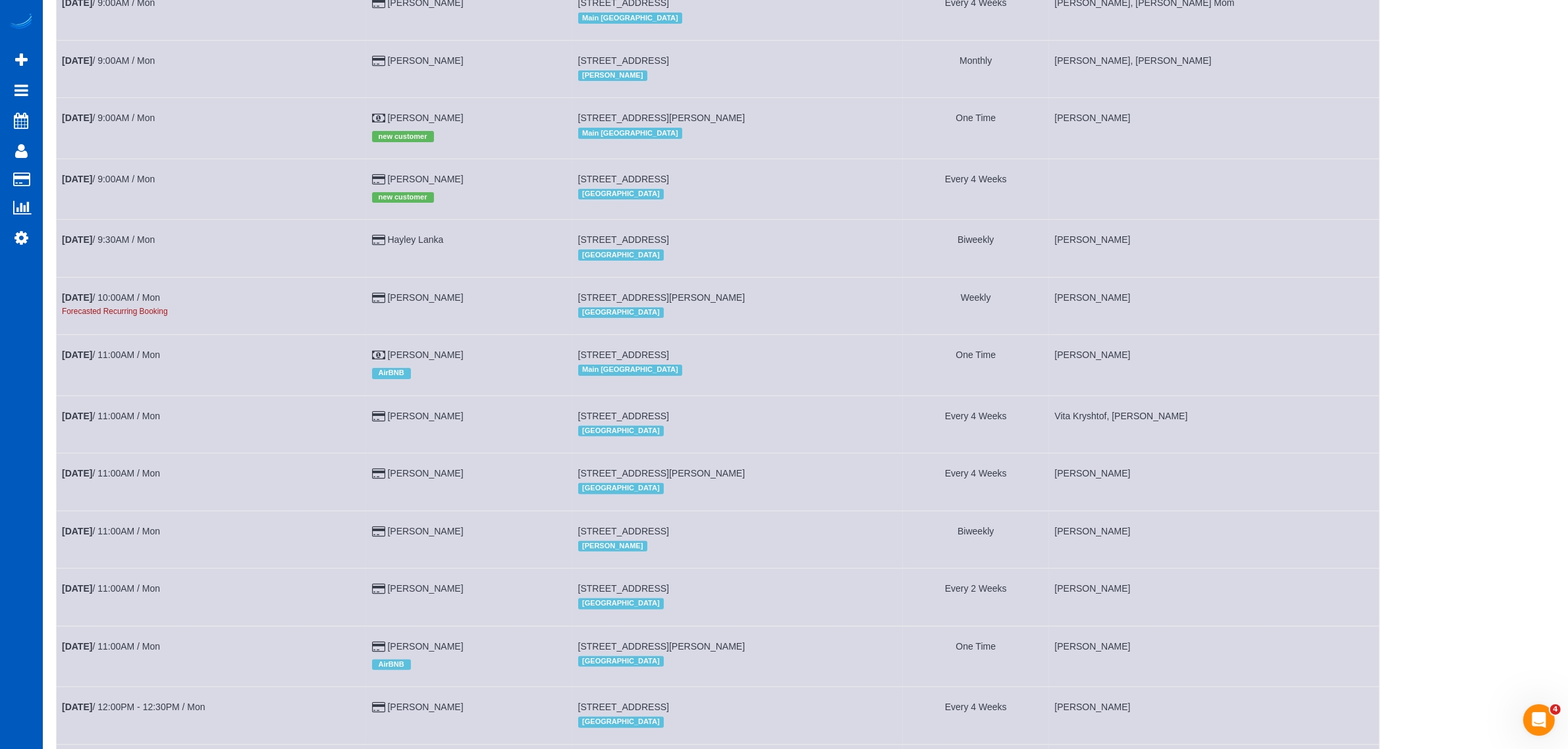
scroll to position [137, 0]
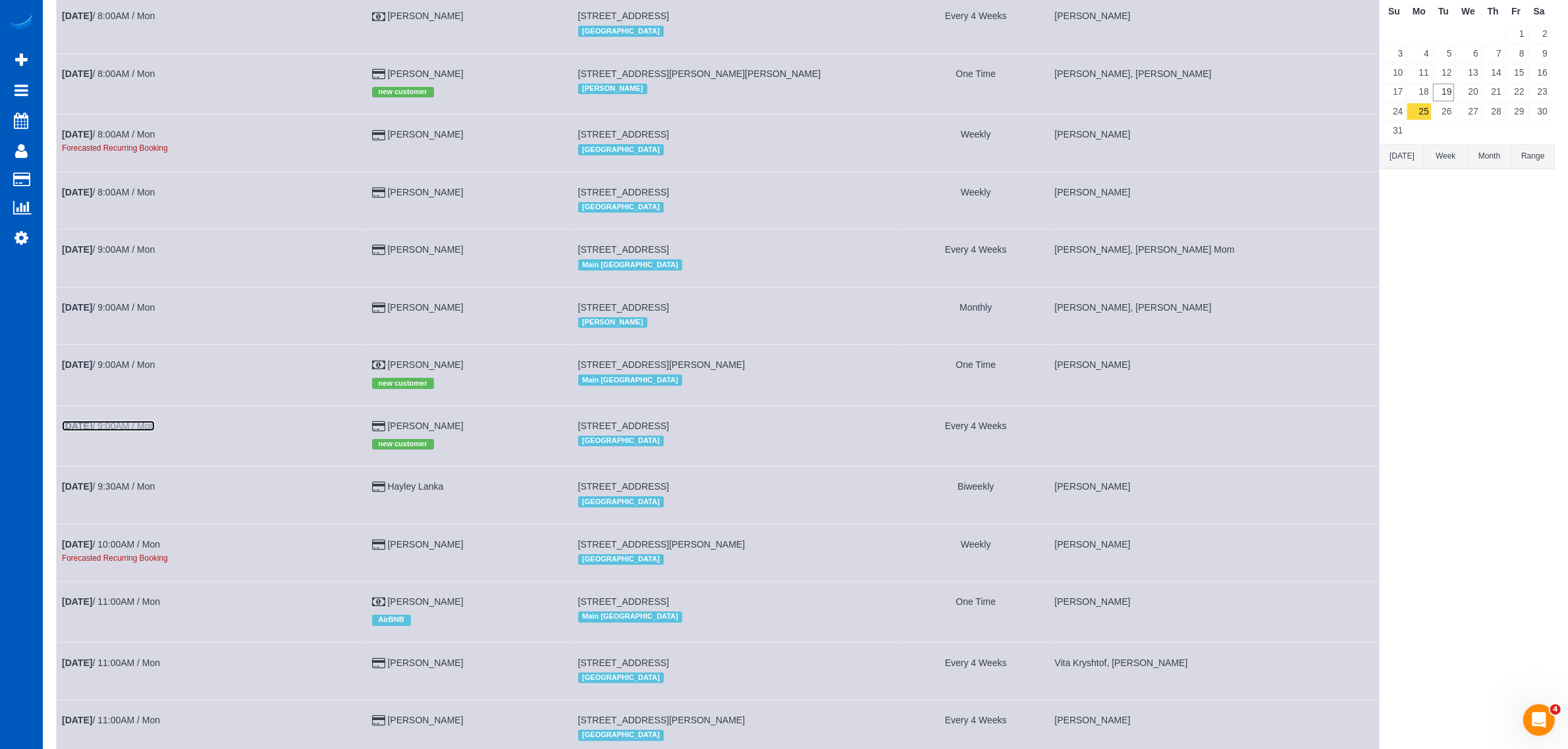
click at [130, 429] on link "[DATE] 9:00AM / Mon" at bounding box center [108, 426] width 93 height 11
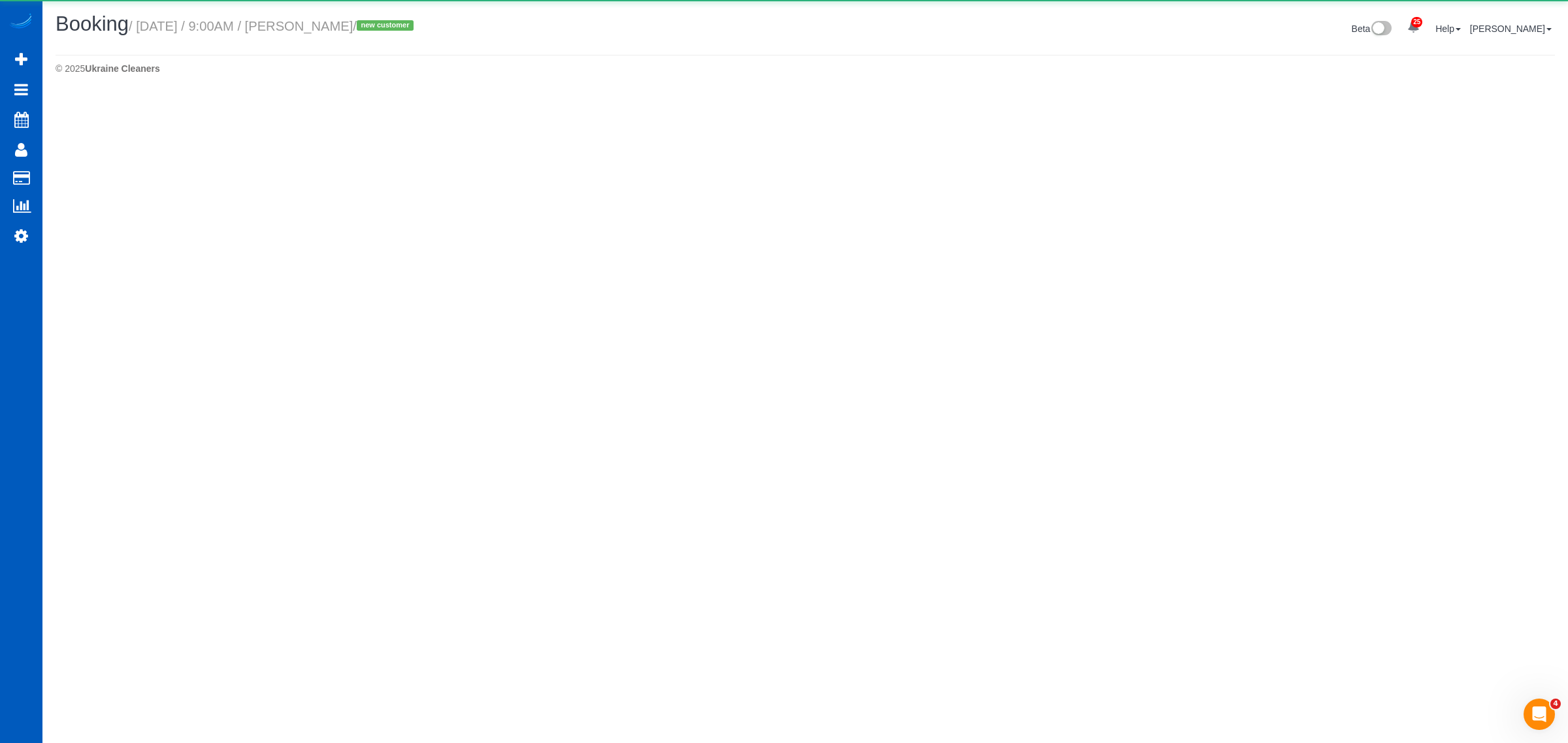
select select "WA"
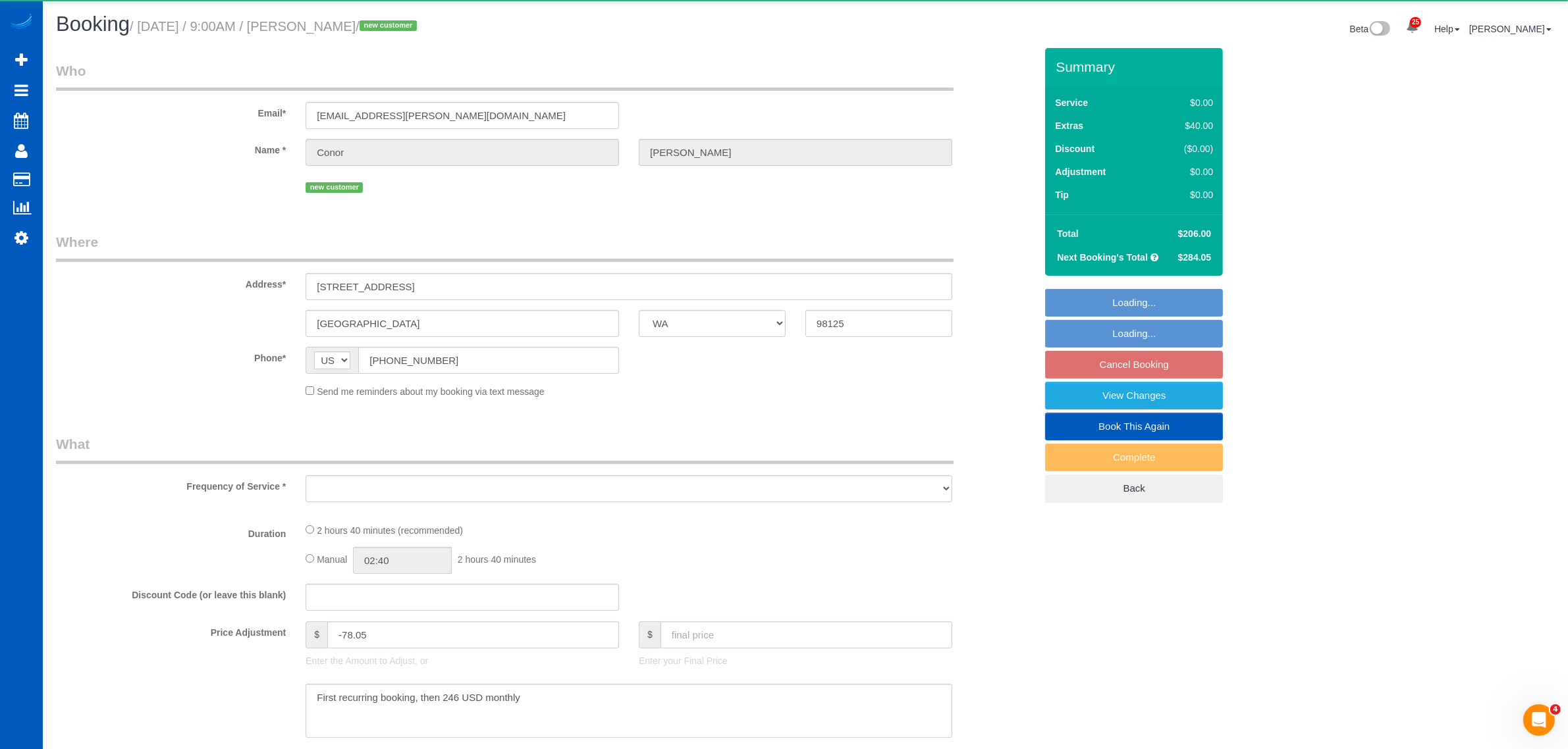
select select "object:6059"
select select "string:fspay-9721748d-4795-46e0-80d1-d9b9206b0710"
select select "199"
select select "2001"
select select "3"
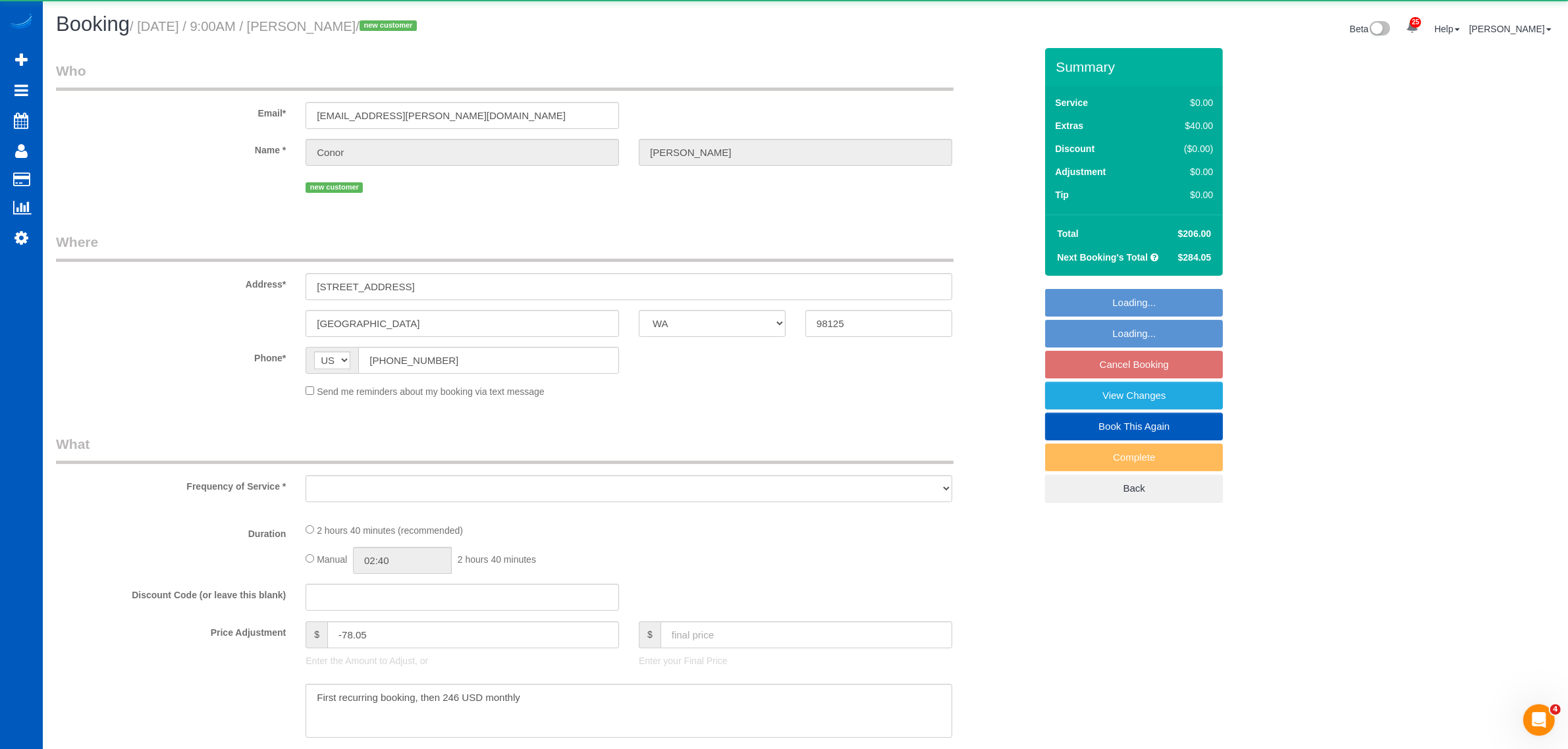
select select "3"
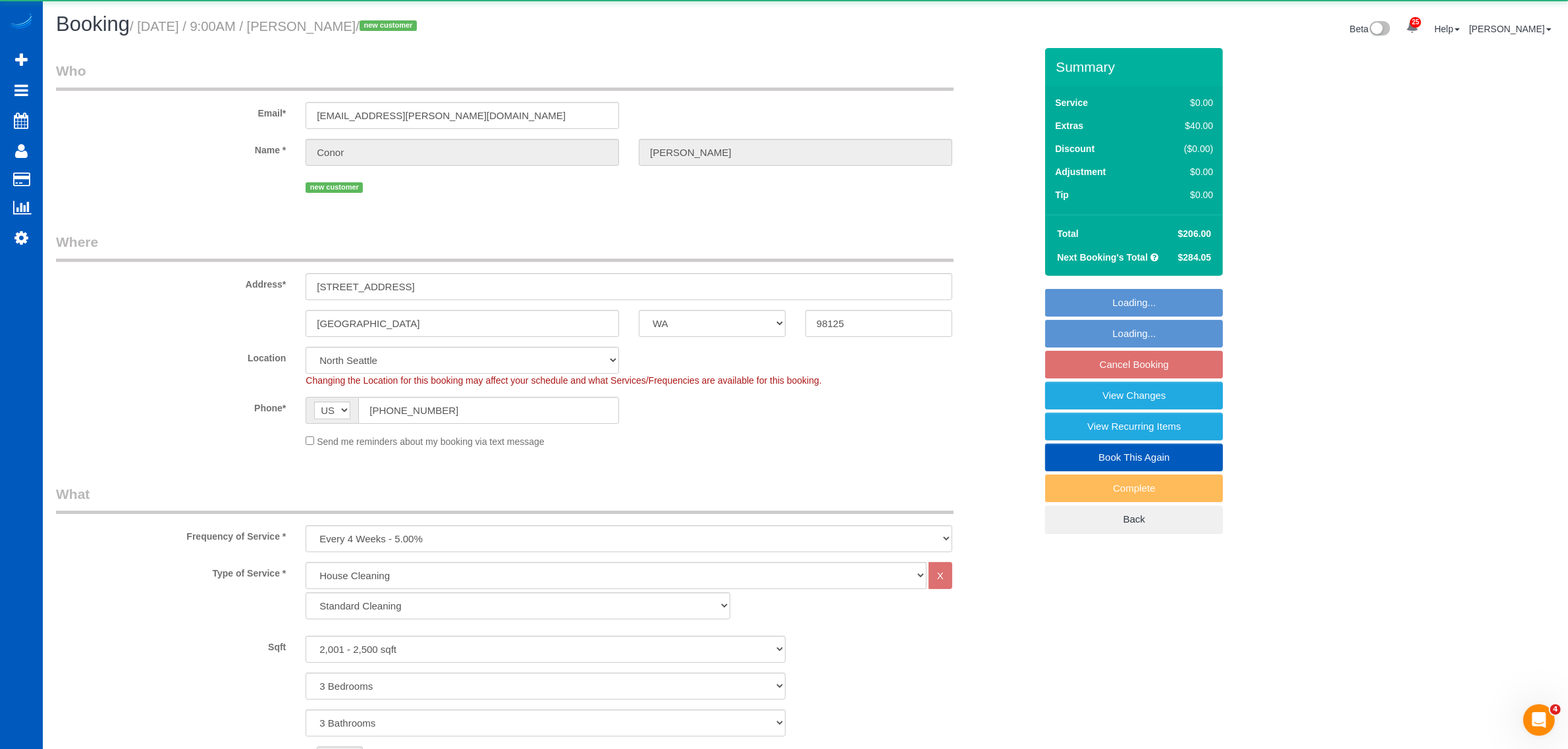
select select "object:6281"
select select "2001"
select select "3"
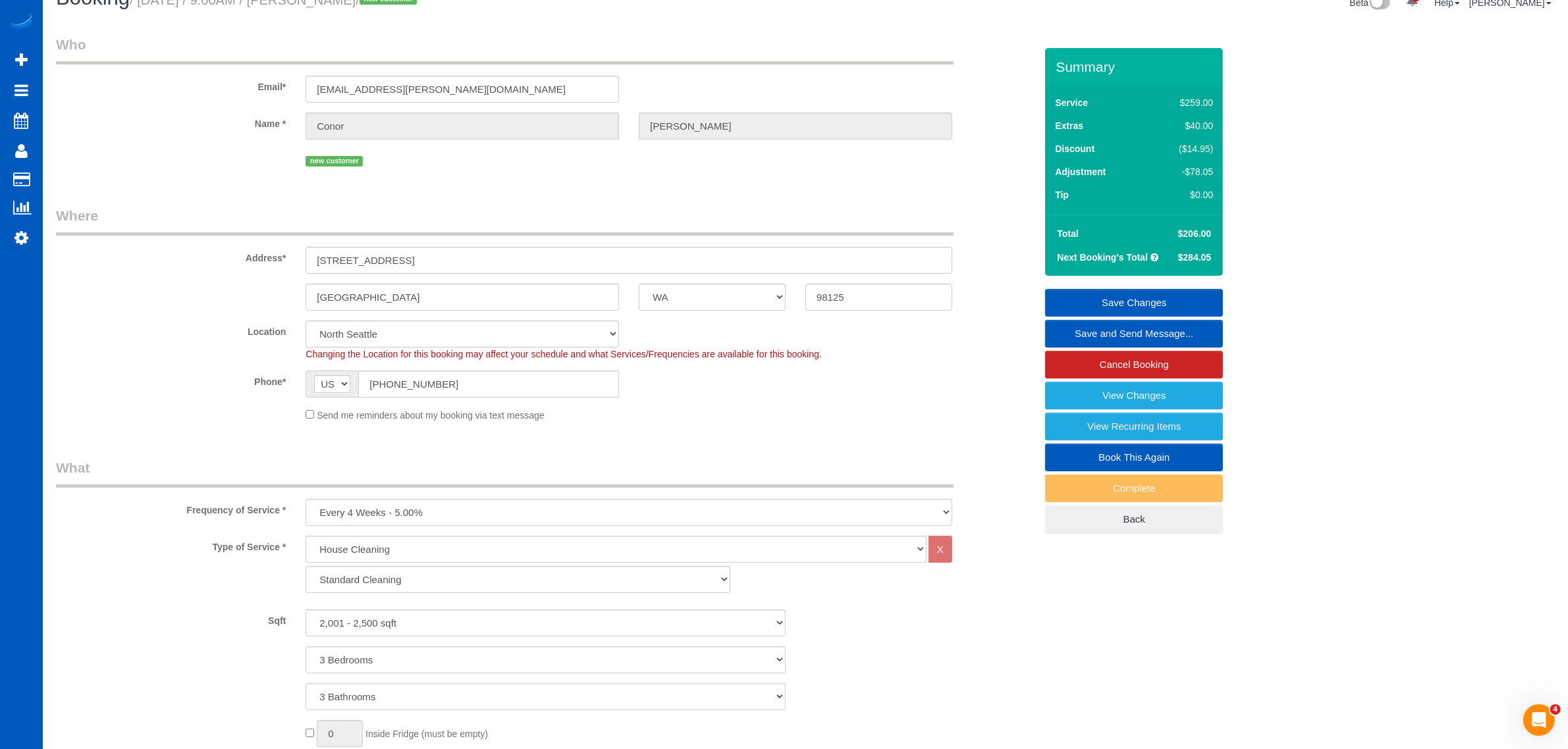
scroll to position [12, 0]
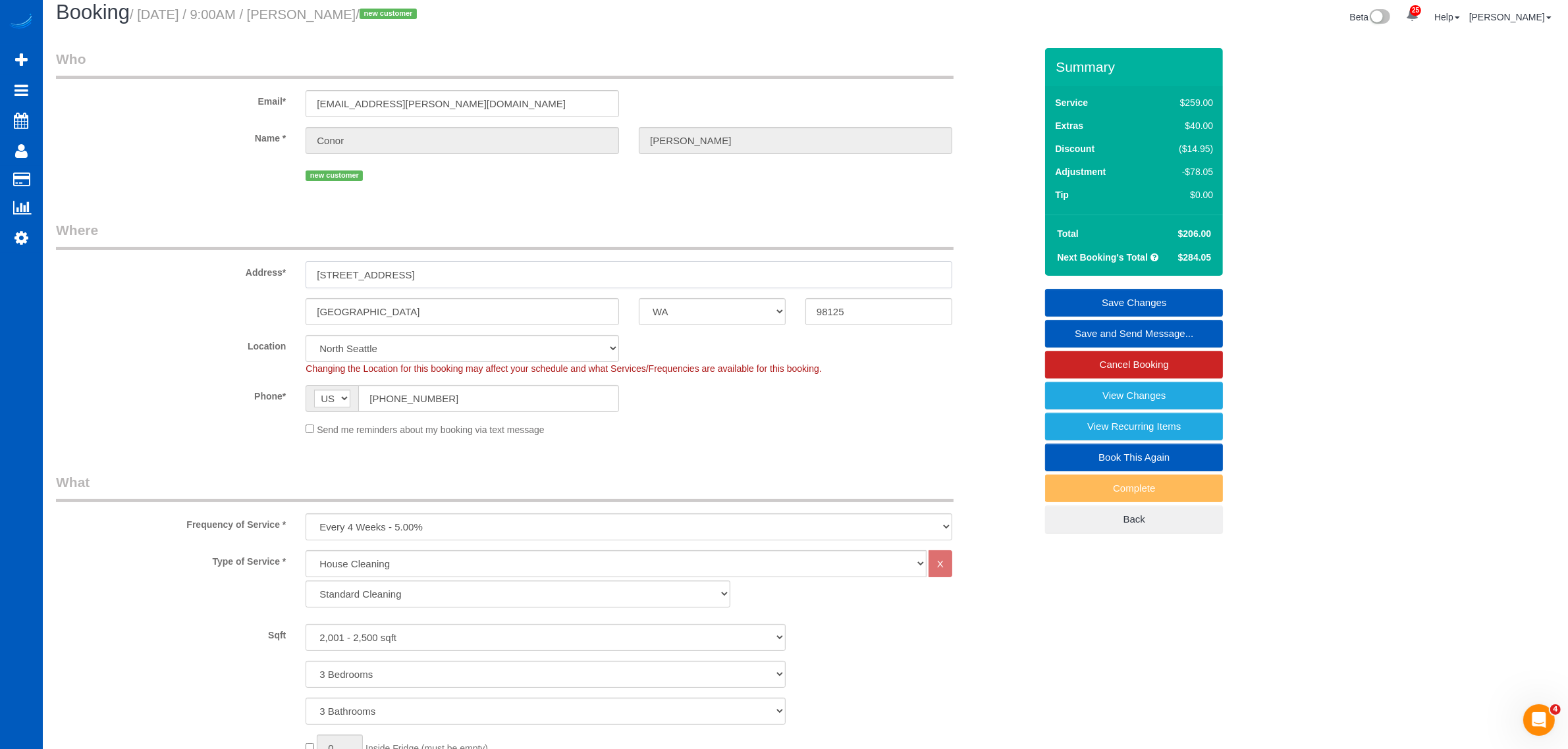
drag, startPoint x: 456, startPoint y: 272, endPoint x: 314, endPoint y: 285, distance: 142.6
click at [297, 291] on sui-booking-address "Address* [STREET_ADDRESS] [GEOGRAPHIC_DATA] AK AL AR AZ CA CO CT DC DE [GEOGRAP…" at bounding box center [545, 273] width 979 height 104
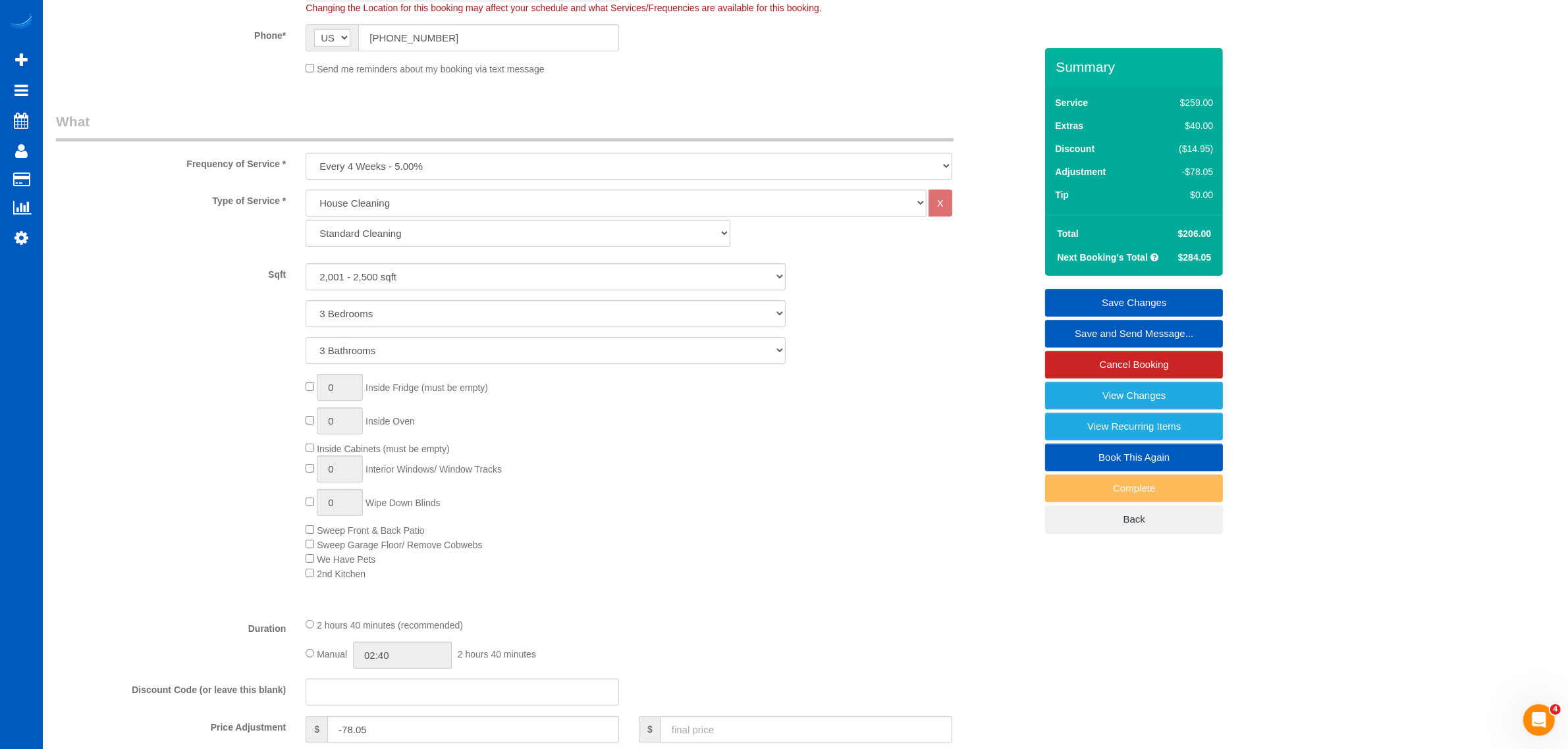
scroll to position [412, 0]
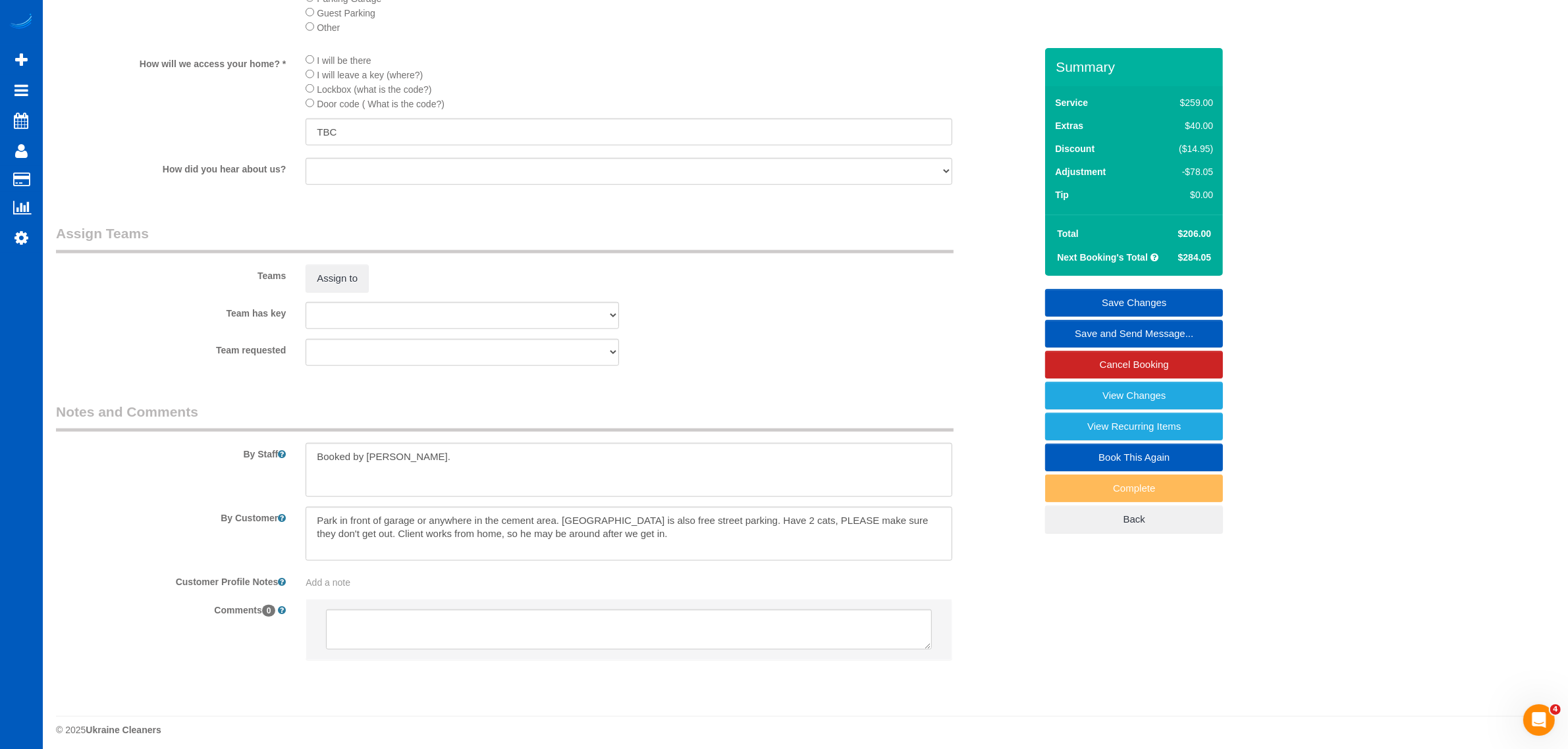
scroll to position [1658, 0]
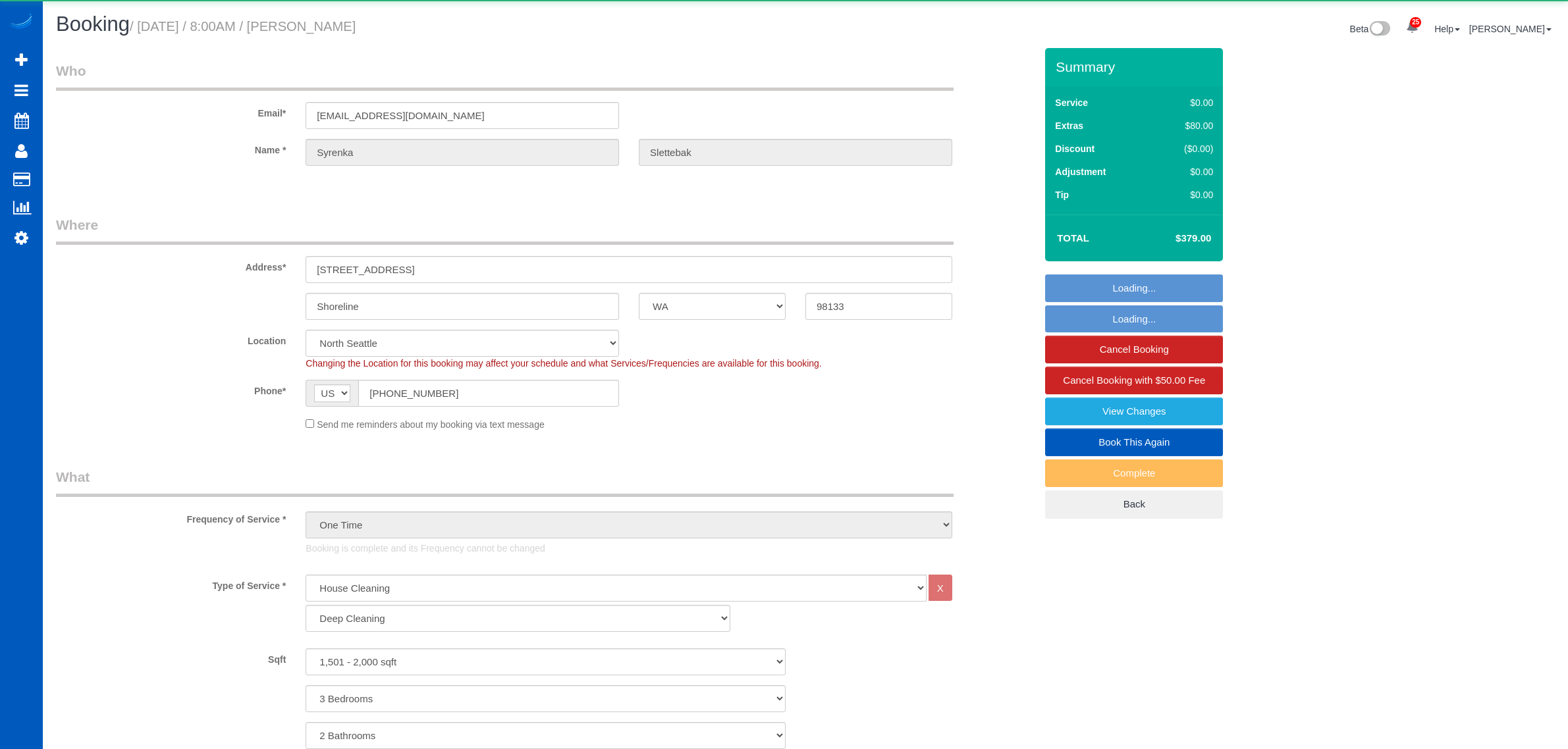
select select "WA"
select select "199"
select select "spot1"
select select "1501"
select select "3"
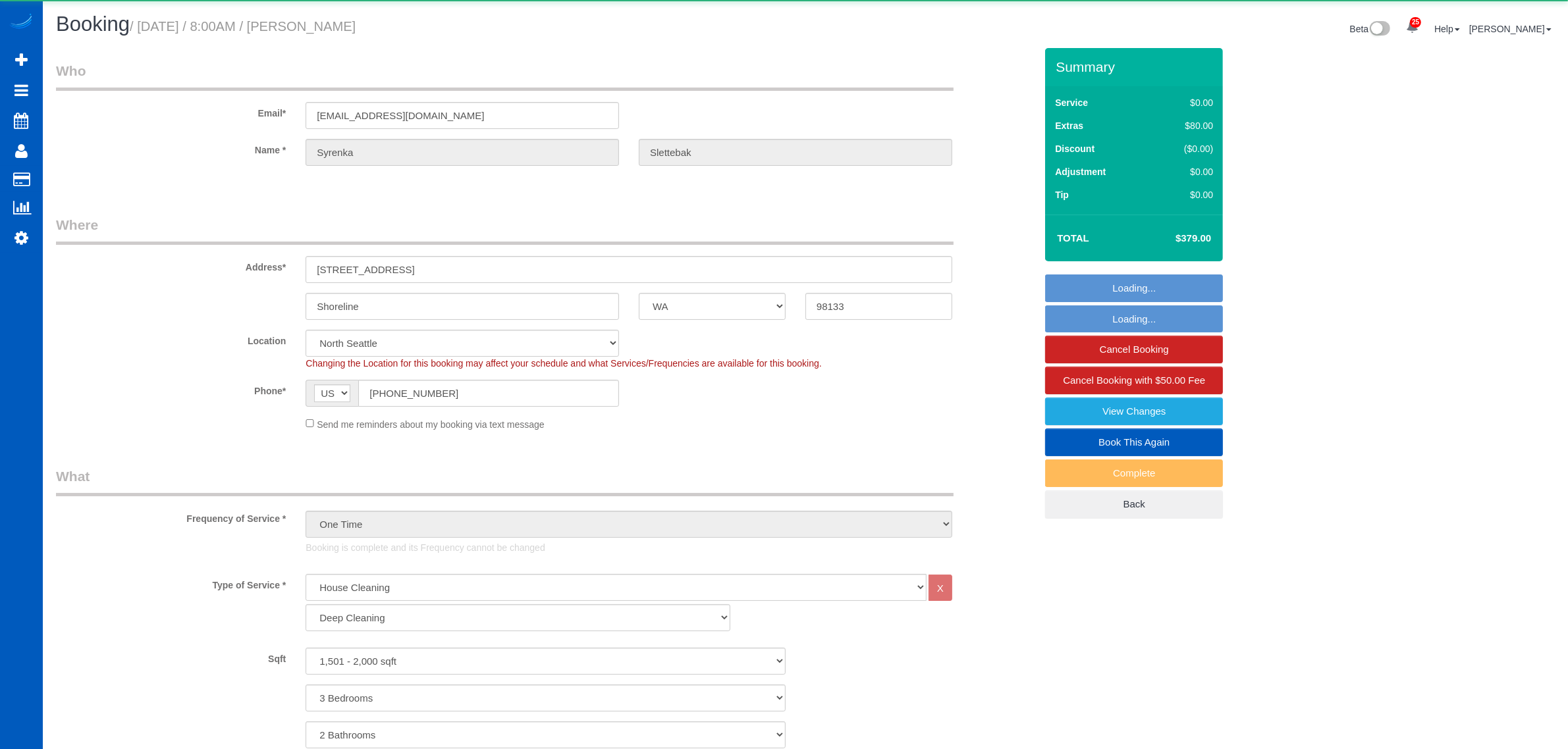
select select "2"
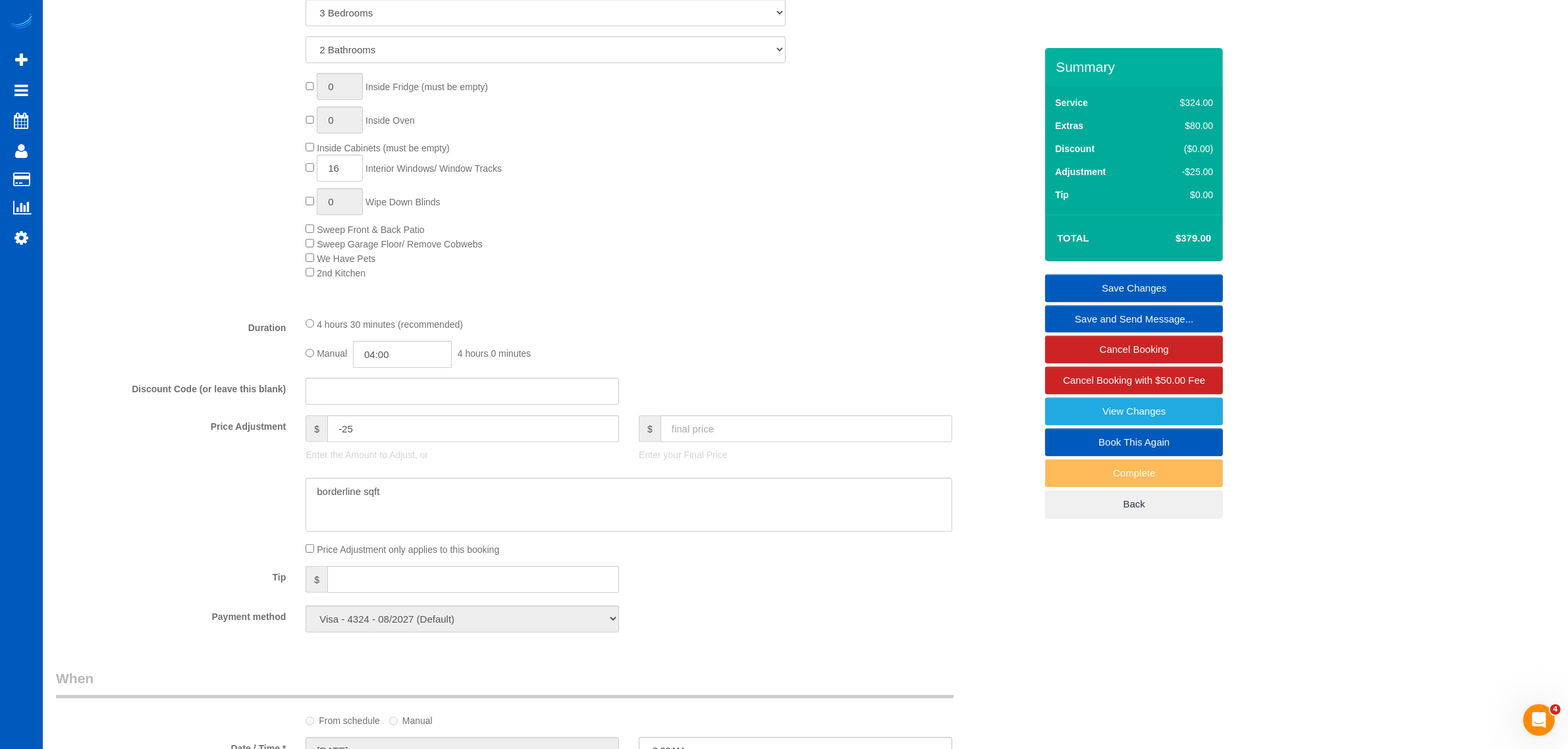
scroll to position [274, 0]
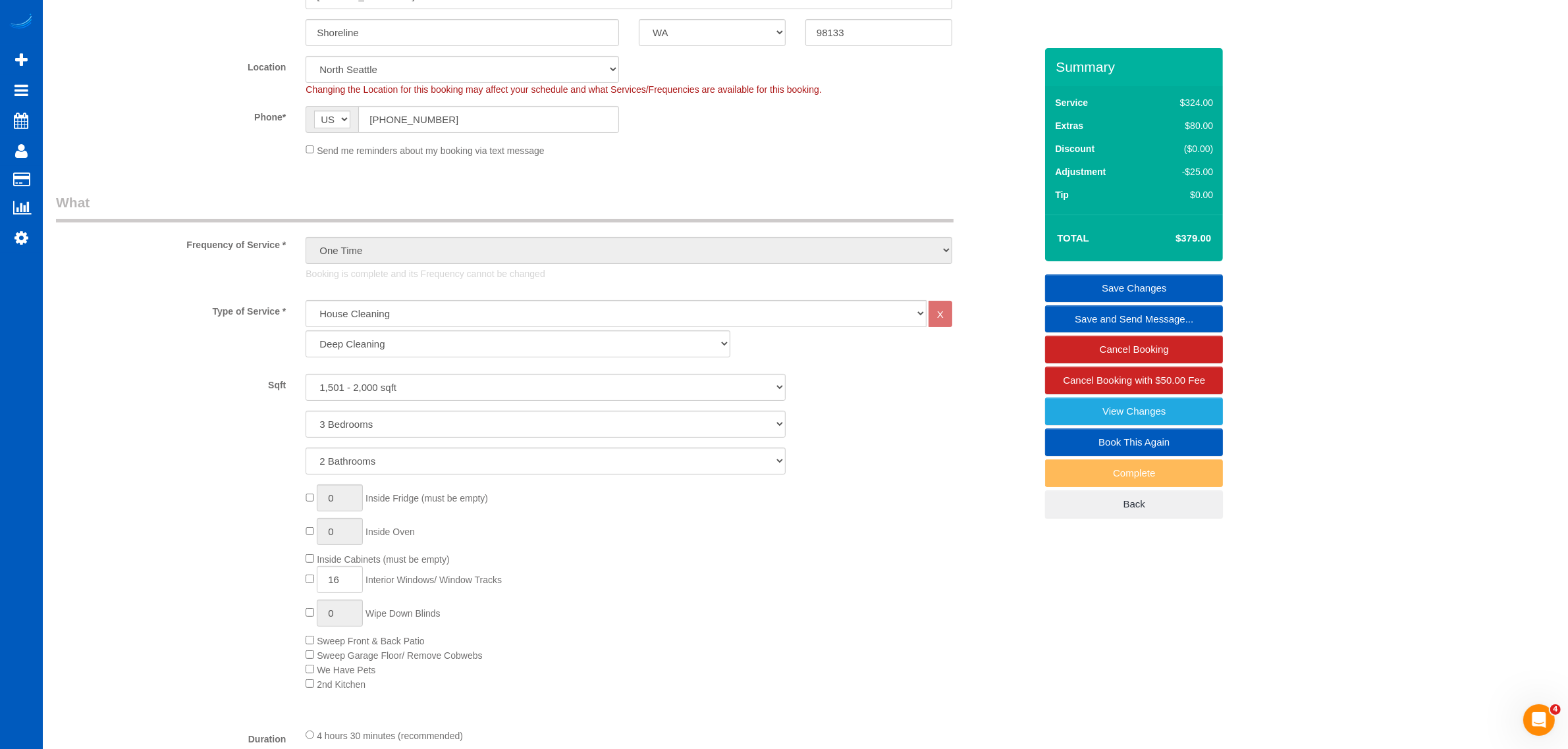
click at [398, 360] on div "House Cleaning X Standard Cleaning Deep Cleaning Move In/ Out Cleaning" at bounding box center [629, 332] width 666 height 64
click at [410, 344] on select "Standard Cleaning Deep Cleaning Move In/ Out Cleaning" at bounding box center [517, 343] width 424 height 27
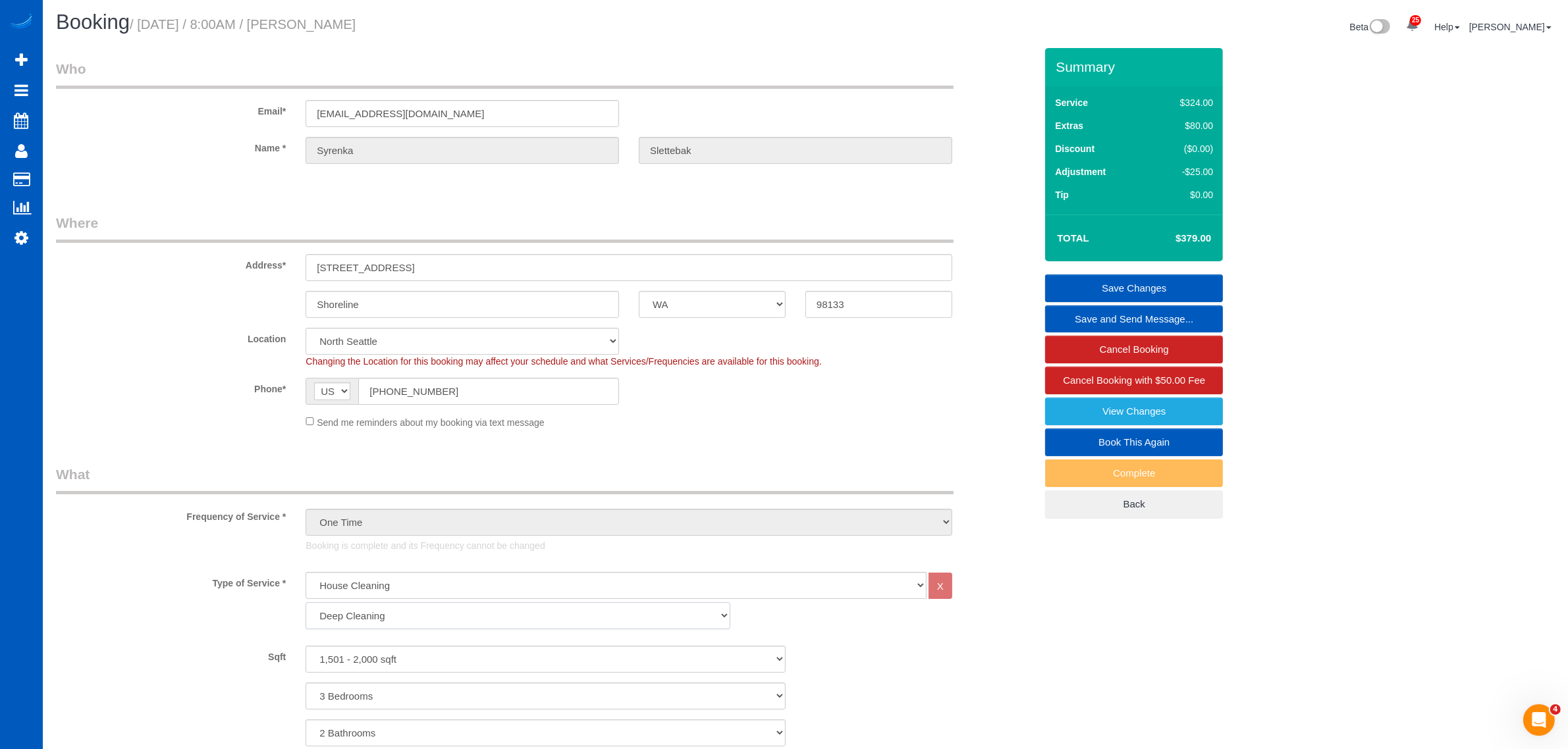
scroll to position [412, 0]
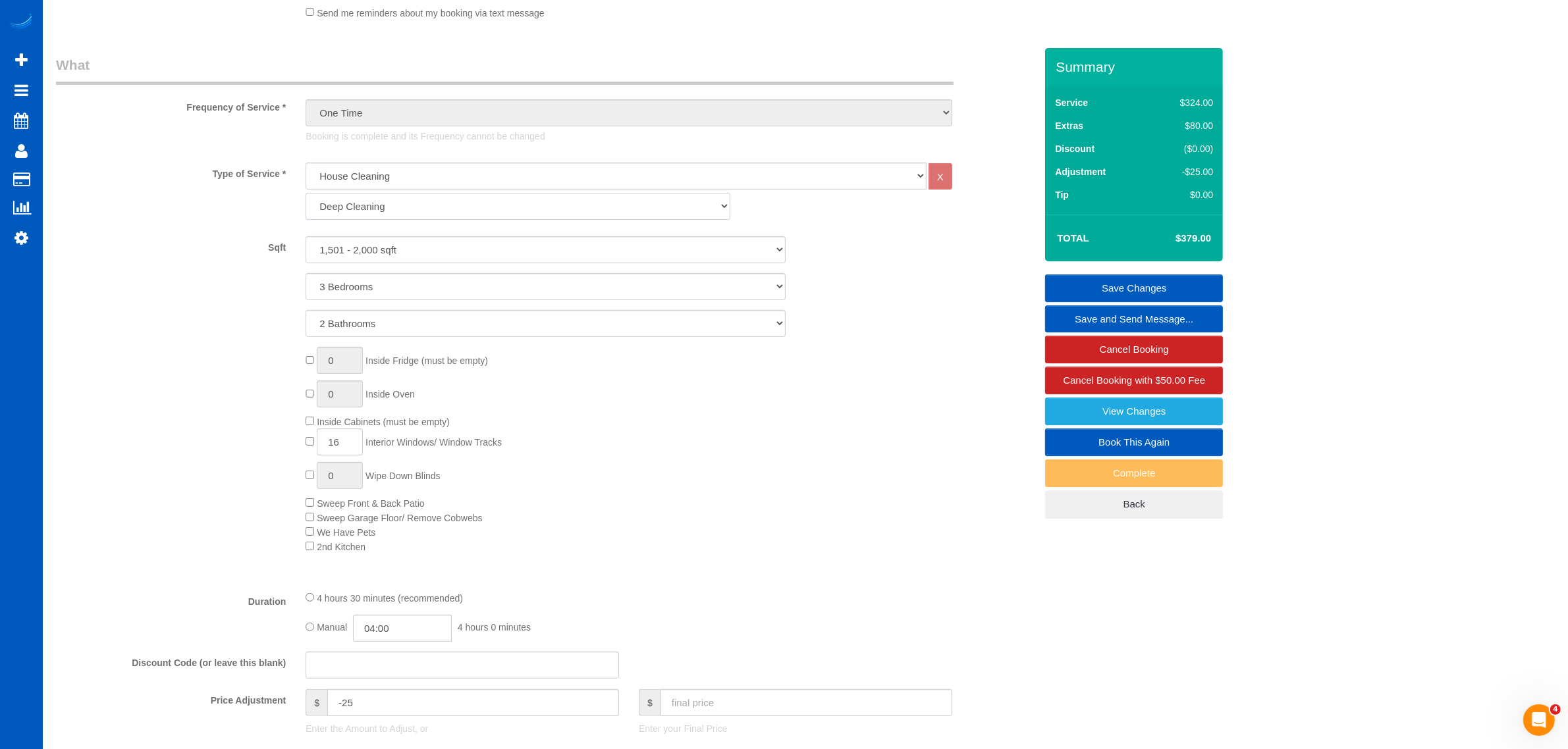
click at [350, 204] on select "Standard Cleaning Deep Cleaning Move In/ Out Cleaning" at bounding box center [517, 206] width 424 height 27
select select "366"
click at [306, 193] on select "Standard Cleaning Deep Cleaning Move In/ Out Cleaning" at bounding box center [517, 206] width 424 height 27
select select "3"
select select "2"
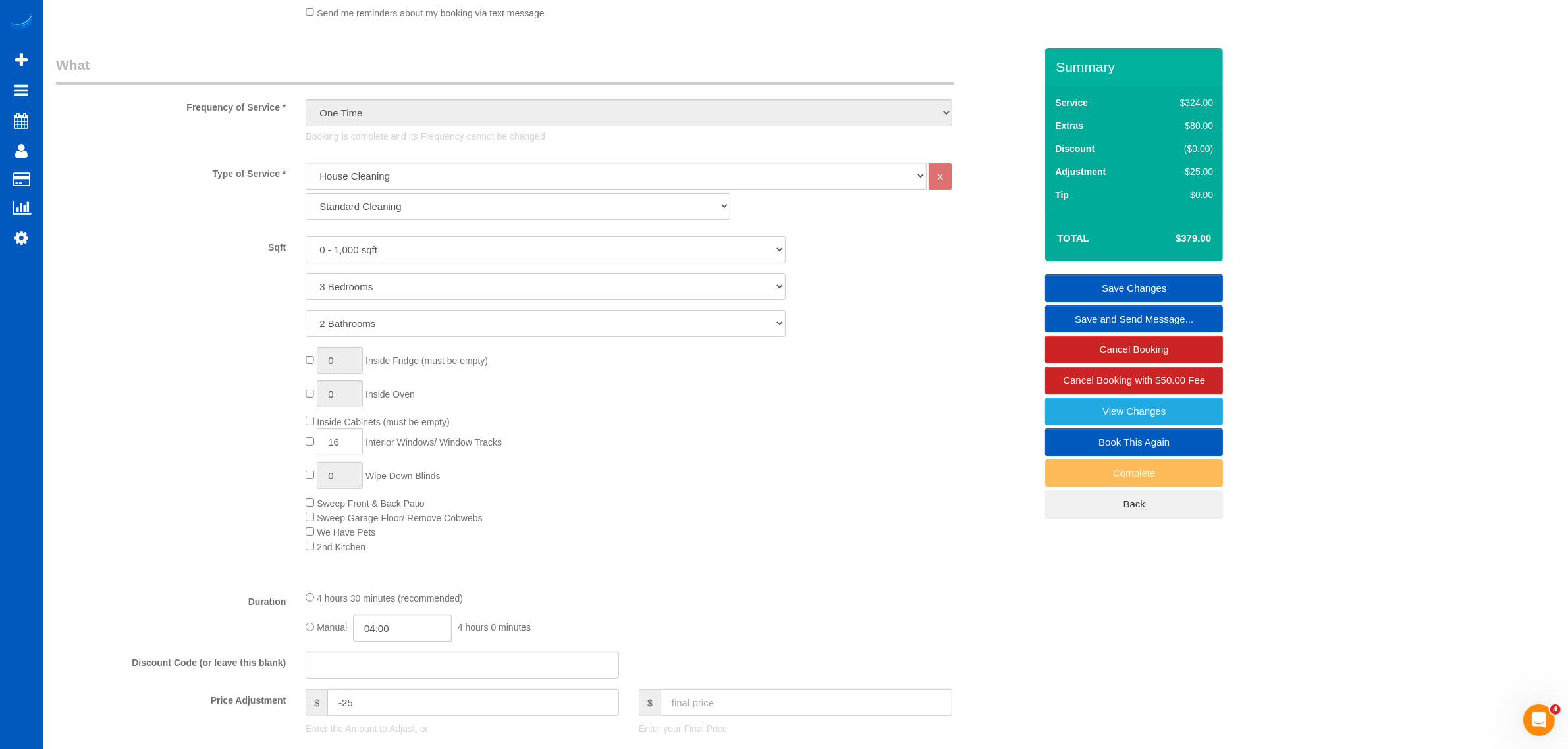
click at [405, 259] on select "0 - 1,000 sqft 1,001 - 1,500 sqft 1,501 - 2,000 sqft 2,001 - 2,500 sqft 2,501 -…" at bounding box center [545, 249] width 480 height 27
click at [511, 225] on div "House Cleaning X Standard Cleaning Deep Cleaning Move In/ Out Cleaning" at bounding box center [629, 194] width 666 height 64
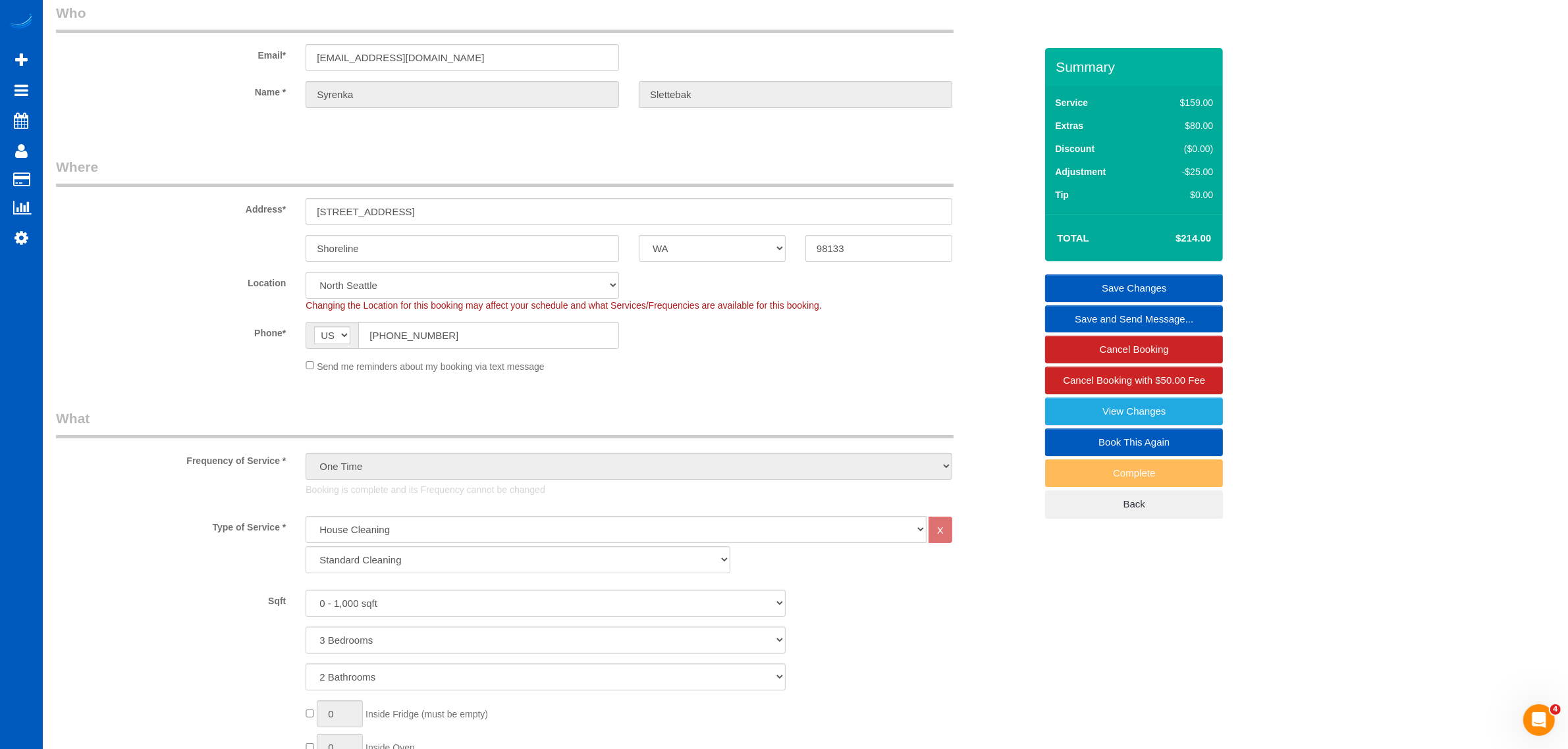
scroll to position [0, 0]
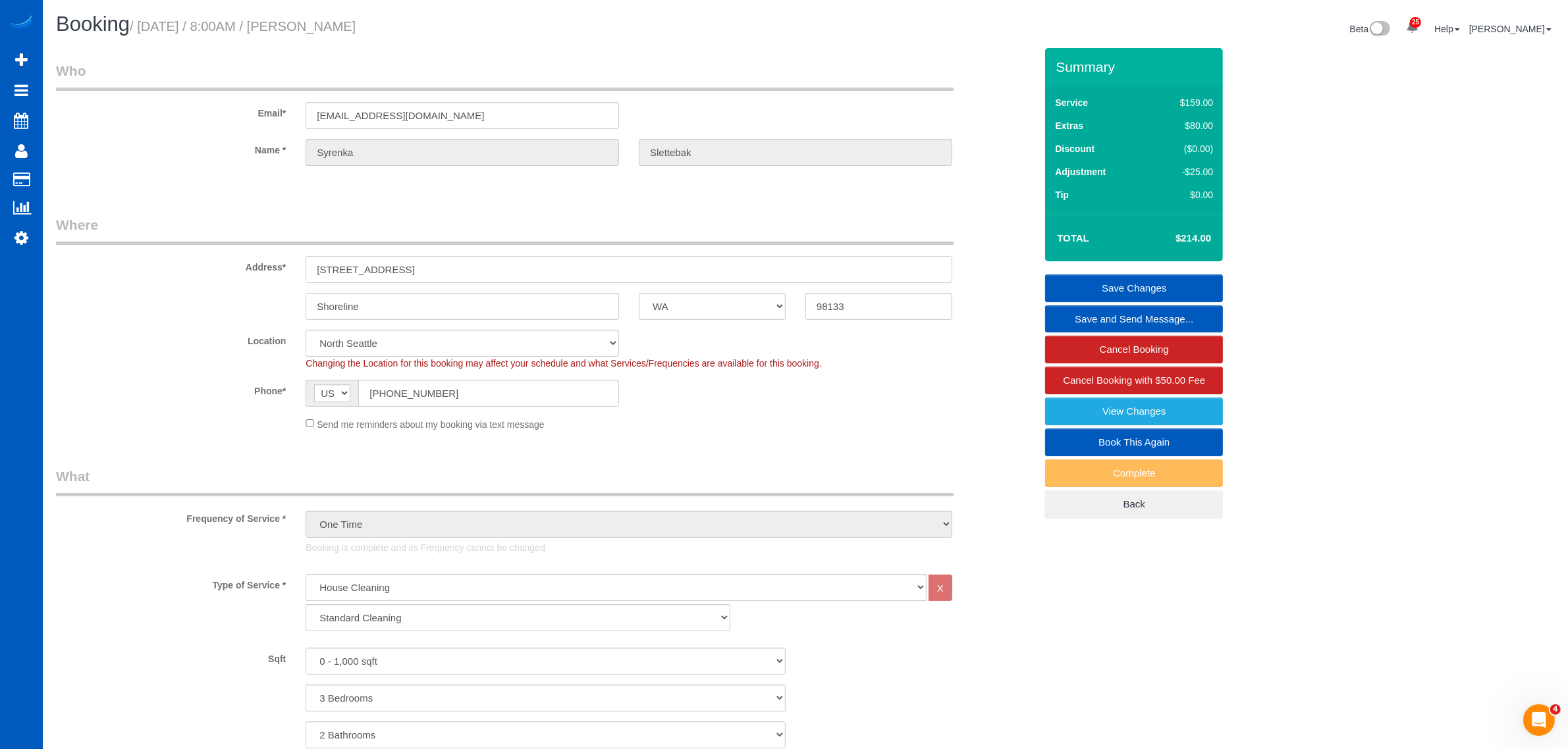
drag, startPoint x: 428, startPoint y: 265, endPoint x: 277, endPoint y: 275, distance: 151.3
click at [277, 275] on div "Address* 1803 N 199th St" at bounding box center [546, 248] width 999 height 68
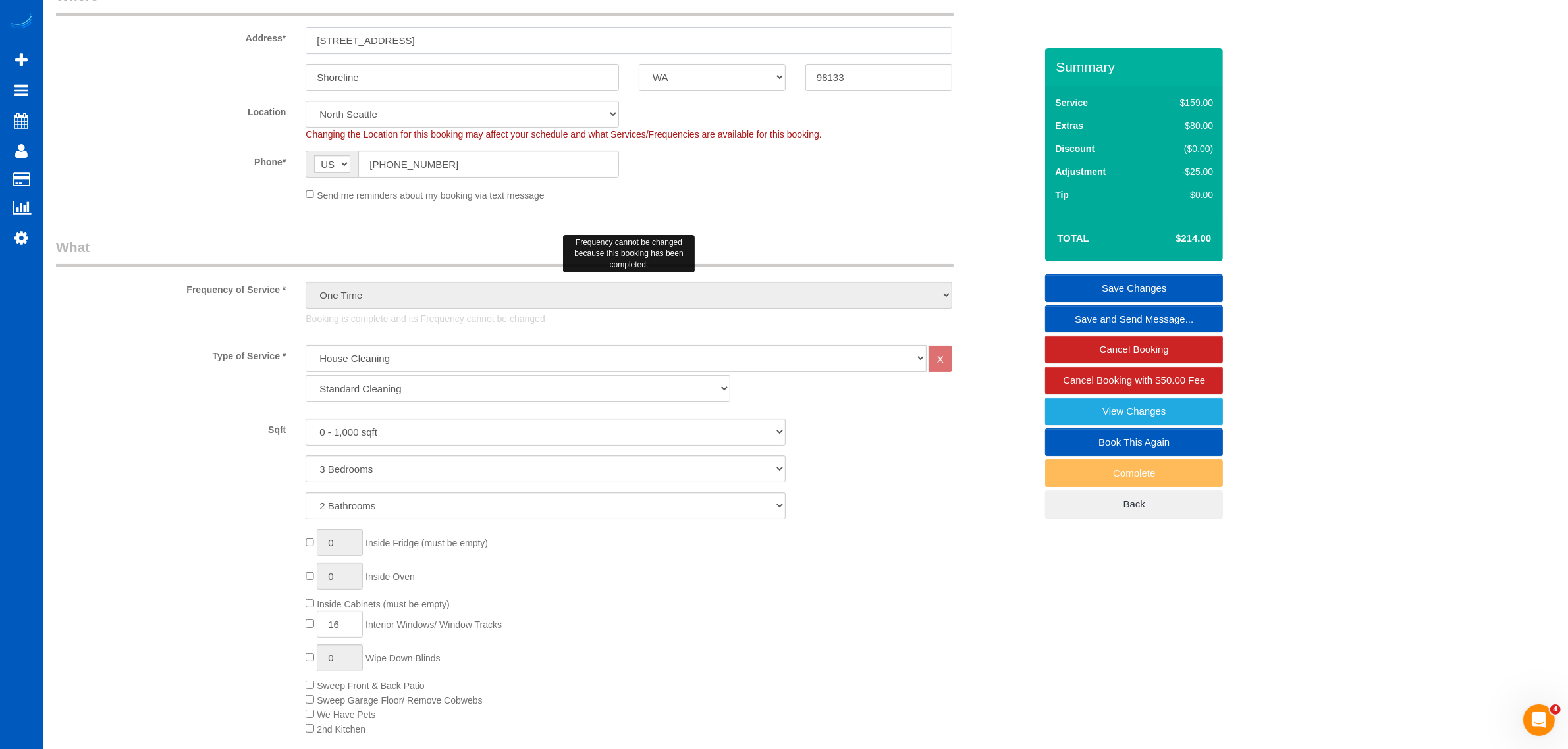
scroll to position [412, 0]
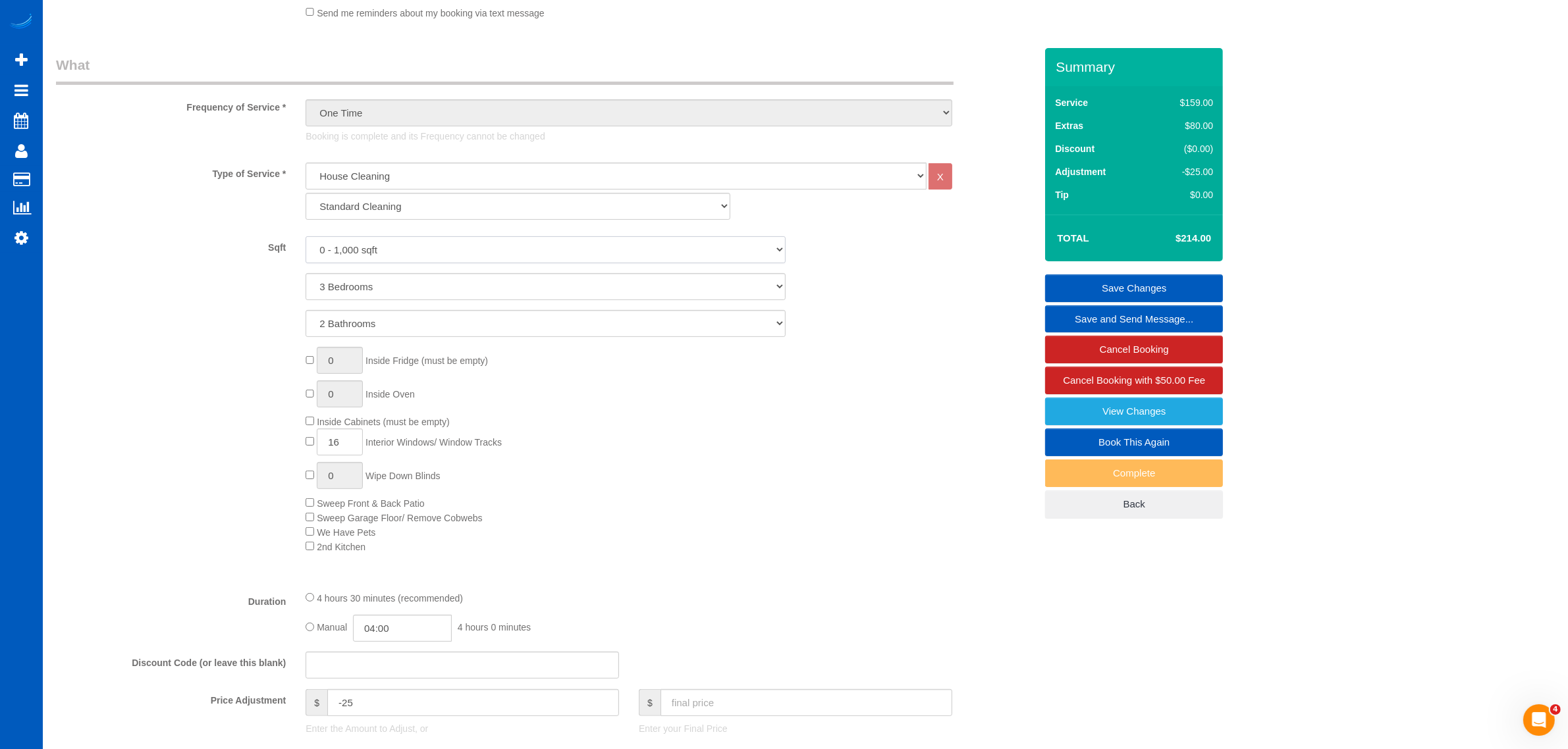
click at [385, 241] on select "0 - 1,000 sqft 1,001 - 1,500 sqft 1,501 - 2,000 sqft 2,001 - 2,500 sqft 2,501 -…" at bounding box center [545, 249] width 480 height 27
select select "1501"
click at [306, 237] on select "0 - 1,000 sqft 1,001 - 1,500 sqft 1,501 - 2,000 sqft 2,001 - 2,500 sqft 2,501 -…" at bounding box center [545, 249] width 480 height 27
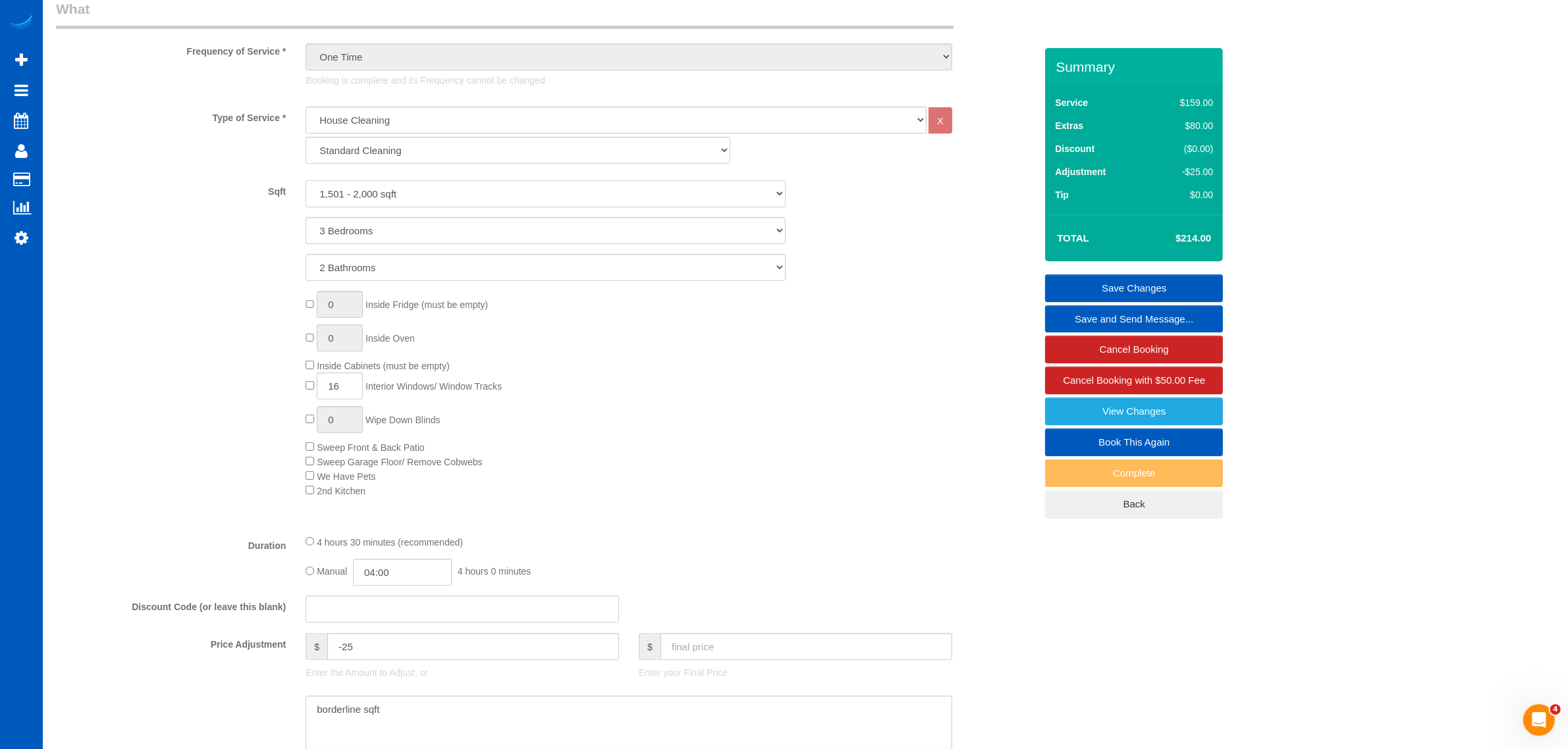
scroll to position [549, 0]
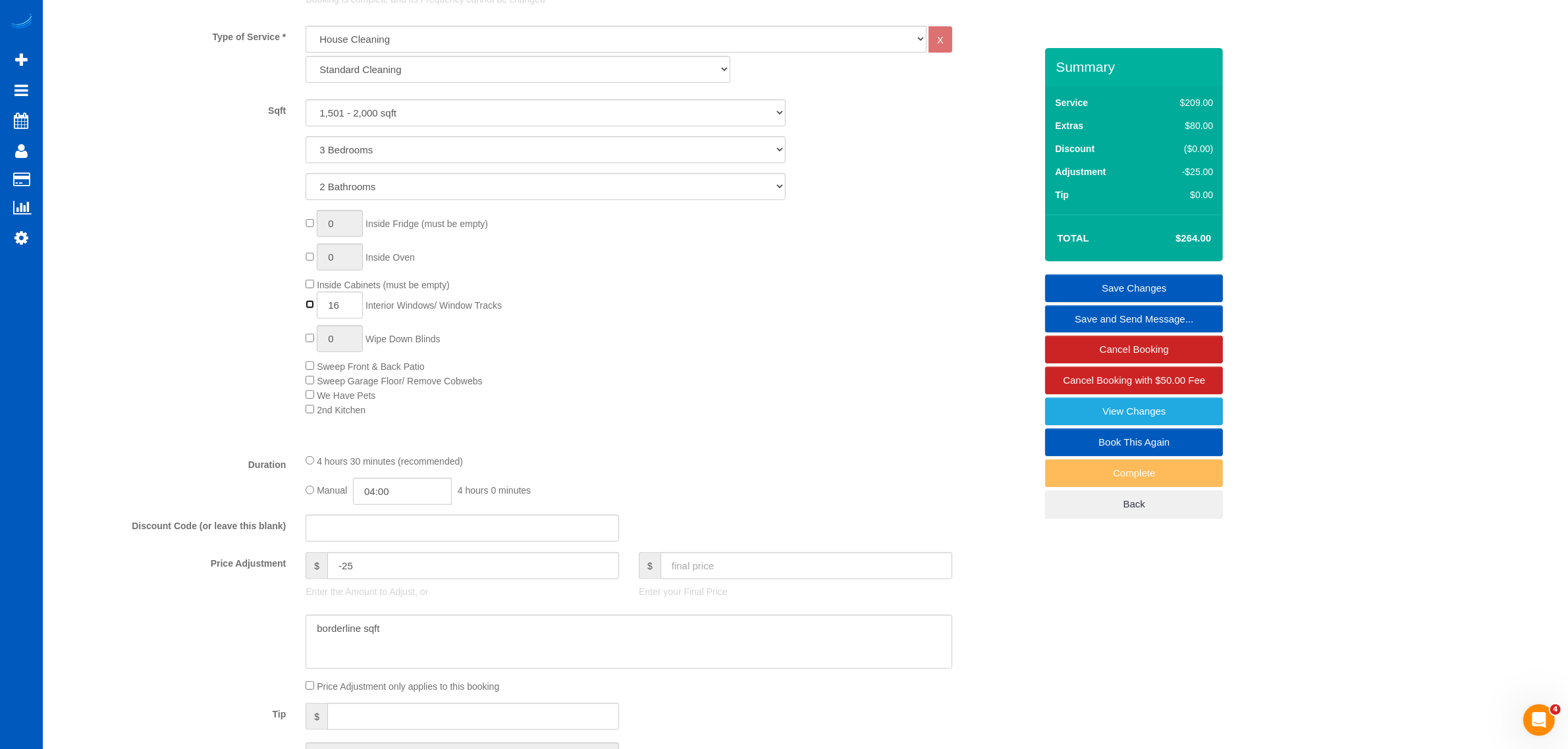
type input "0"
drag, startPoint x: 390, startPoint y: 561, endPoint x: 273, endPoint y: 563, distance: 117.0
click at [261, 578] on div "Price Adjustment $ -25 Enter the Amount to Adjust, or $ Enter your Final Price" at bounding box center [546, 579] width 999 height 52
click at [469, 669] on sui-booking-price-adjustment "Price Adjustment $ Enter the Amount to Adjust, or $ Enter your Final Price Pric…" at bounding box center [545, 623] width 979 height 141
click at [1147, 555] on div "Who Email* polskibabe@hotmail.com Name * Syrenka Slettebak Where Address* 1803 …" at bounding box center [805, 623] width 1499 height 2247
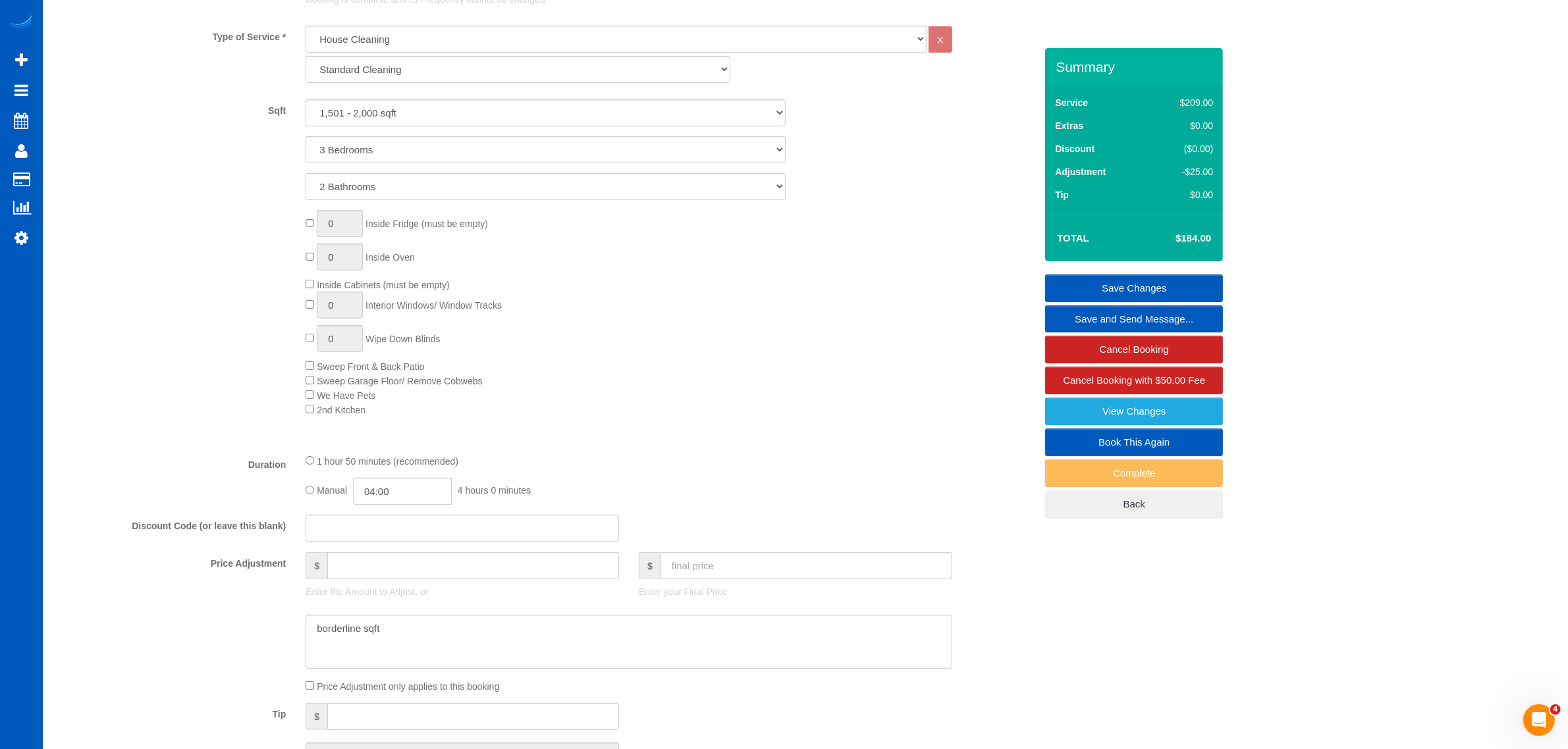
type input "0"
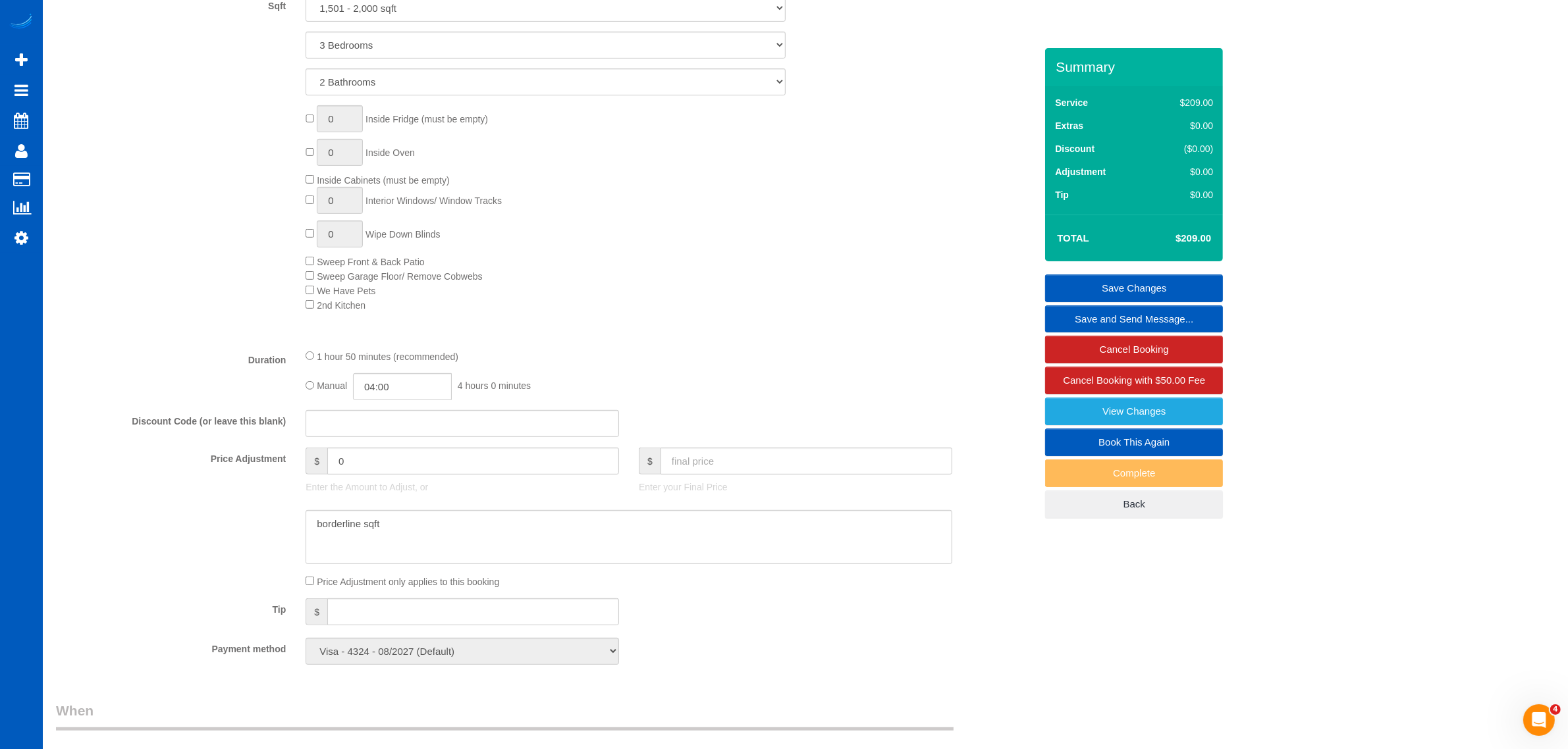
scroll to position [685, 0]
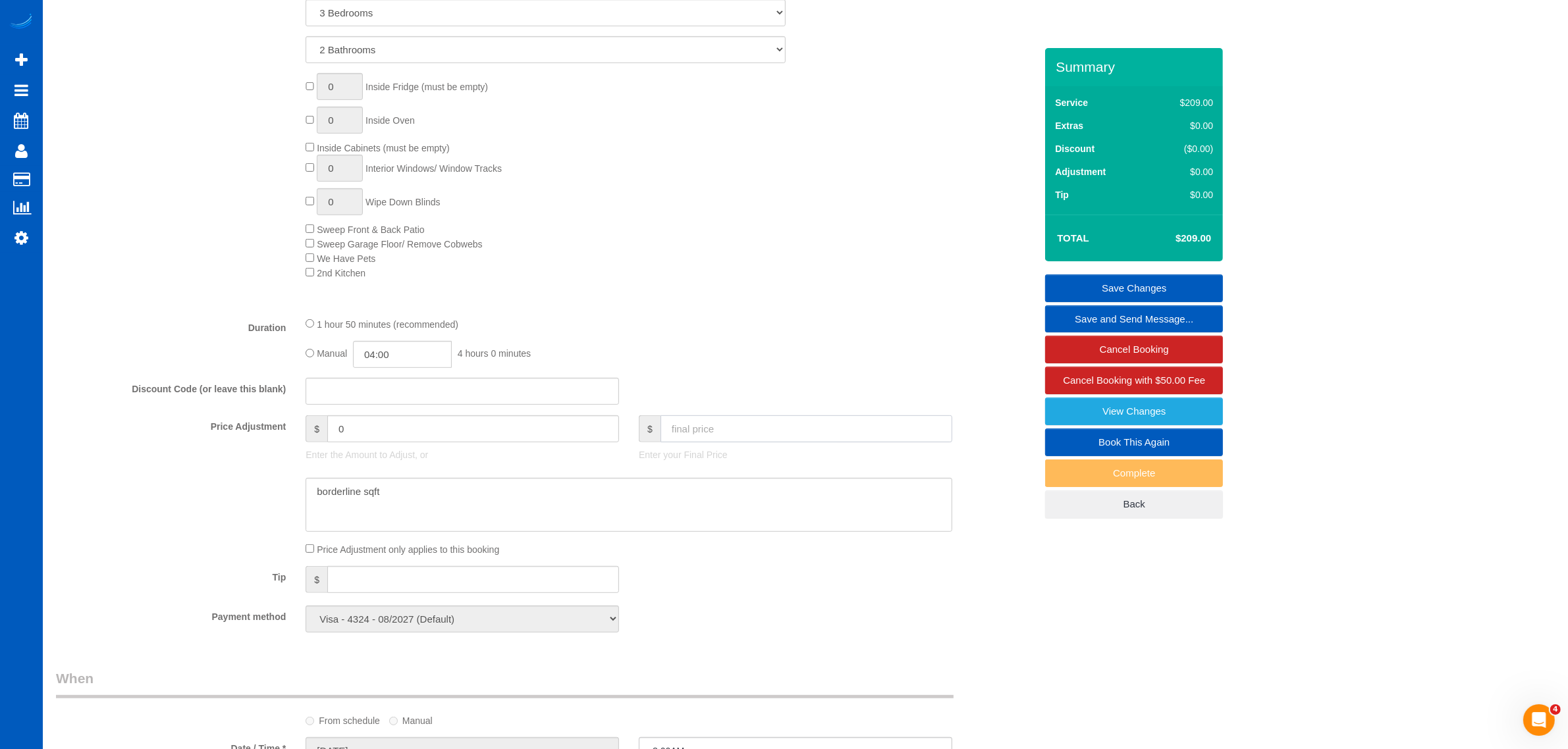
click at [812, 426] on input "text" at bounding box center [806, 429] width 292 height 27
type input "199"
type input "-10"
click at [810, 591] on div "Tip $" at bounding box center [546, 581] width 999 height 30
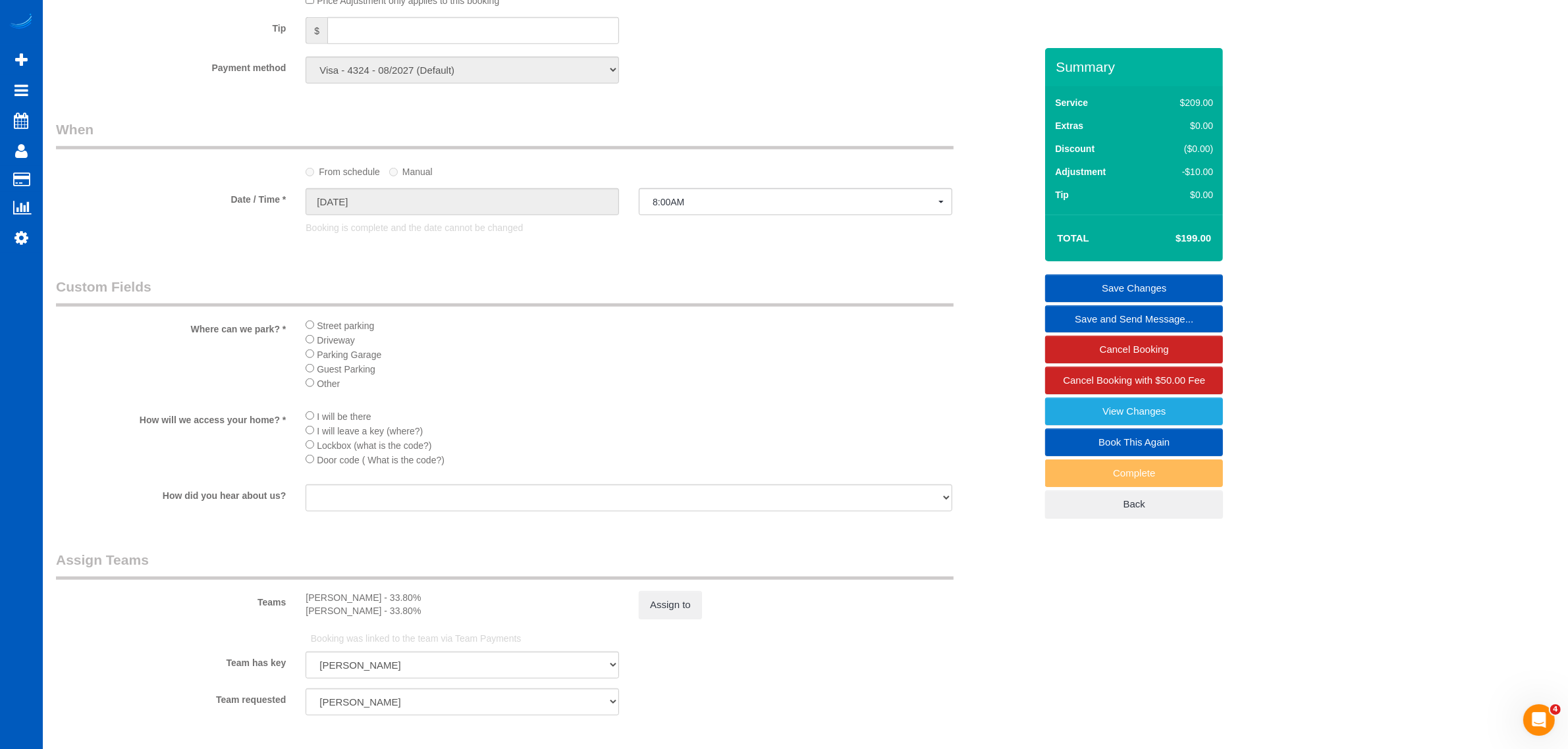
scroll to position [1372, 0]
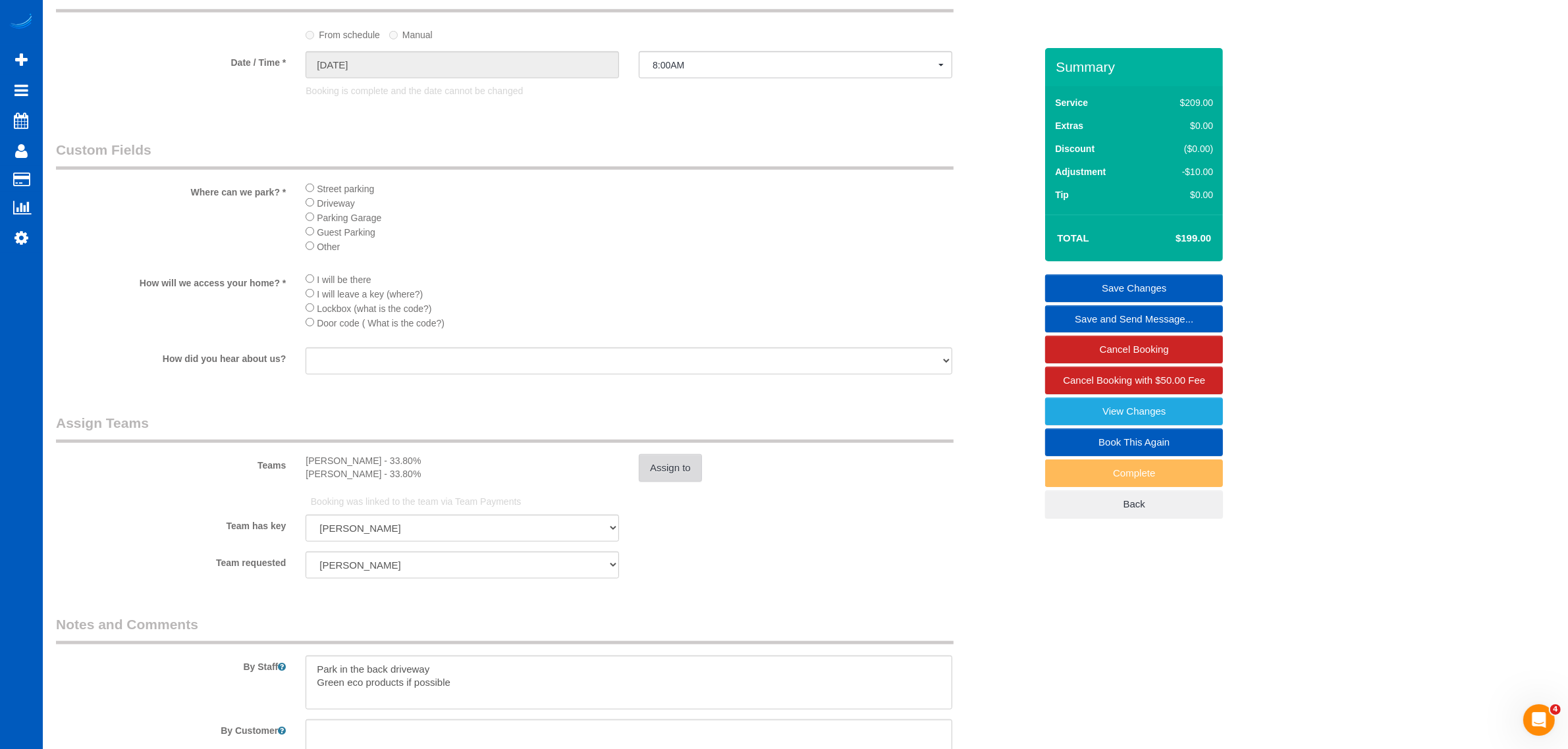
click at [702, 479] on button "Assign to" at bounding box center [670, 468] width 63 height 28
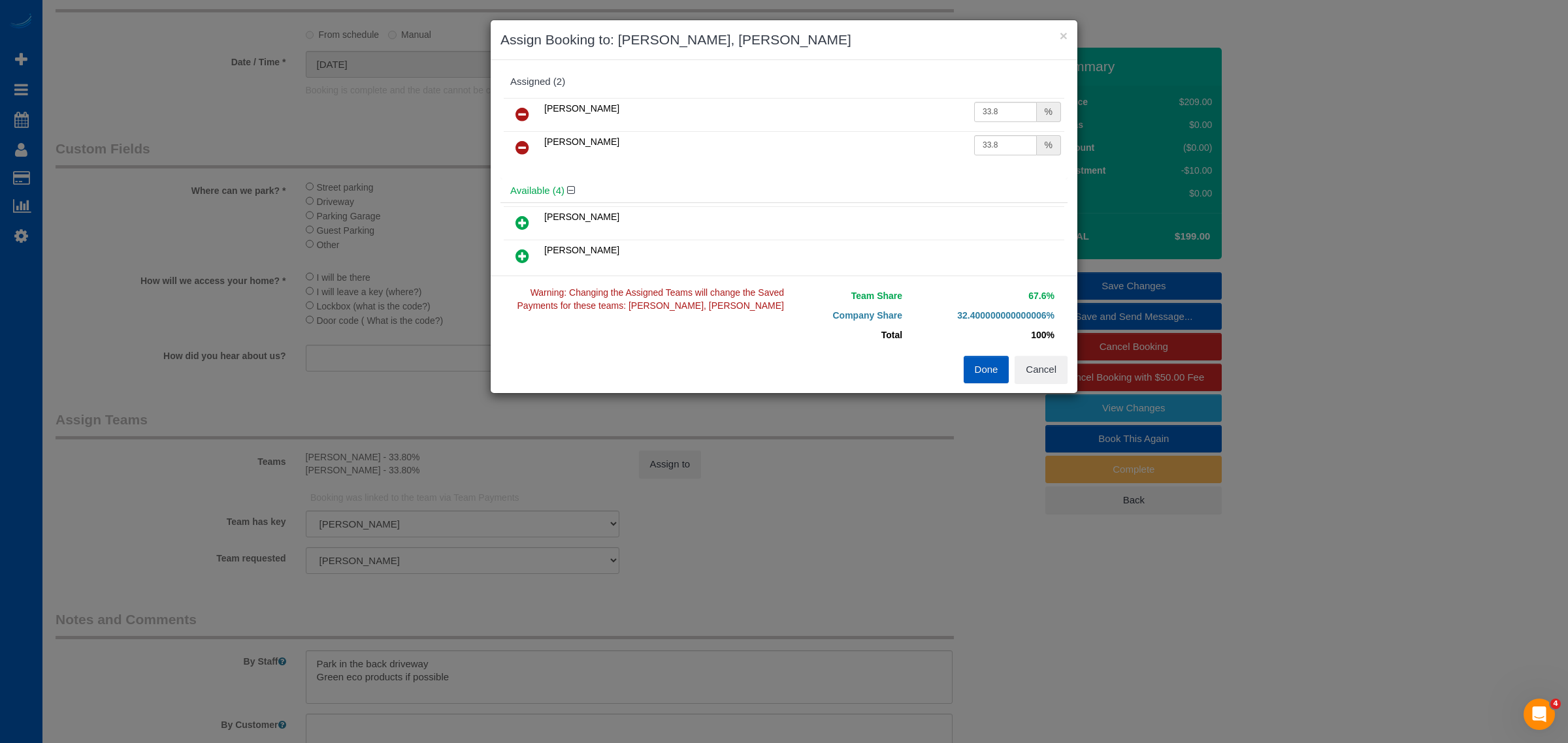
click at [523, 142] on icon at bounding box center [522, 148] width 14 height 16
click at [521, 97] on div "Kateryna Maherovska 33.8 %" at bounding box center [784, 120] width 567 height 51
click at [521, 106] on link at bounding box center [521, 114] width 30 height 26
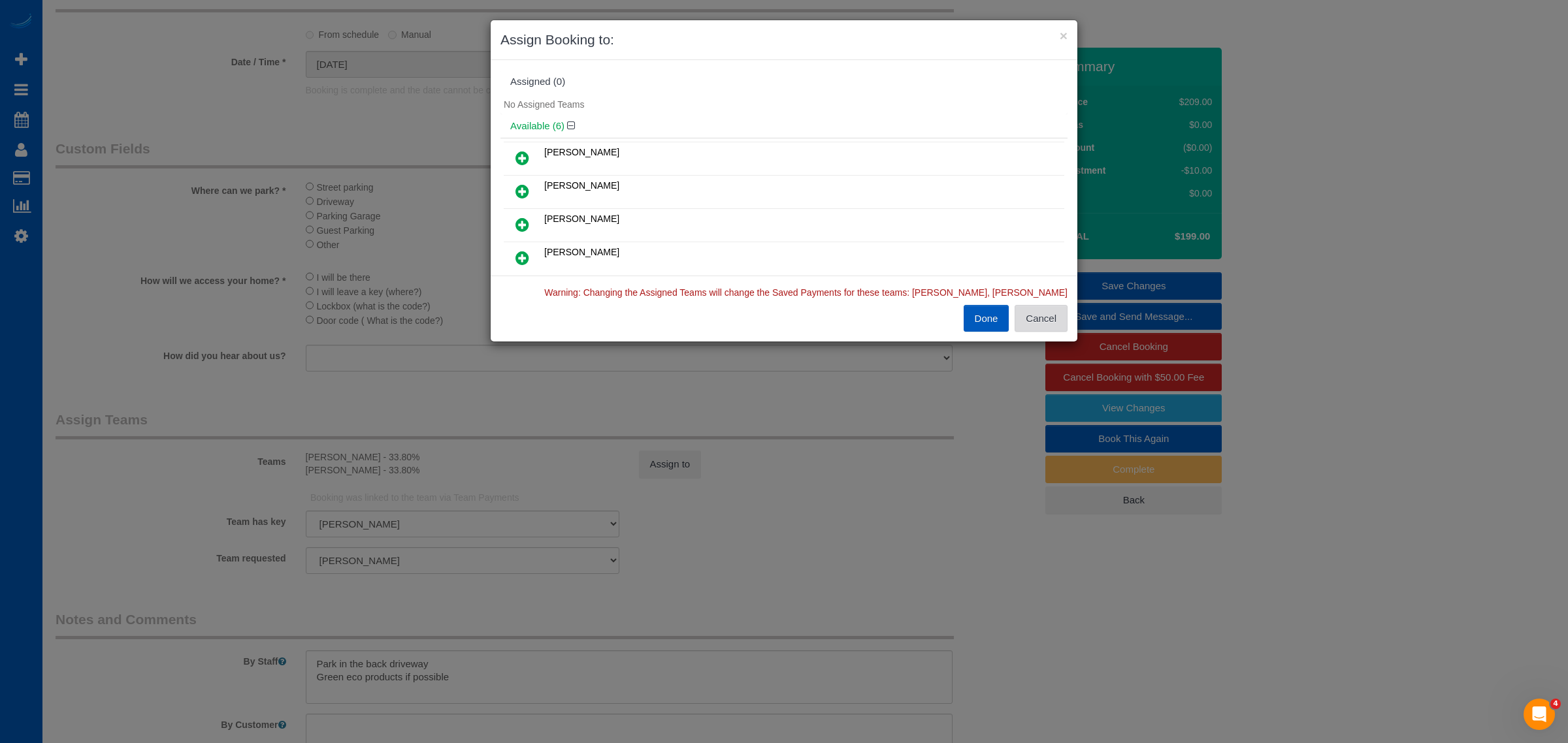
click at [1035, 317] on button "Cancel" at bounding box center [1042, 319] width 53 height 27
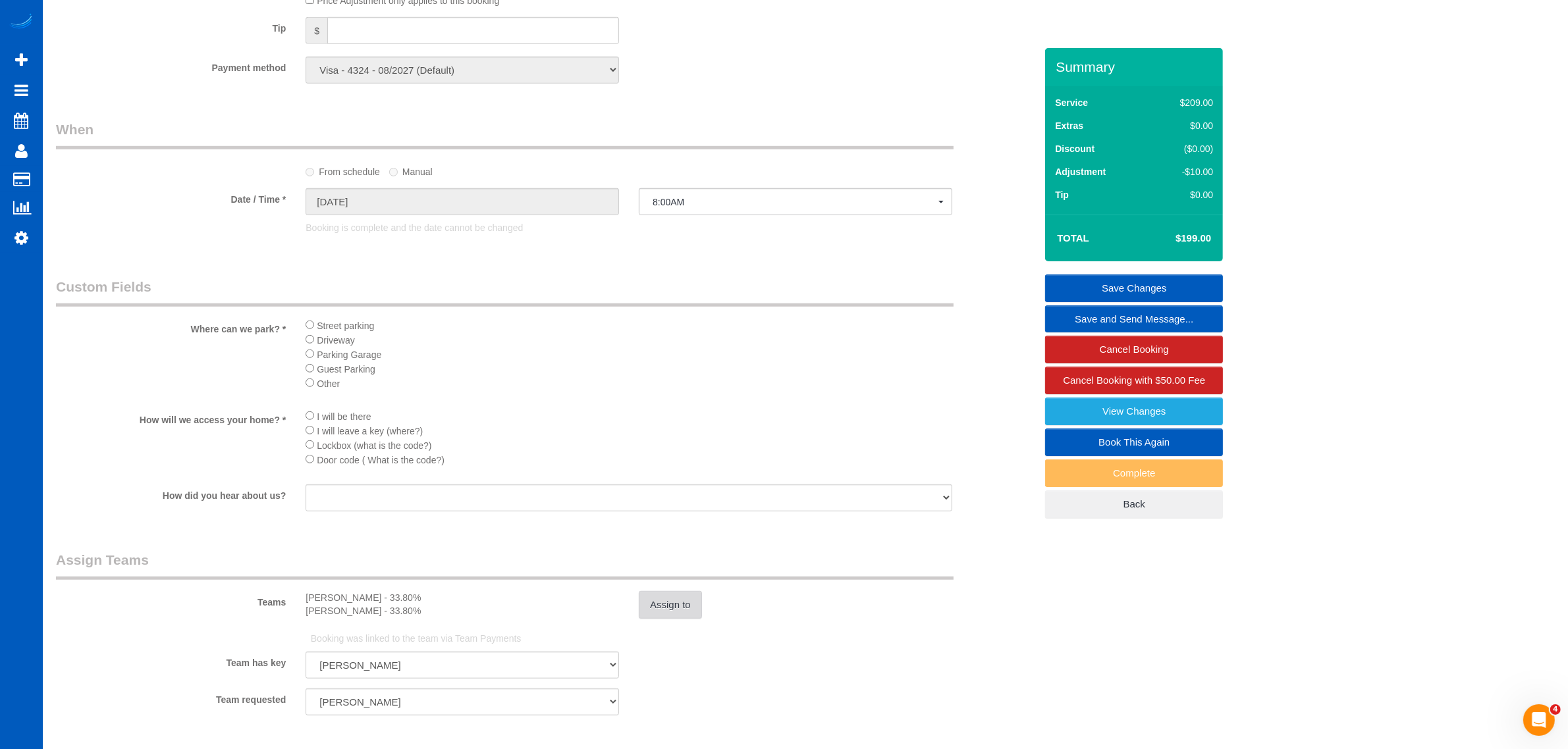
scroll to position [1097, 0]
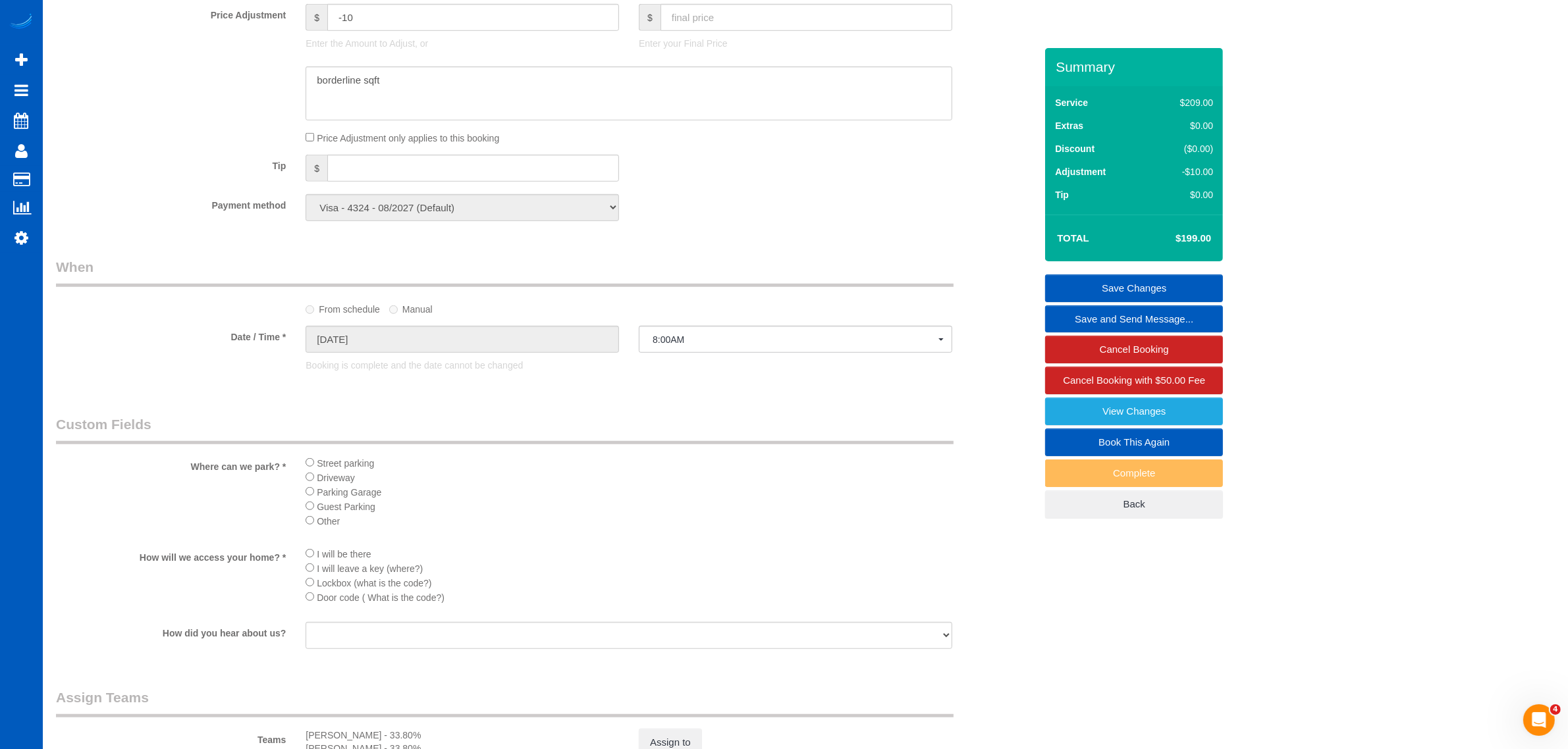
click at [1106, 443] on link "Book This Again" at bounding box center [1133, 443] width 177 height 28
select select "WA"
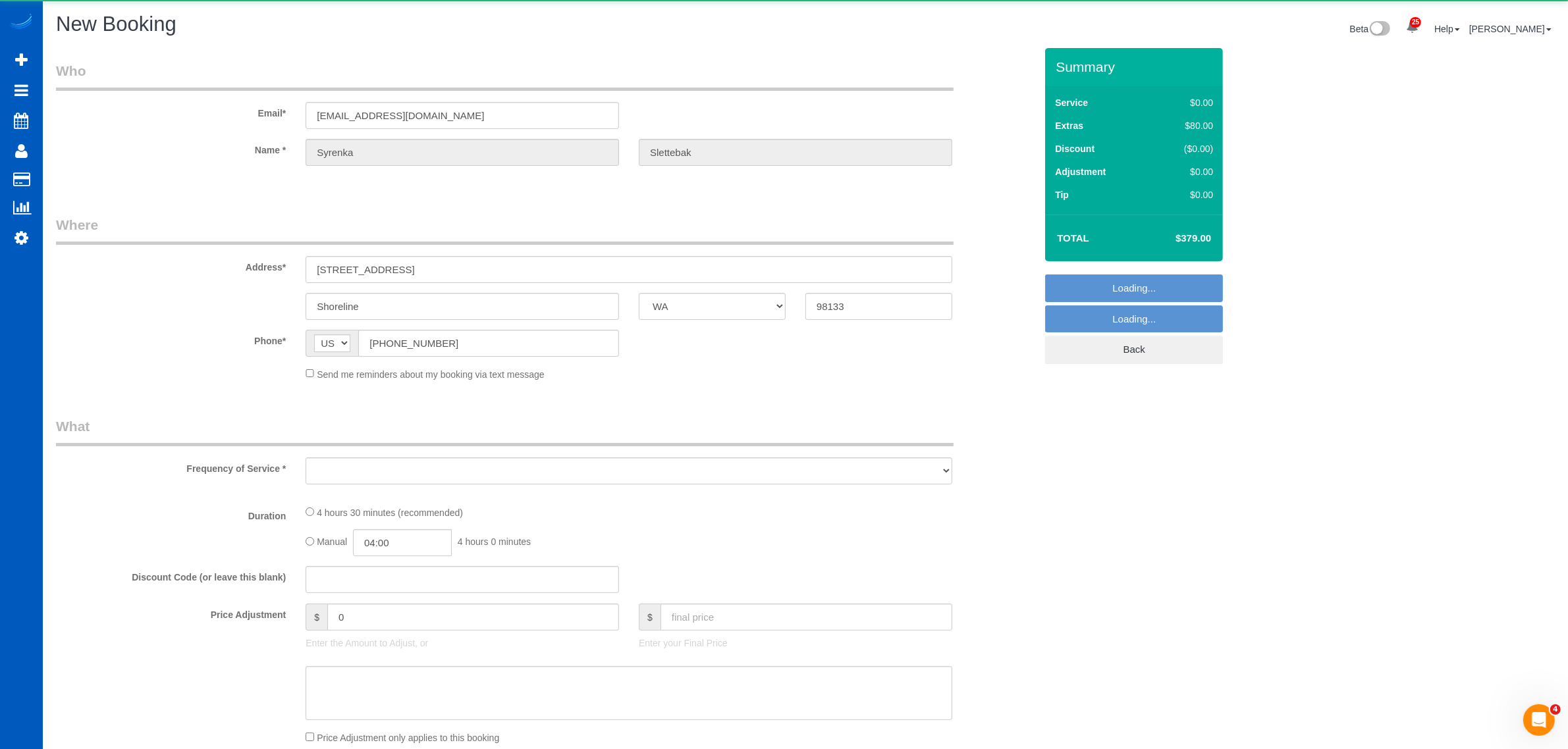
select select "object:2360"
select select "199"
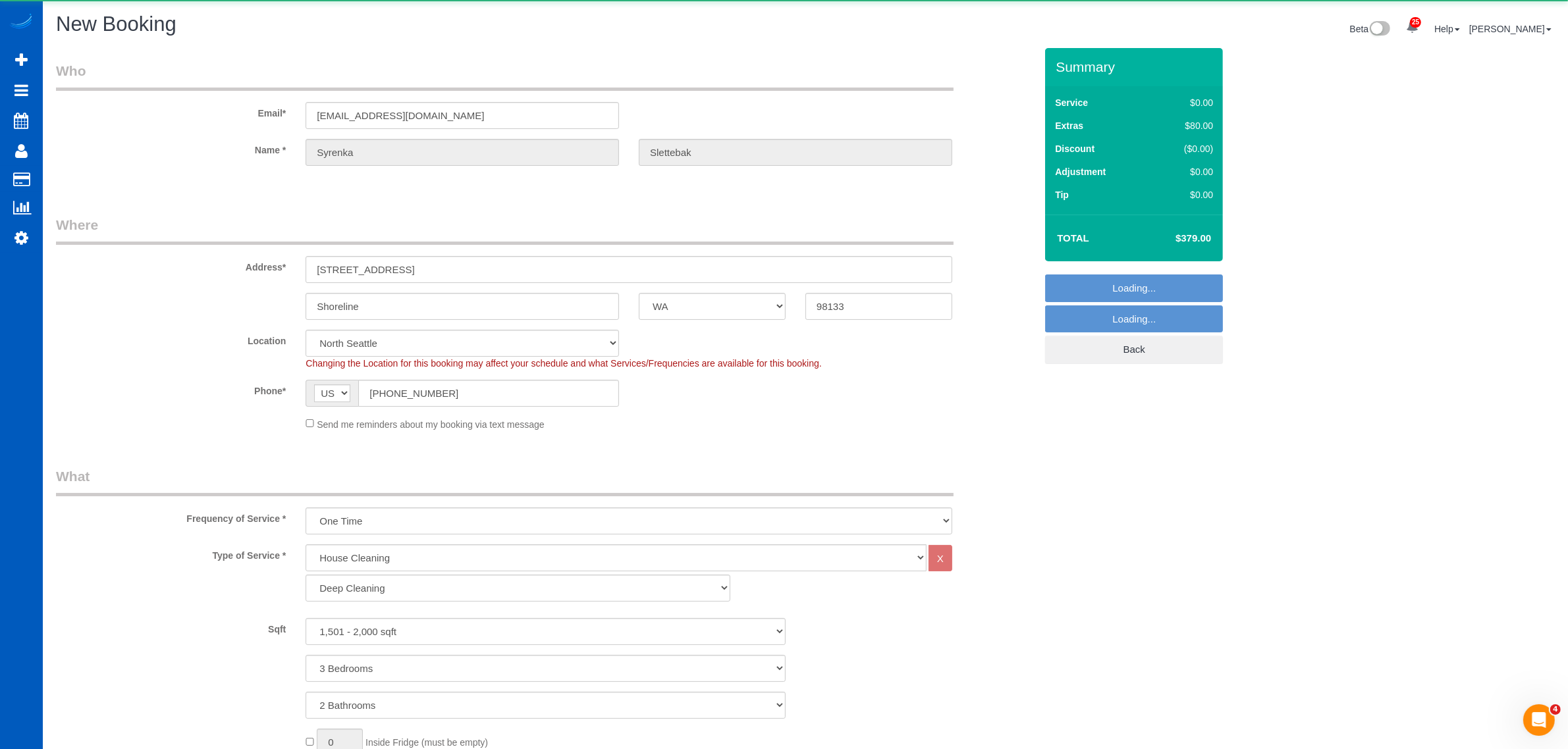
select select "object:2704"
select select "1501"
select select "3"
select select "2"
select select "object:2714"
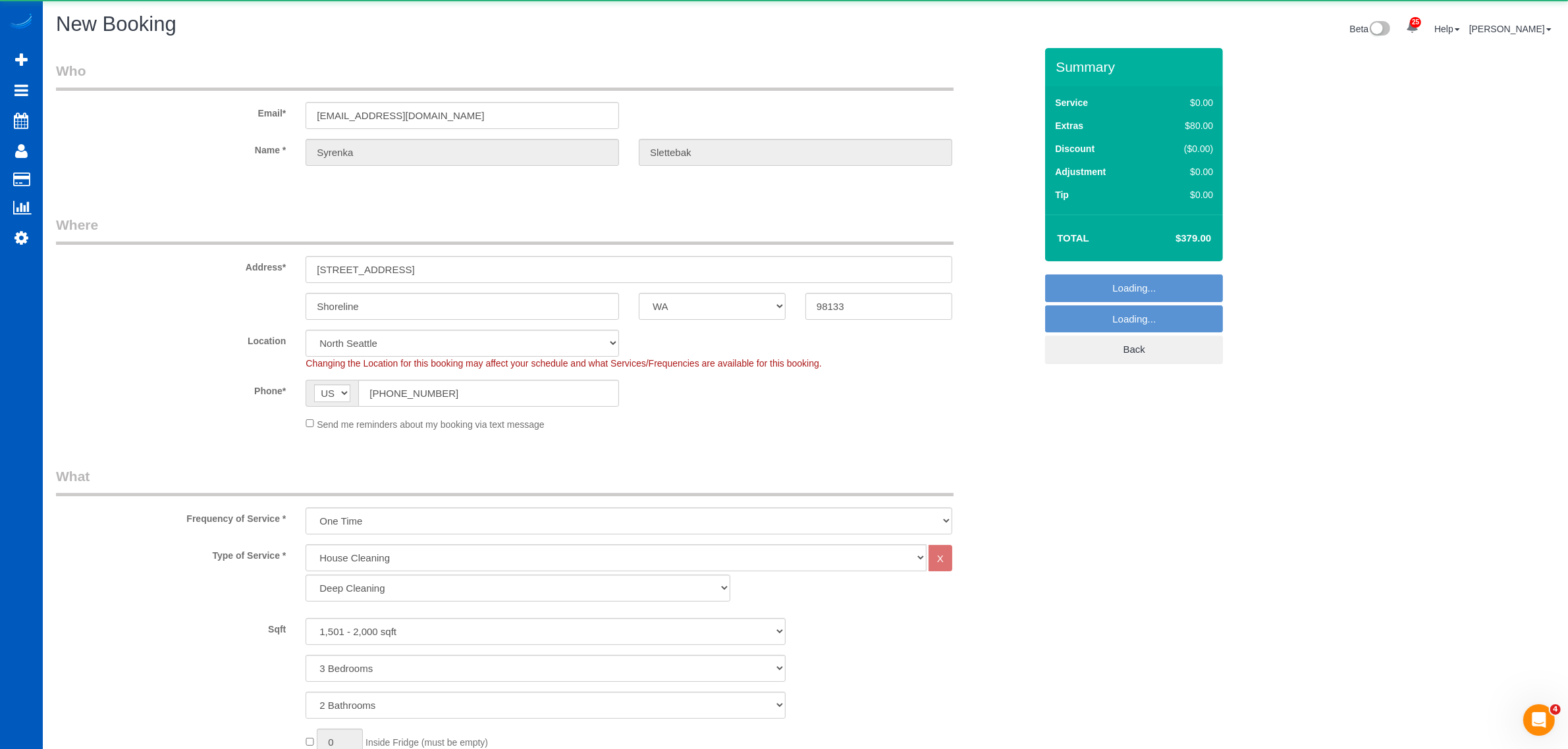
select select "1501"
select select "3"
select select "2"
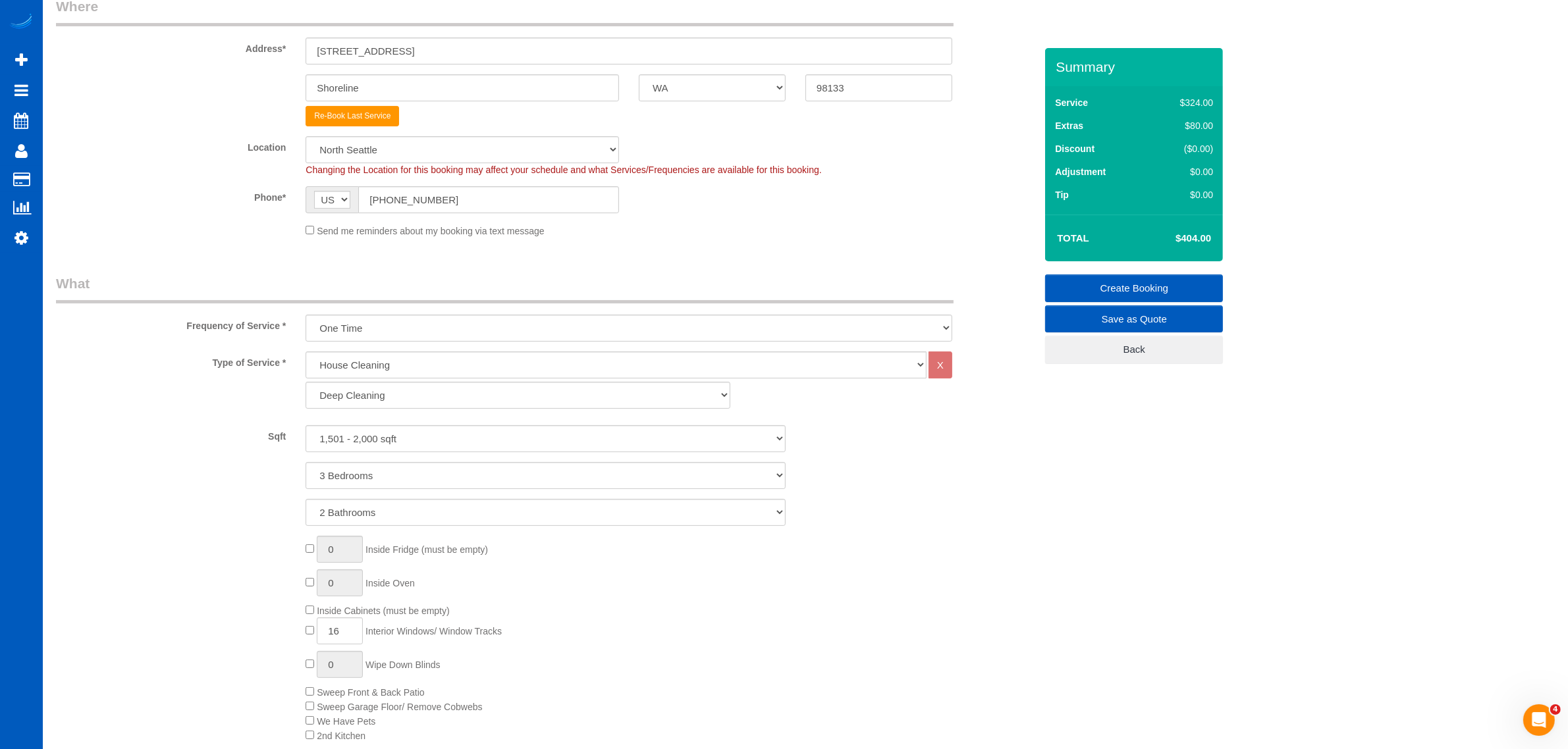
scroll to position [275, 0]
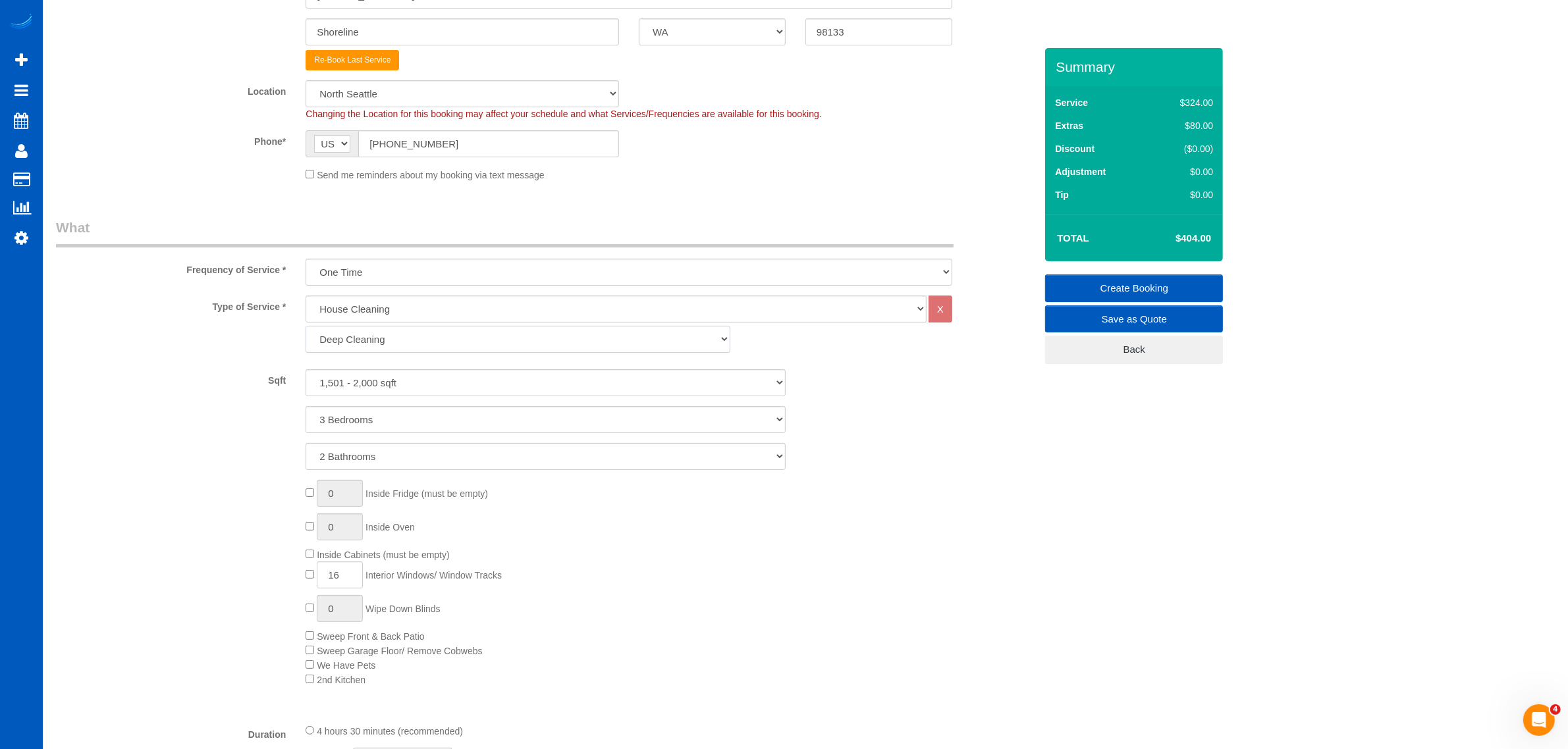
click at [395, 337] on select "Standard Cleaning Deep Cleaning Move In/ Out Cleaning" at bounding box center [517, 339] width 424 height 27
select select "366"
click at [306, 326] on select "Standard Cleaning Deep Cleaning Move In/ Out Cleaning" at bounding box center [517, 339] width 424 height 27
select select "3"
select select "2"
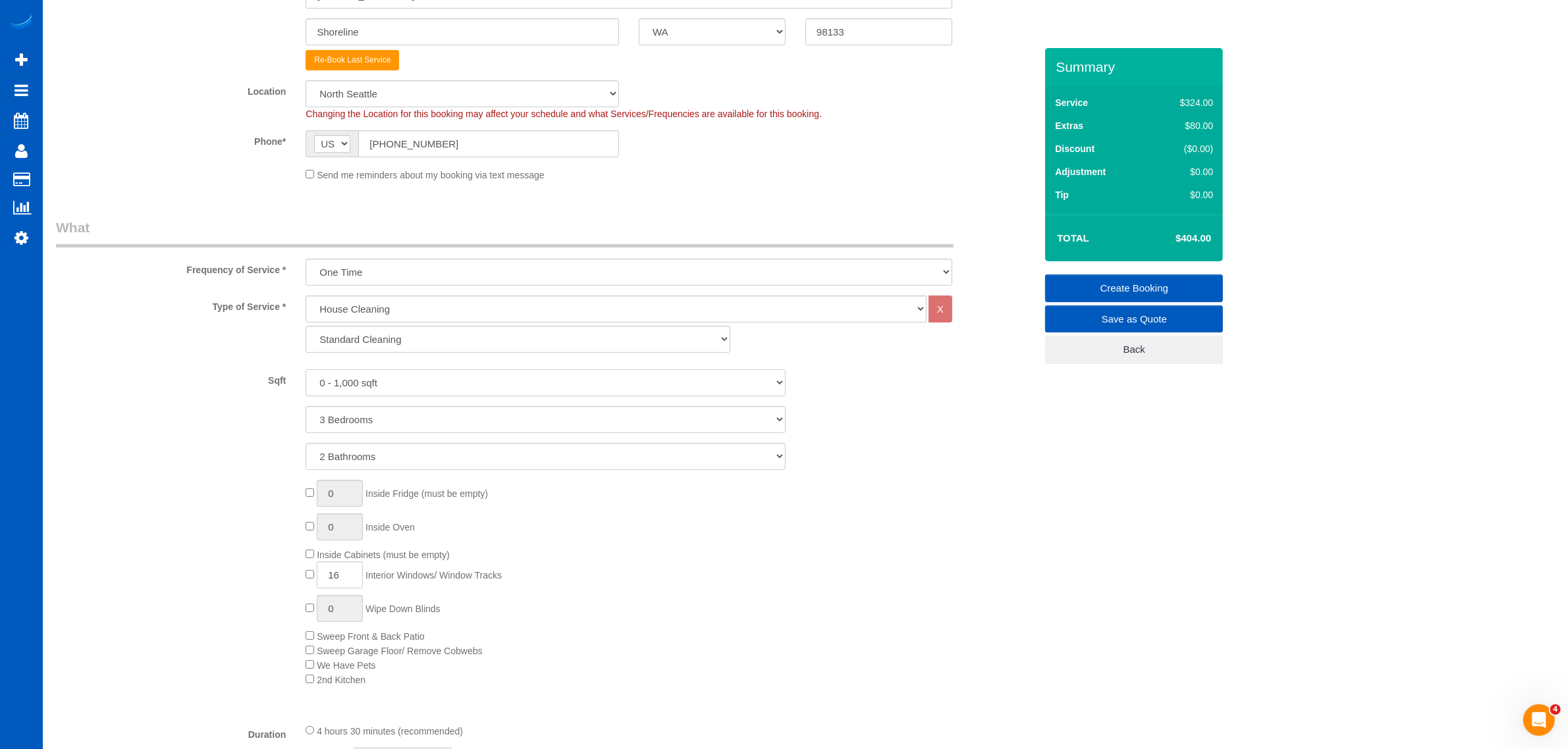
click at [420, 386] on select "0 - 1,000 sqft 1,001 - 1,500 sqft 1,501 - 2,000 sqft 2,001 - 2,500 sqft 2,501 -…" at bounding box center [545, 382] width 480 height 27
select select "1501"
click at [306, 370] on select "0 - 1,000 sqft 1,001 - 1,500 sqft 1,501 - 2,000 sqft 2,001 - 2,500 sqft 2,501 -…" at bounding box center [545, 382] width 480 height 27
click at [790, 516] on div "0 Inside Fridge (must be empty) 0 Inside Oven Inside Cabinets (must be empty) 1…" at bounding box center [670, 583] width 749 height 207
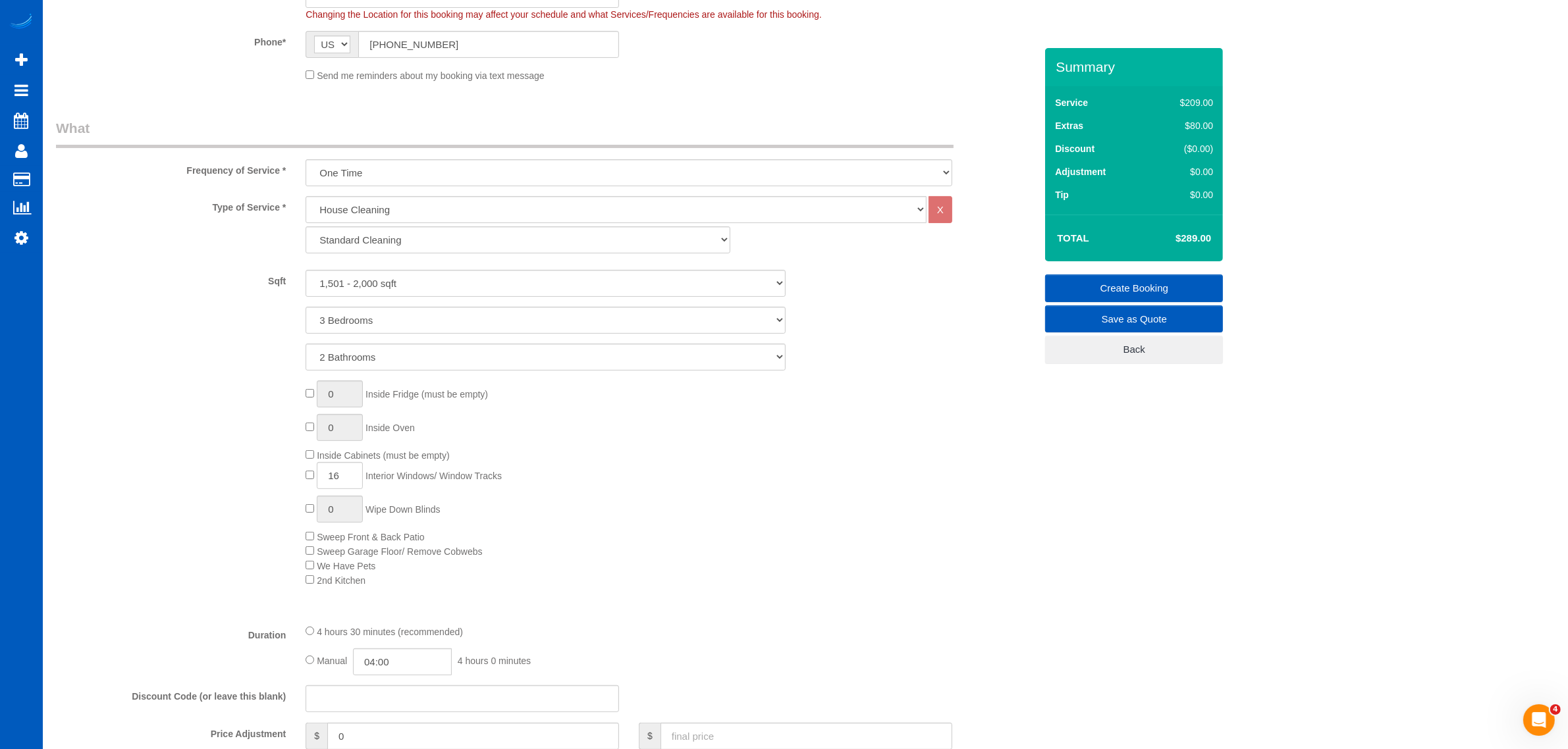
scroll to position [412, 0]
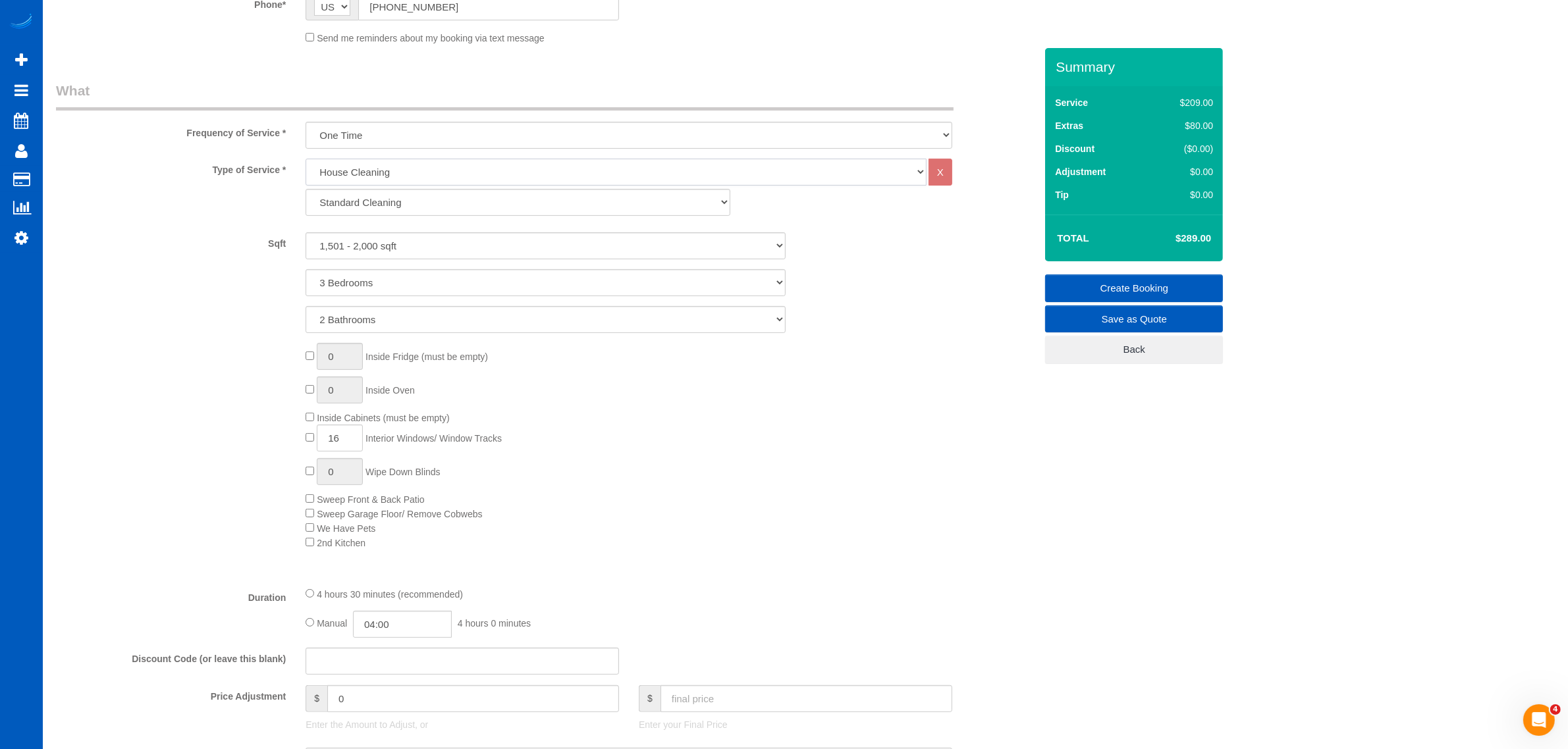
click at [459, 174] on select "House Cleaning" at bounding box center [616, 171] width 621 height 27
click at [390, 126] on select "One Time Weekly - 15.00% Every 2 Weeks - 10.00% Every 4 Weeks - 5.00% Every 2 M…" at bounding box center [629, 135] width 647 height 27
click at [434, 124] on select "One Time Weekly - 15.00% Every 2 Weeks - 10.00% Every 4 Weeks - 5.00% Every 2 M…" at bounding box center [629, 135] width 647 height 27
click at [406, 170] on select "House Cleaning" at bounding box center [616, 171] width 621 height 27
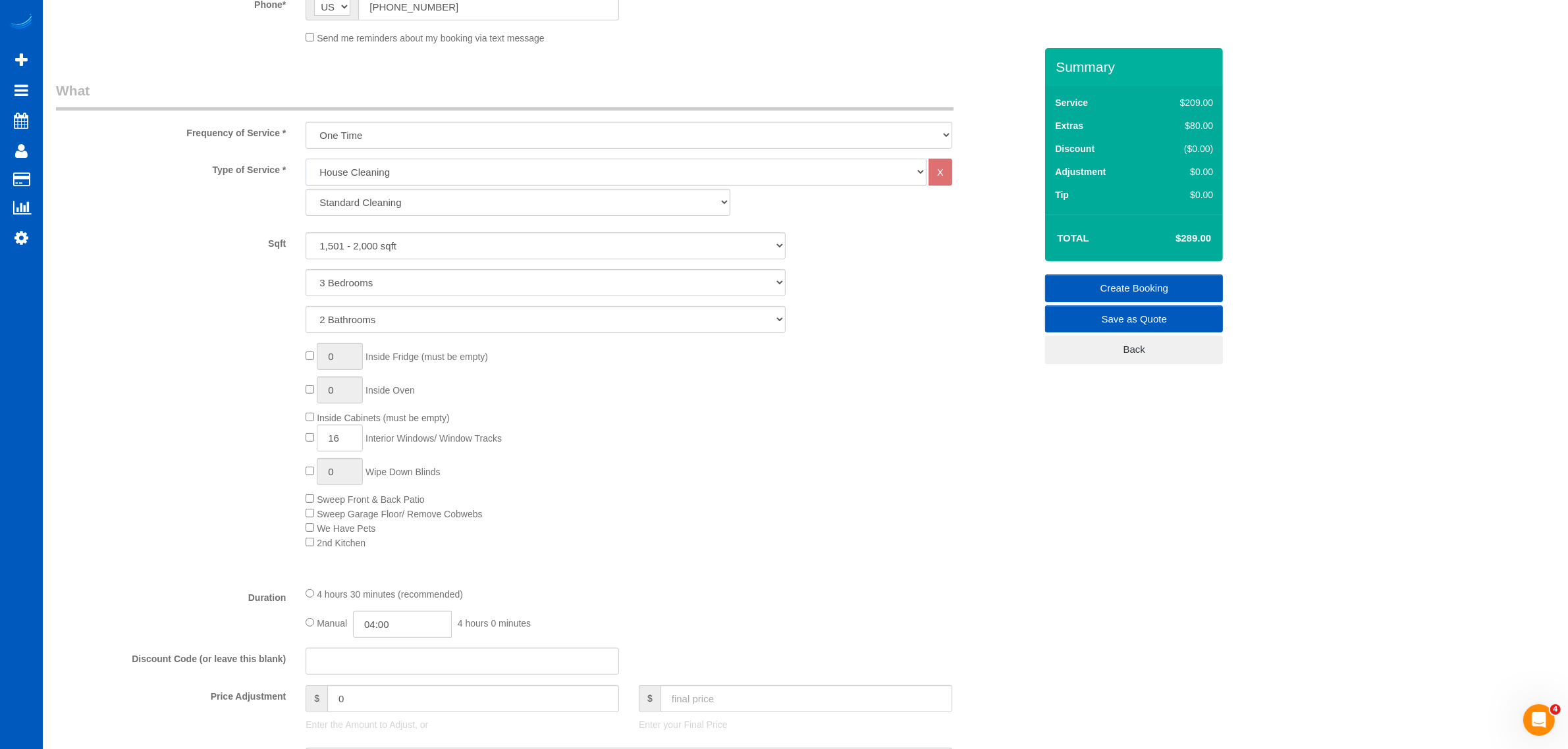
click at [413, 159] on select "House Cleaning" at bounding box center [616, 171] width 621 height 27
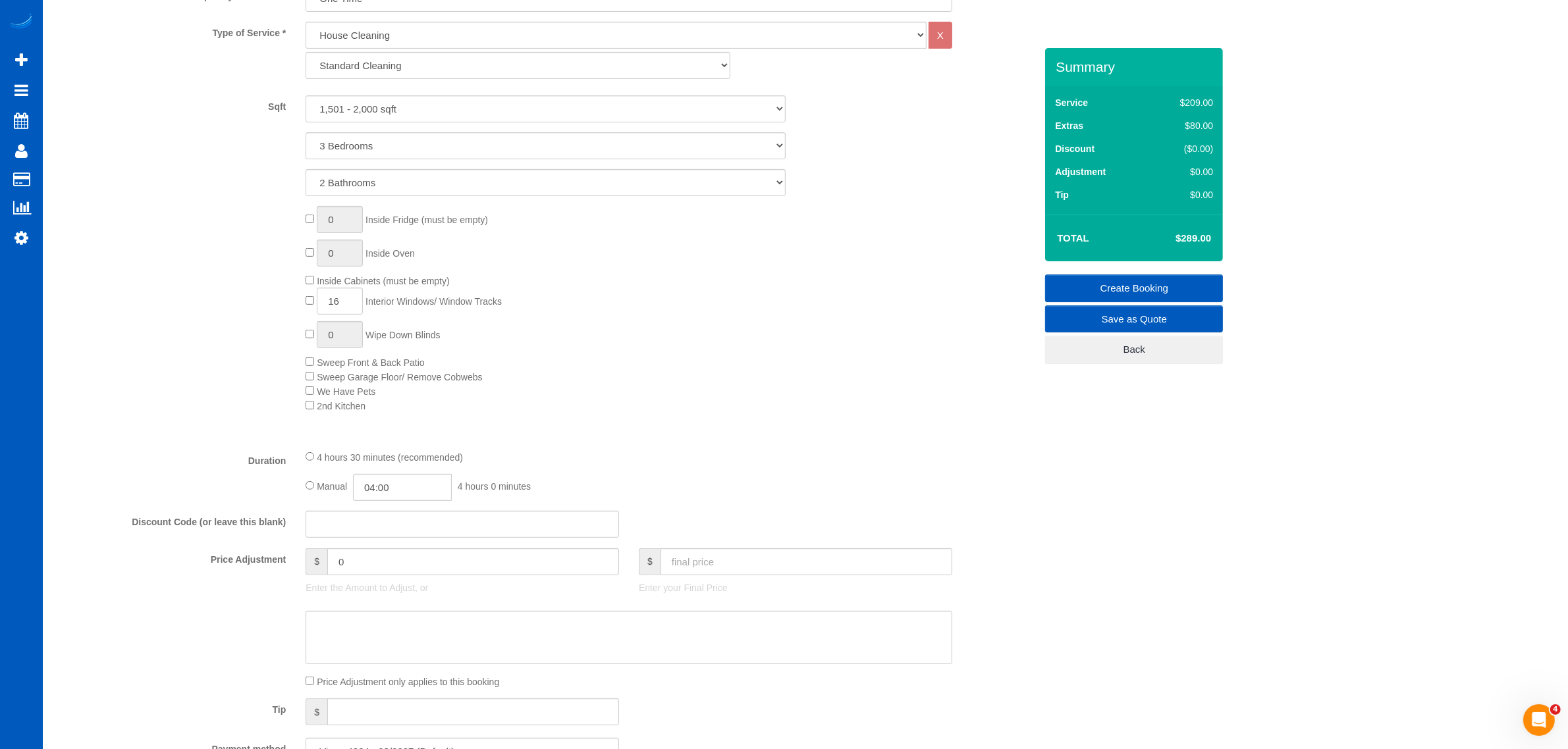
click at [314, 299] on span "16 Interior Windows/ Window Tracks" at bounding box center [403, 302] width 196 height 11
type input "0"
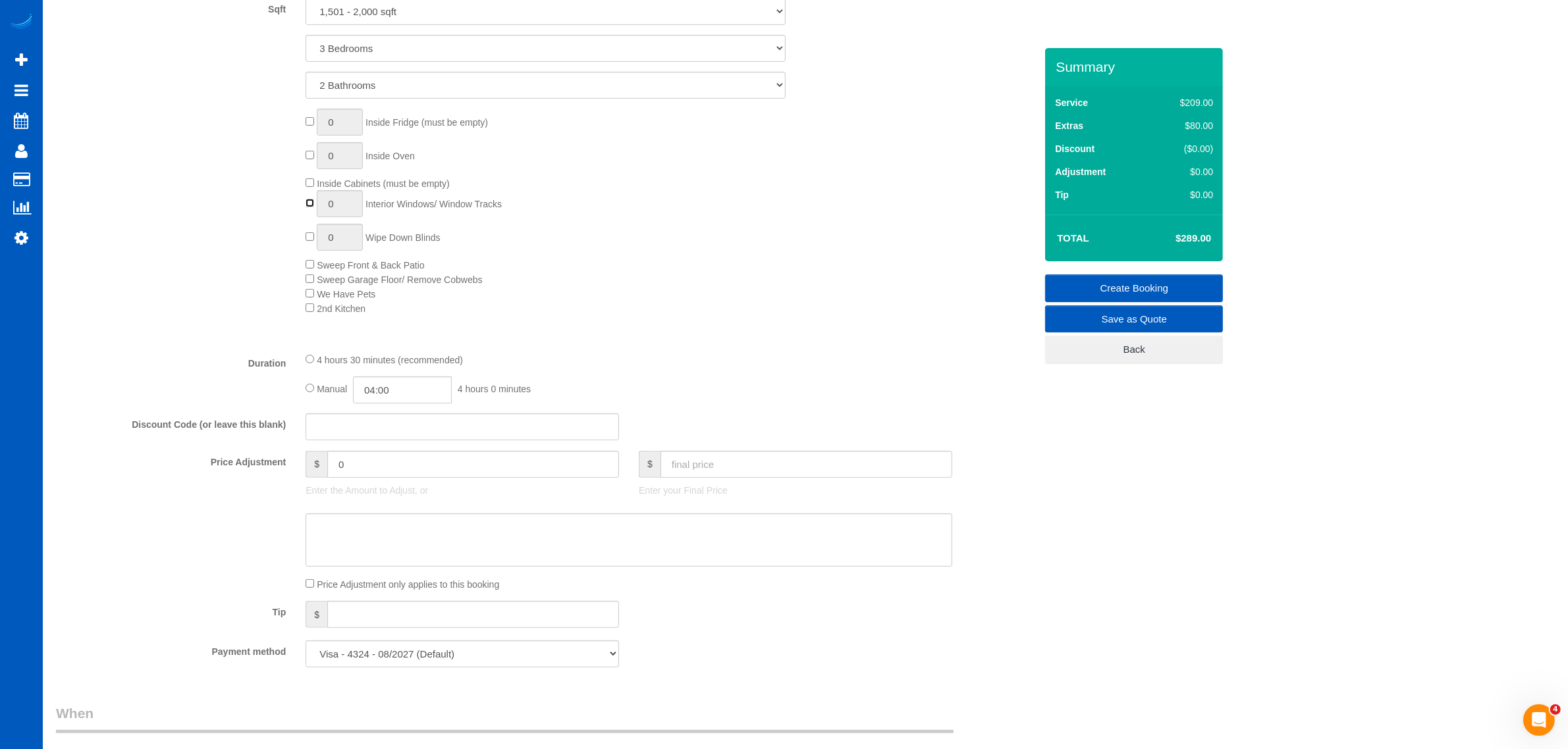
scroll to position [686, 0]
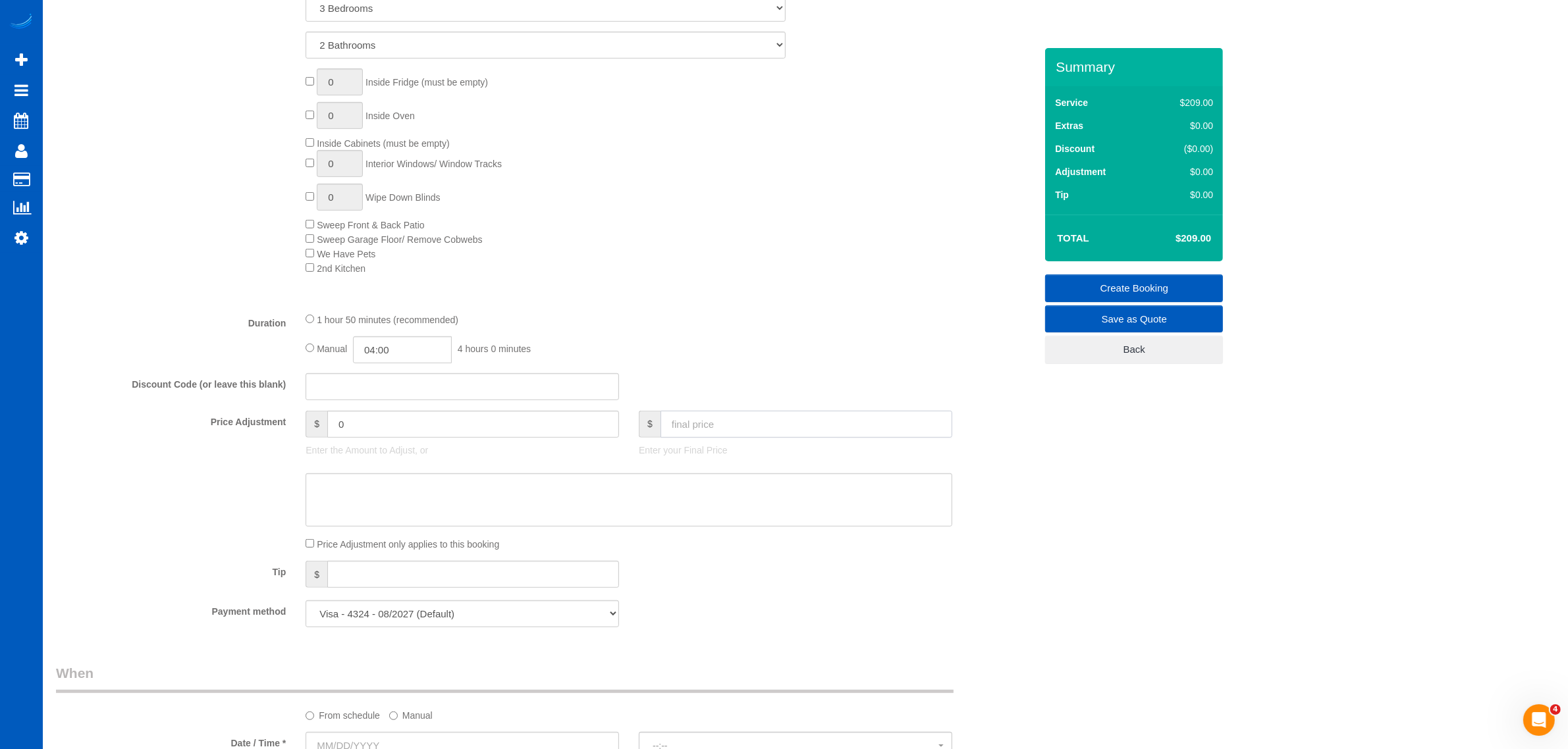
click at [719, 423] on input "text" at bounding box center [806, 424] width 292 height 27
type input "199"
type input "-10"
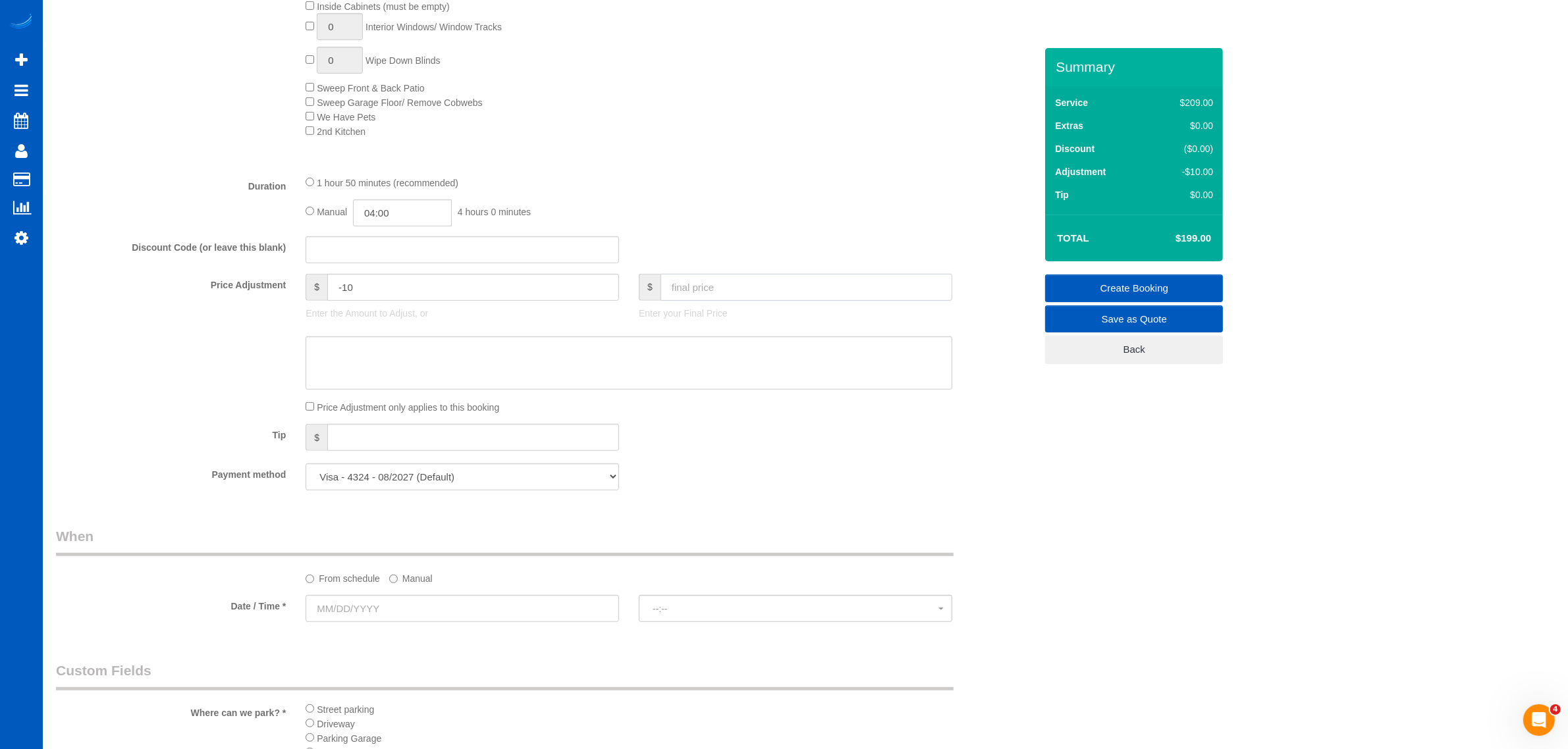
scroll to position [960, 0]
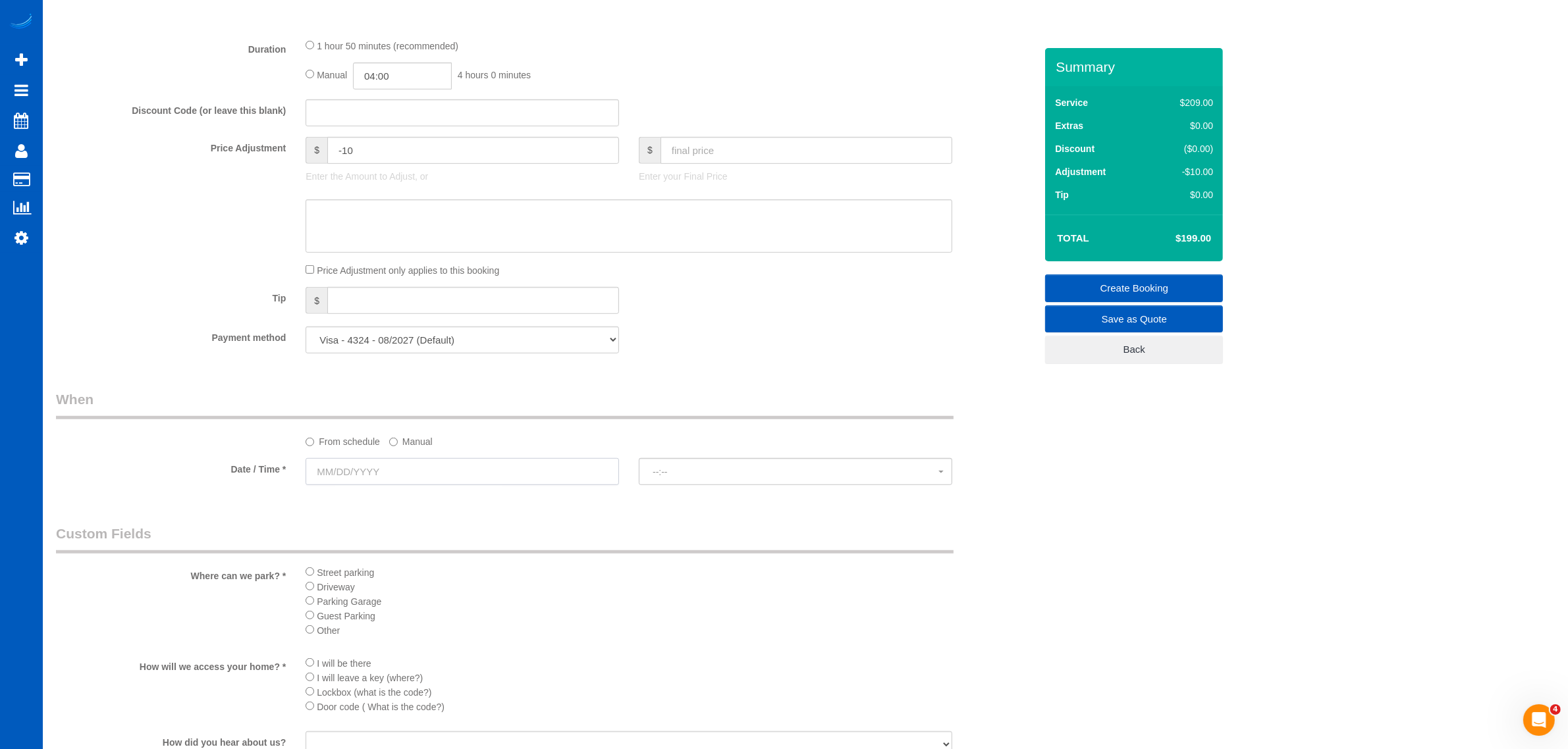
click at [403, 479] on input "text" at bounding box center [462, 471] width 313 height 27
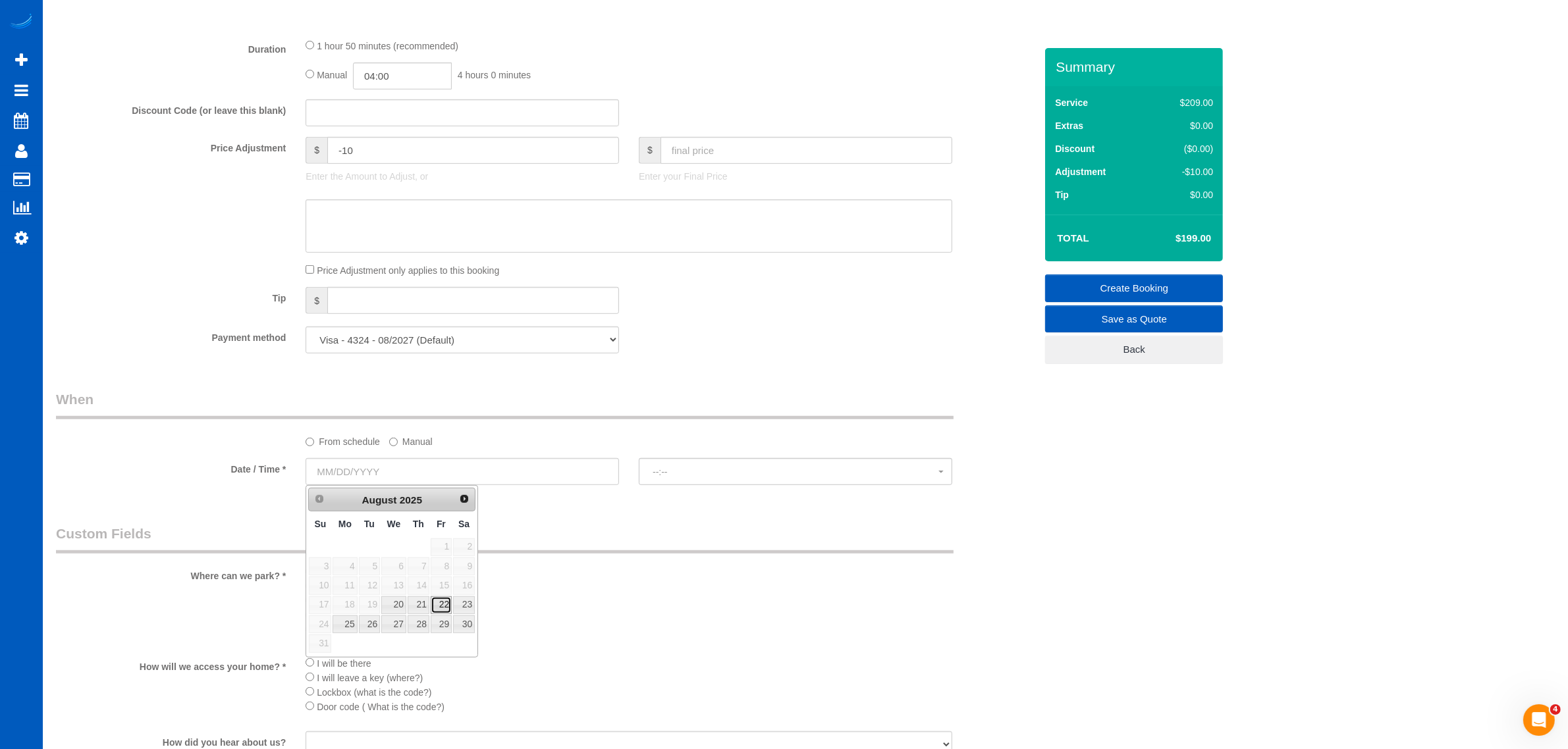
click at [438, 606] on link "22" at bounding box center [441, 605] width 21 height 18
type input "08/22/2025"
select select "spot11"
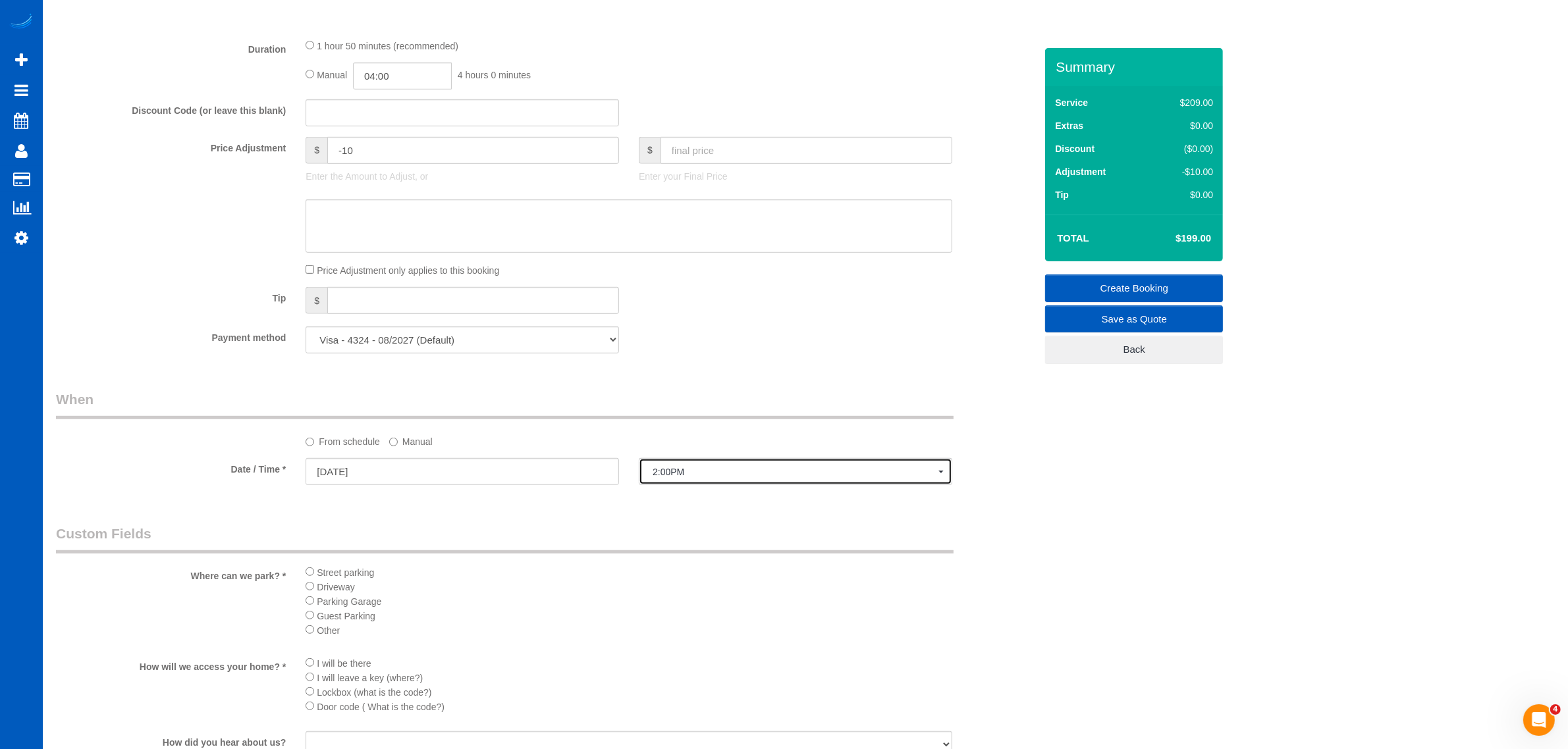
click at [675, 476] on span "2:00PM" at bounding box center [795, 472] width 286 height 11
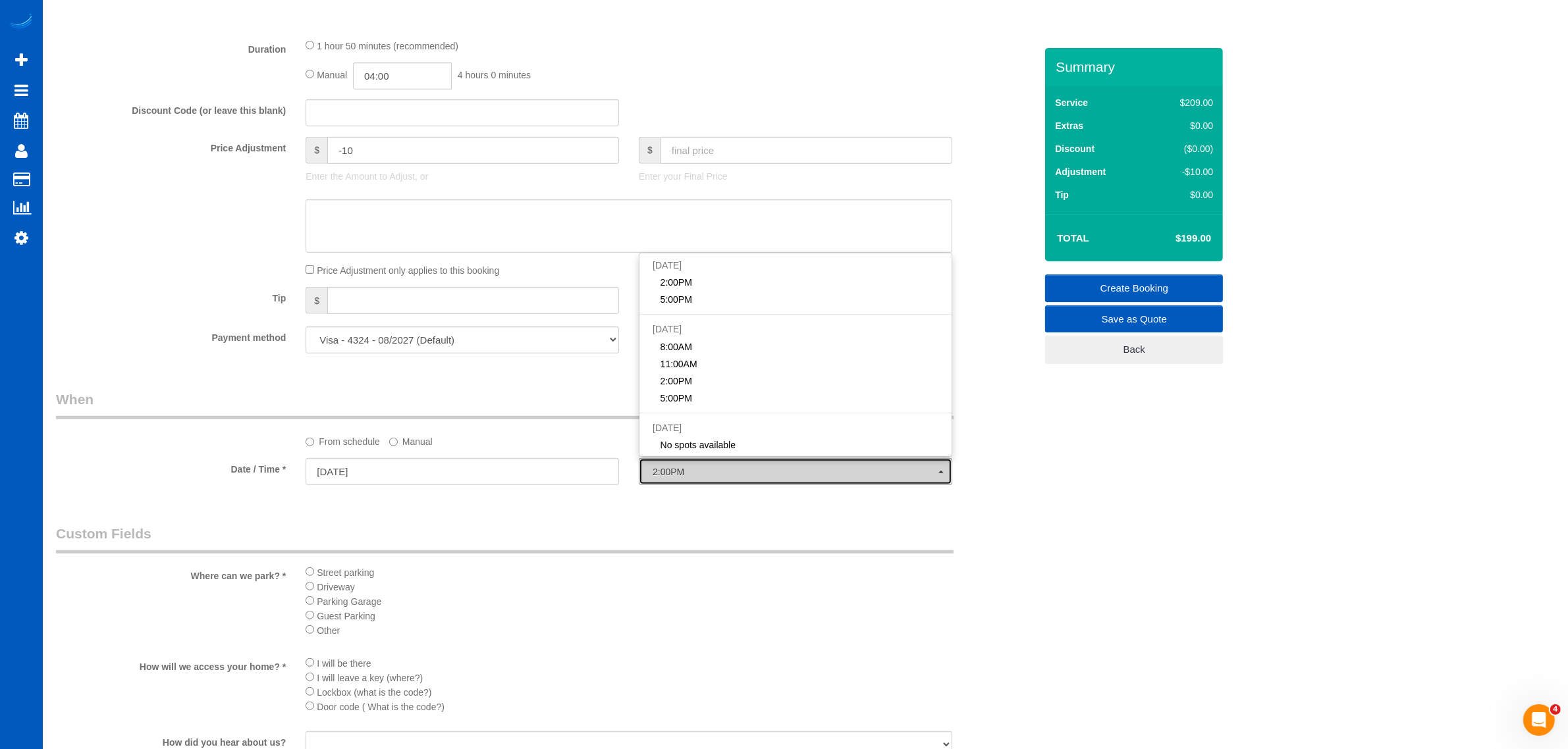
click at [675, 476] on span "2:00PM" at bounding box center [795, 472] width 286 height 11
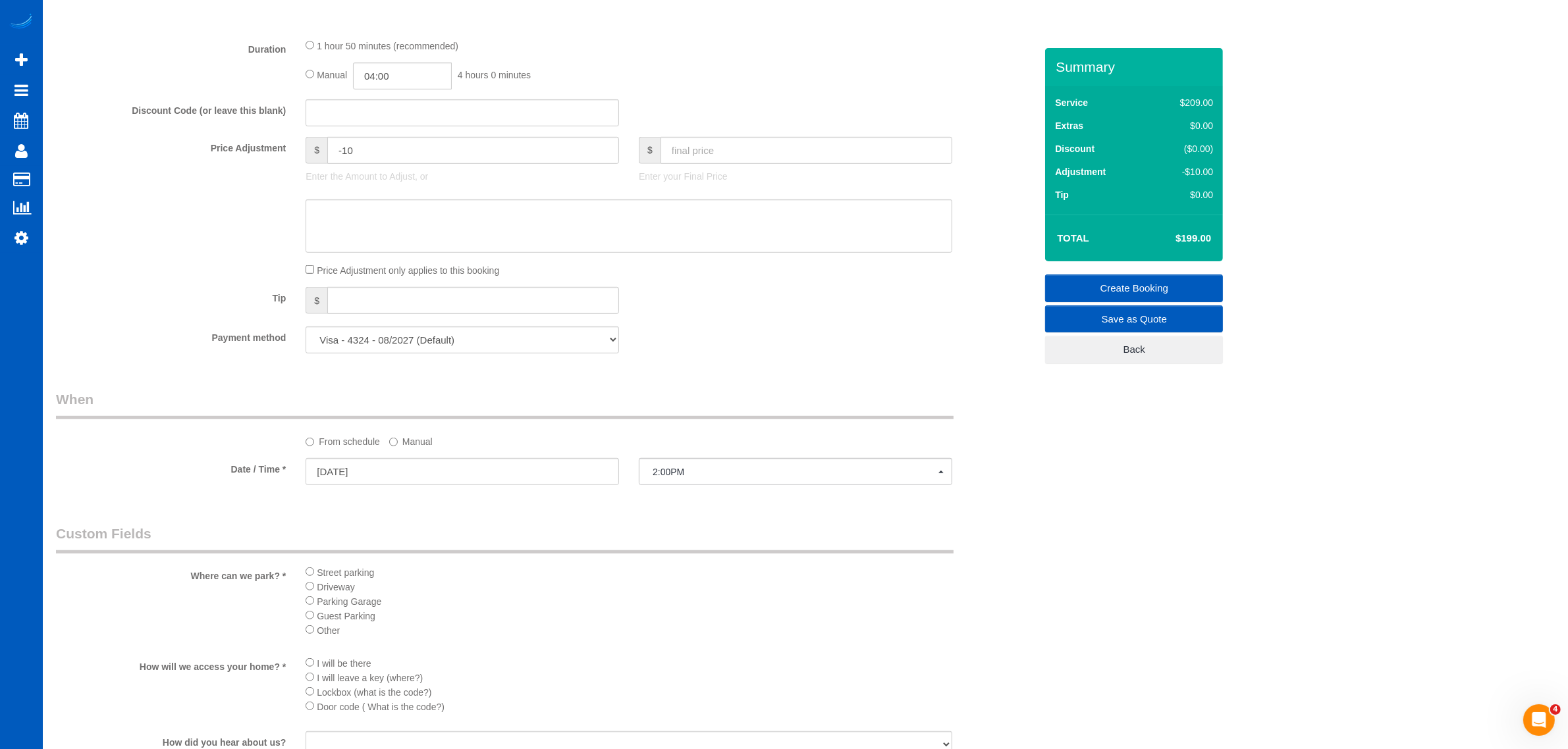
click at [413, 444] on label "Manual" at bounding box center [411, 440] width 43 height 18
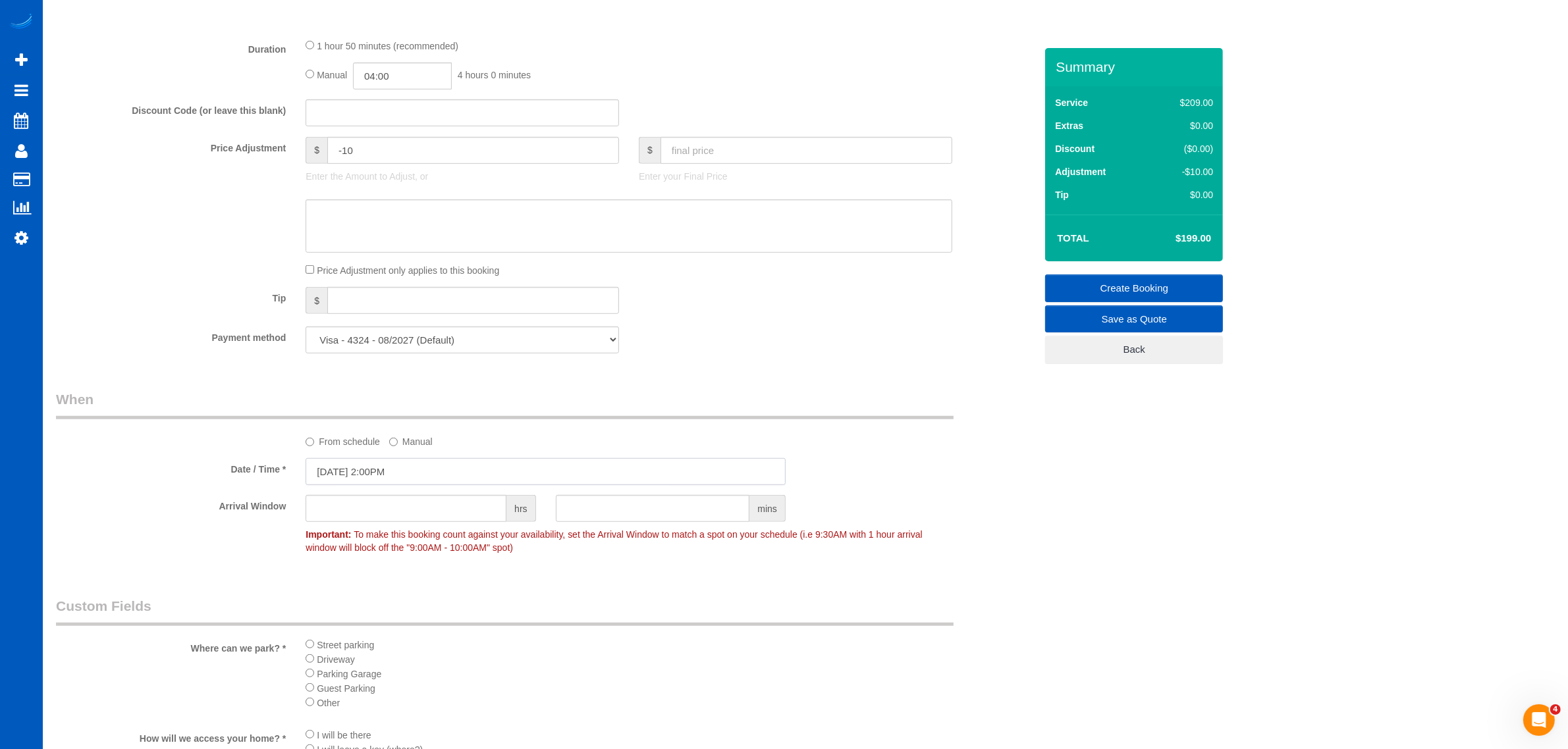
click at [404, 468] on input "08/22/2025 2:00PM" at bounding box center [545, 471] width 480 height 27
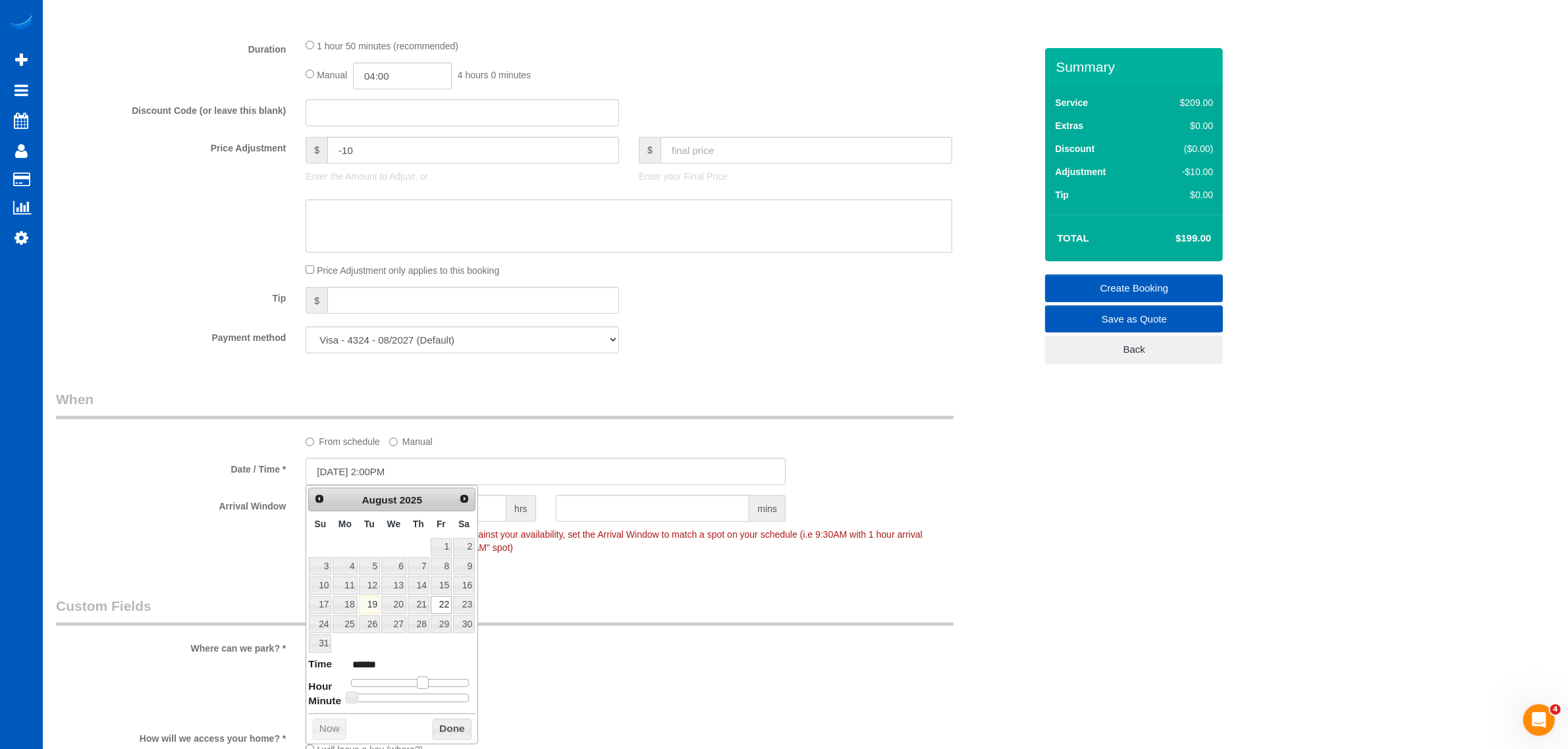
type input "08/22/2025 1:00PM"
type input "******"
type input "08/22/2025 12:00PM"
type input "*******"
type input "08/22/2025 11:00AM"
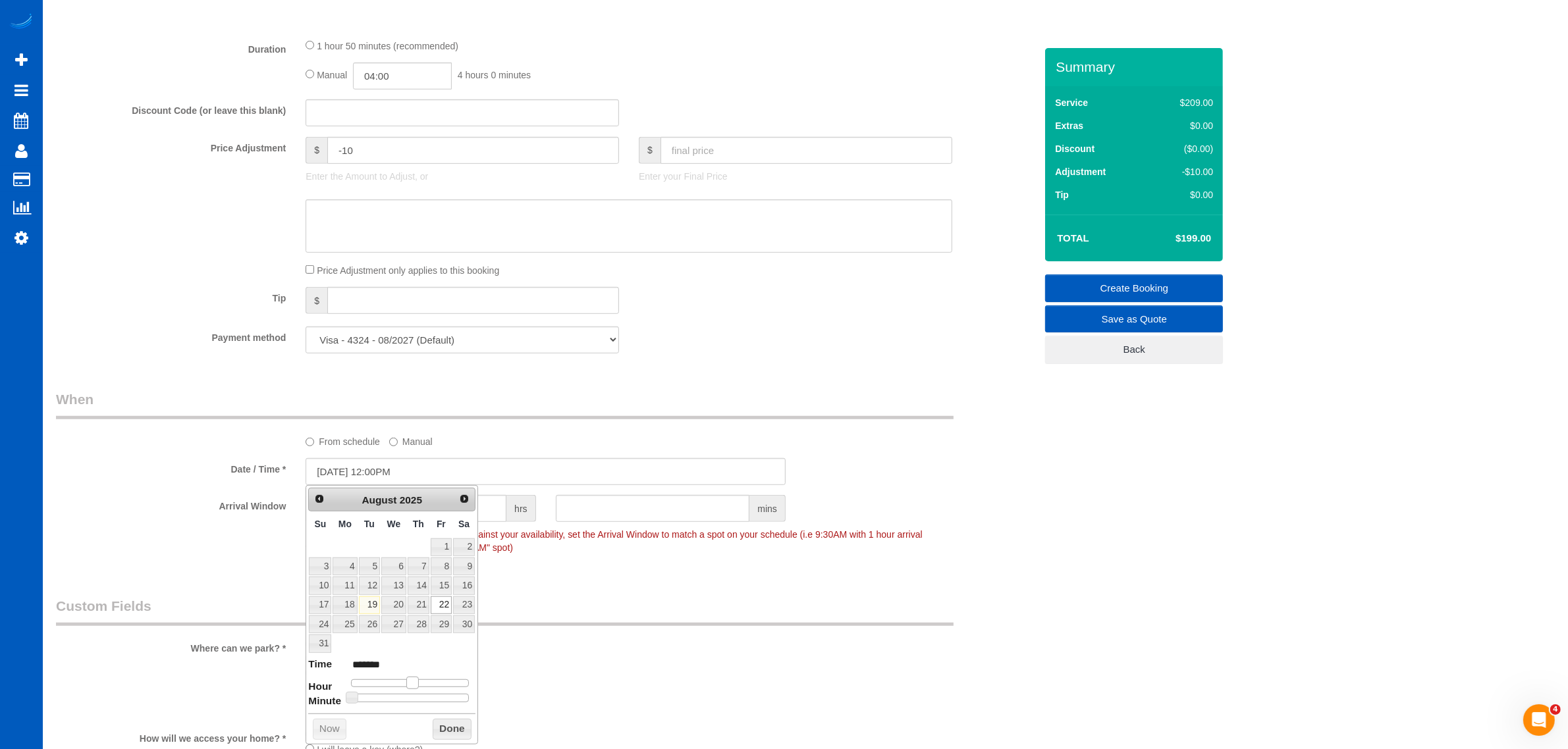
type input "*******"
drag, startPoint x: 424, startPoint y: 682, endPoint x: 409, endPoint y: 685, distance: 15.3
click at [409, 685] on span at bounding box center [408, 683] width 12 height 12
click at [451, 737] on button "Done" at bounding box center [451, 729] width 38 height 21
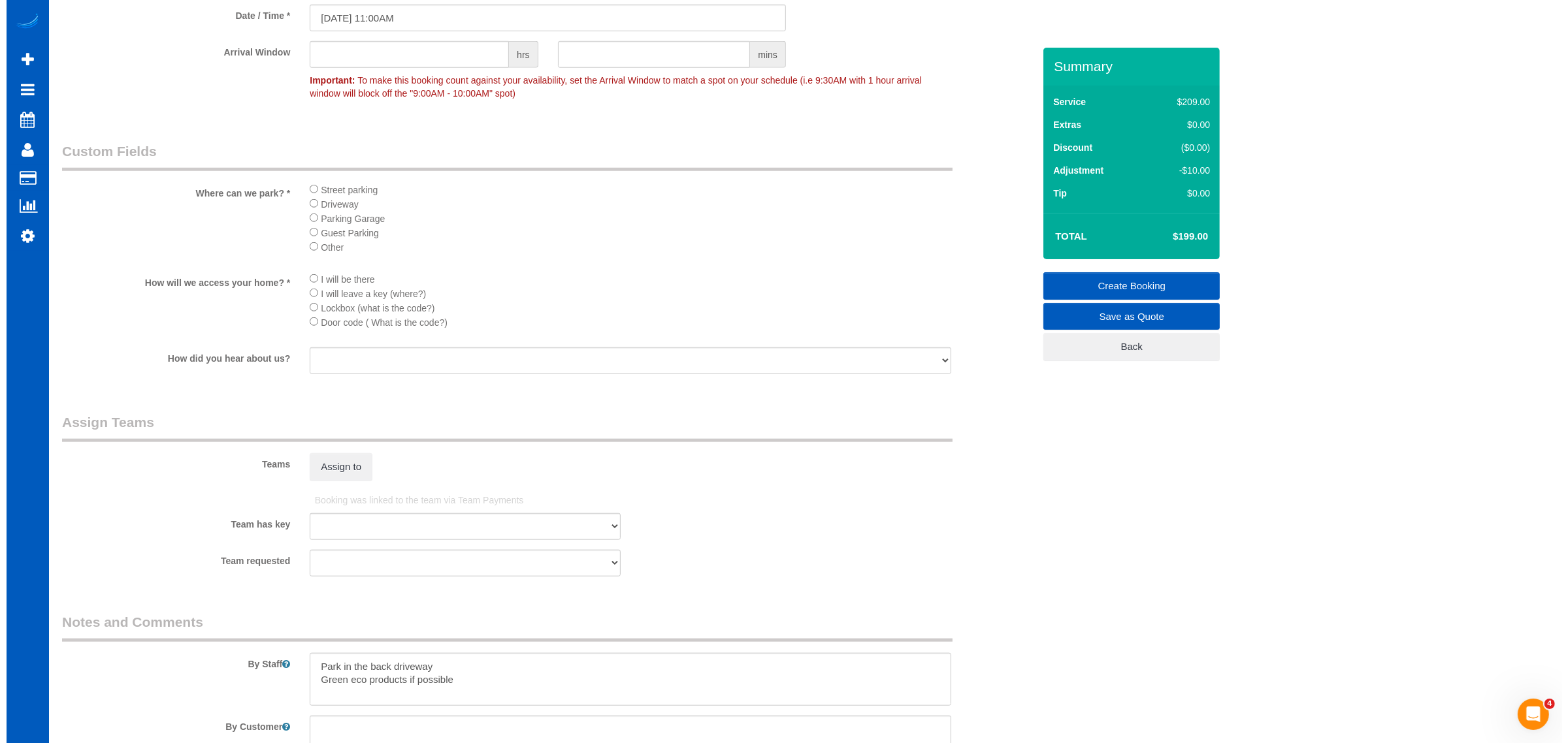
scroll to position [1539, 0]
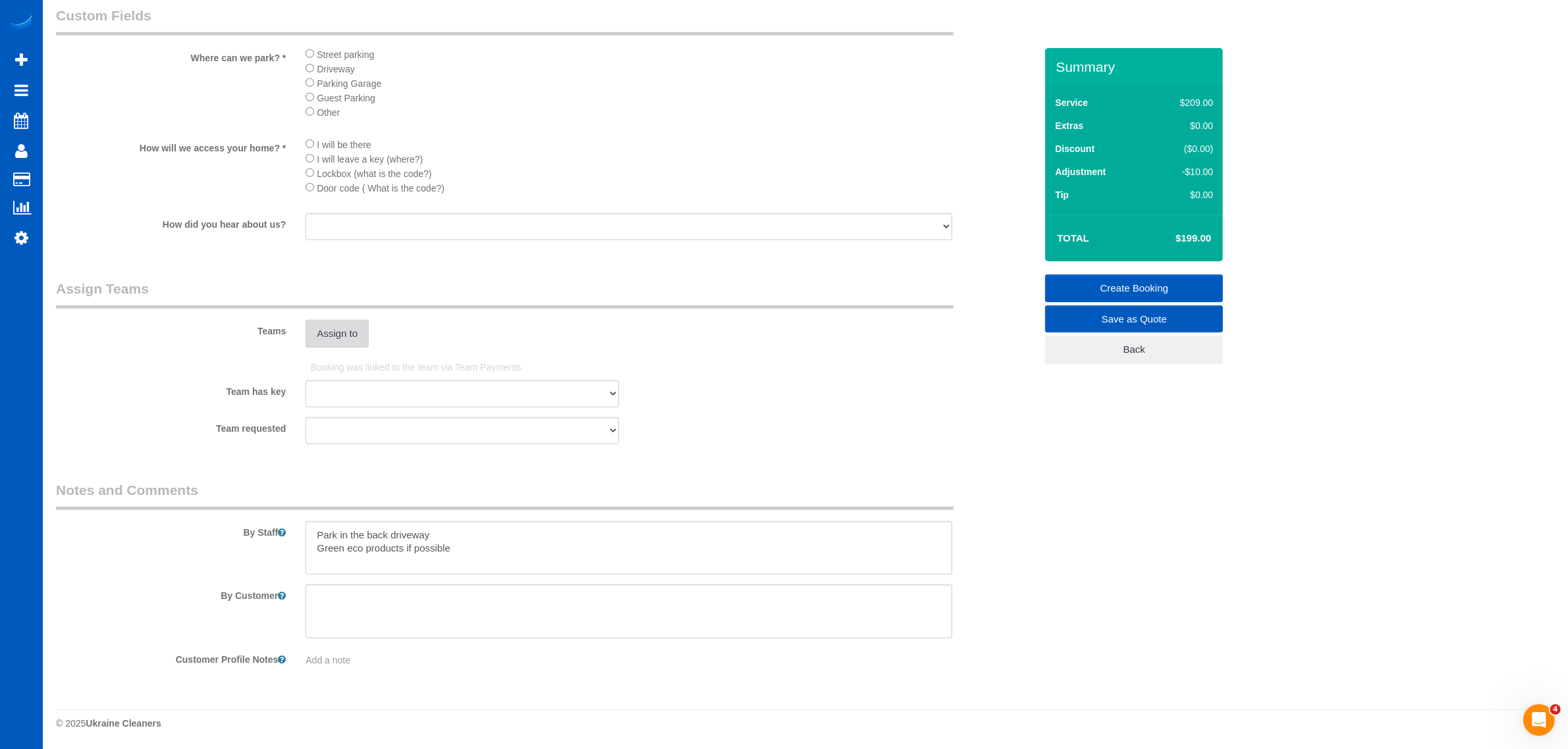
click at [338, 337] on button "Assign to" at bounding box center [337, 334] width 63 height 28
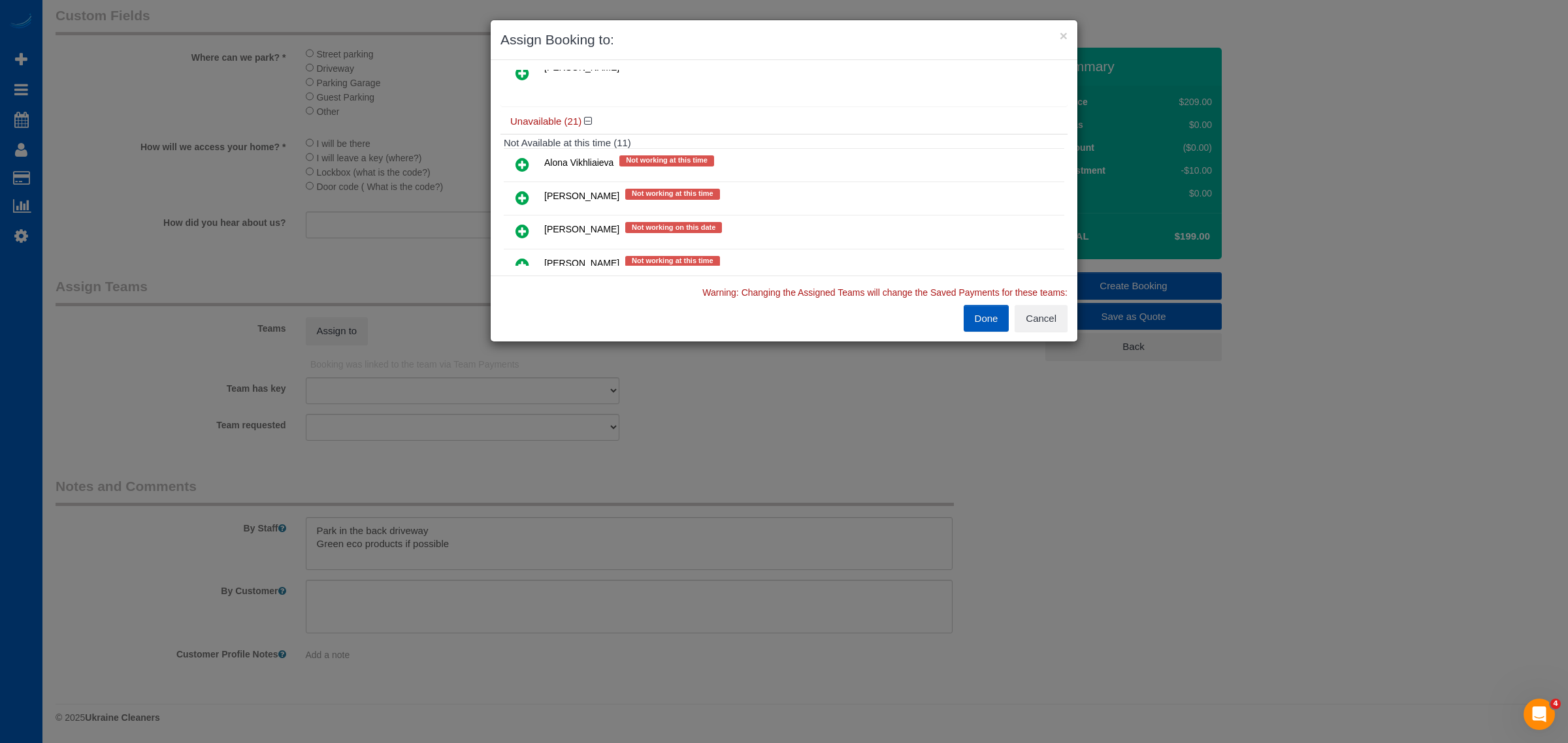
scroll to position [136, 0]
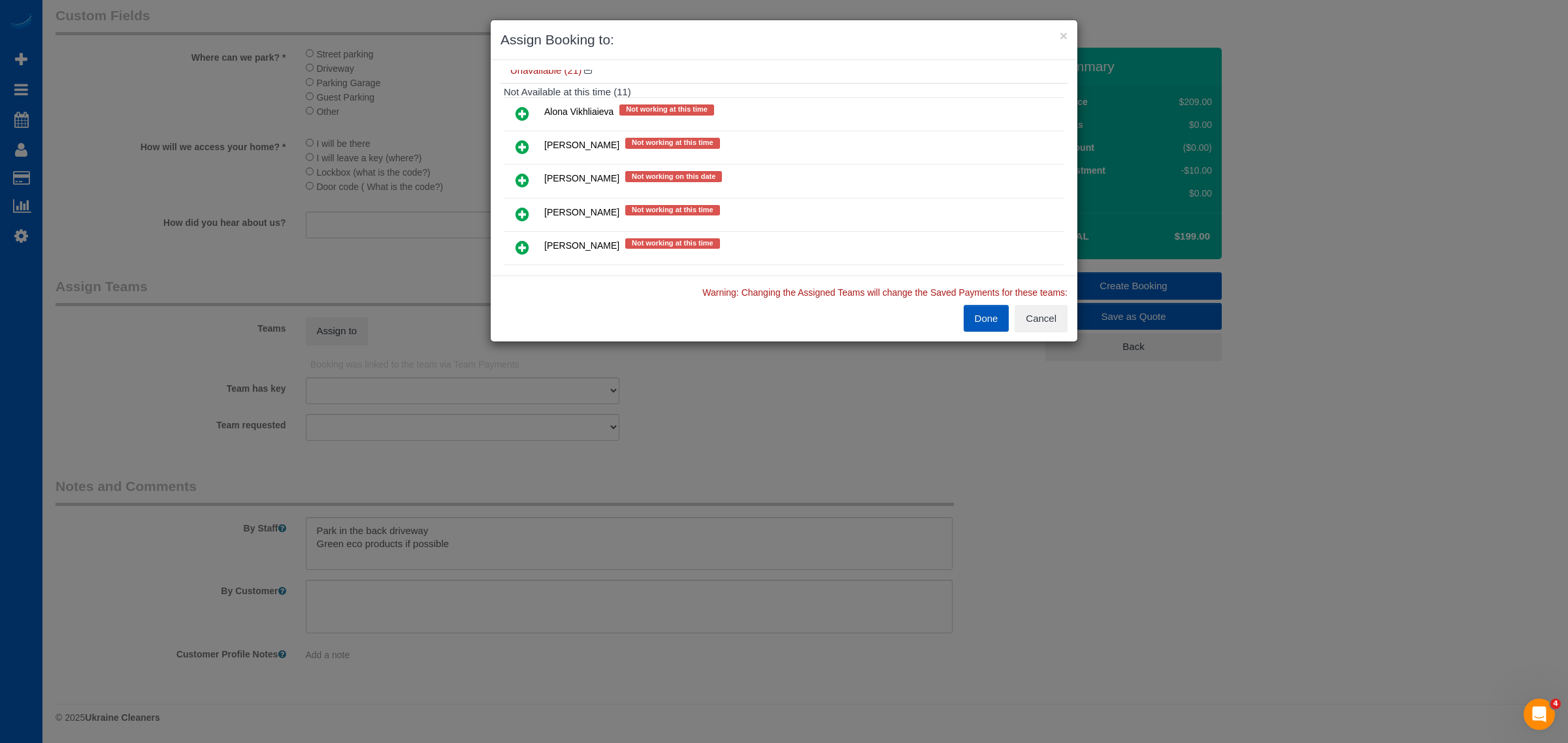
click at [523, 149] on icon at bounding box center [522, 147] width 14 height 16
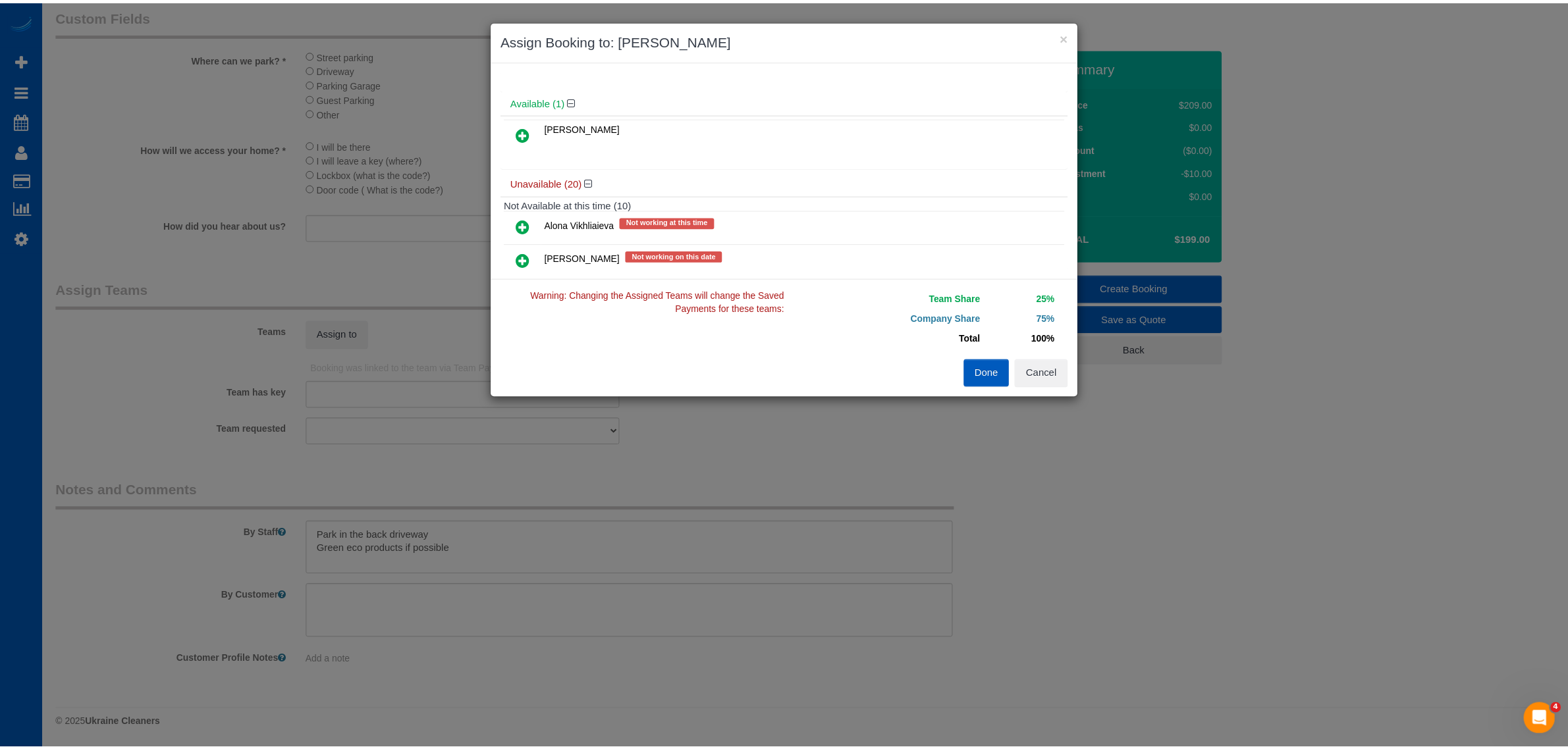
scroll to position [0, 0]
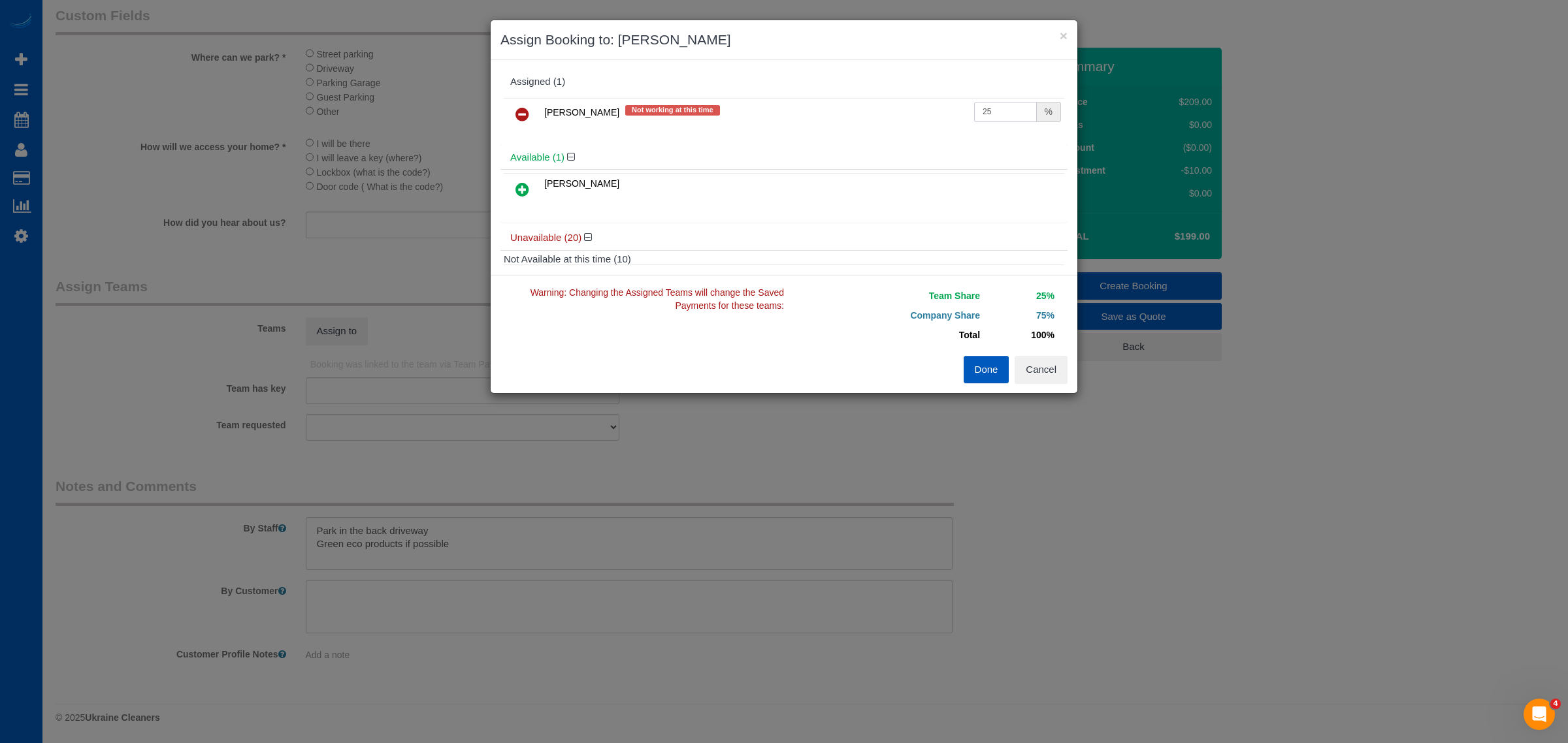
drag, startPoint x: 996, startPoint y: 109, endPoint x: 889, endPoint y: 117, distance: 107.3
click at [889, 117] on tr "Anastasiia Demchenko Not working at this time 25 %" at bounding box center [784, 114] width 560 height 33
type input "51"
click at [988, 384] on div "Team Share 51% Company Share 49% Total 100% Warning: The Company share is 0%. I…" at bounding box center [784, 334] width 587 height 117
click at [988, 374] on button "Done" at bounding box center [986, 370] width 46 height 27
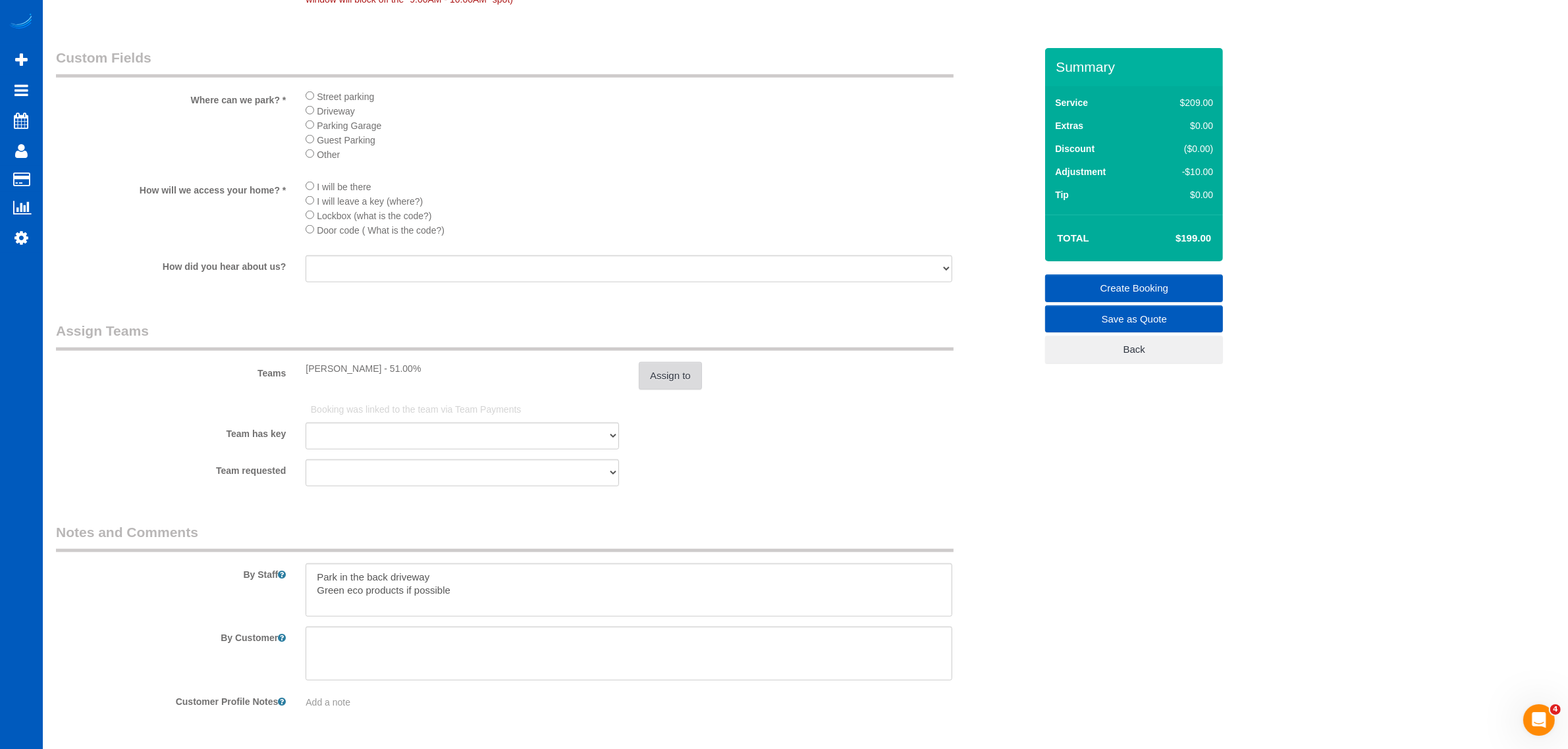
scroll to position [1551, 0]
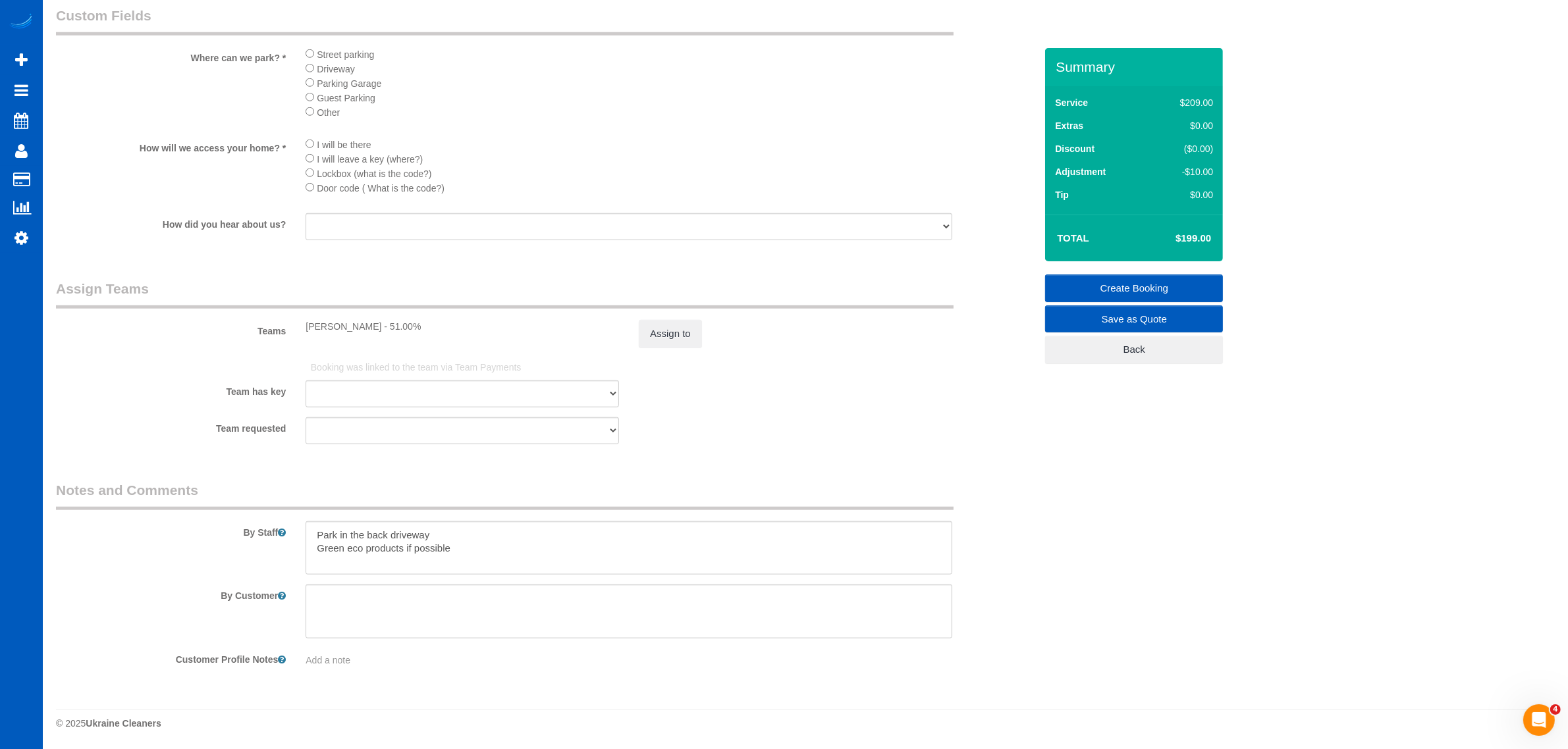
click at [1132, 281] on link "Create Booking" at bounding box center [1133, 289] width 177 height 28
